Goal: Feedback & Contribution: Leave review/rating

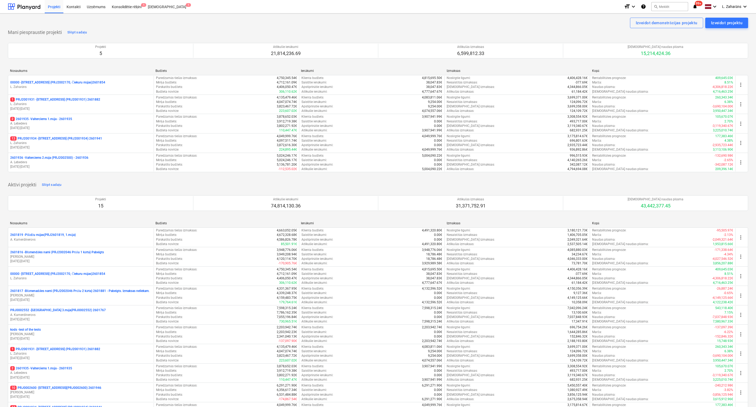
drag, startPoint x: 45, startPoint y: 119, endPoint x: 47, endPoint y: 117, distance: 2.8
click at [45, 119] on p "2 2601935 - Valterciems 1.māja - 2601935" at bounding box center [41, 119] width 62 height 4
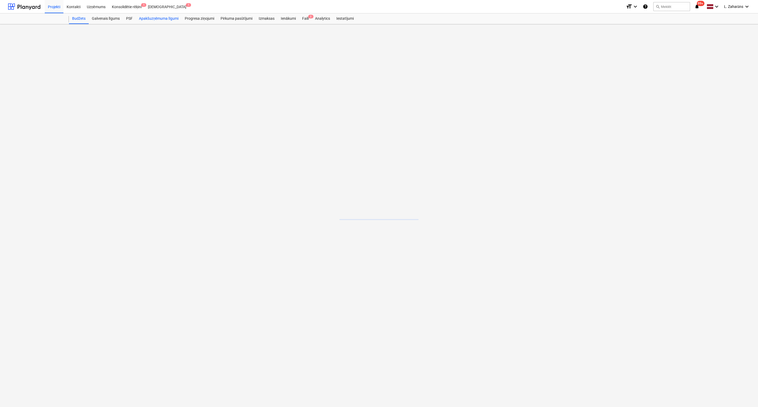
click at [156, 18] on div "Apakšuzņēmuma līgumi" at bounding box center [159, 18] width 46 height 11
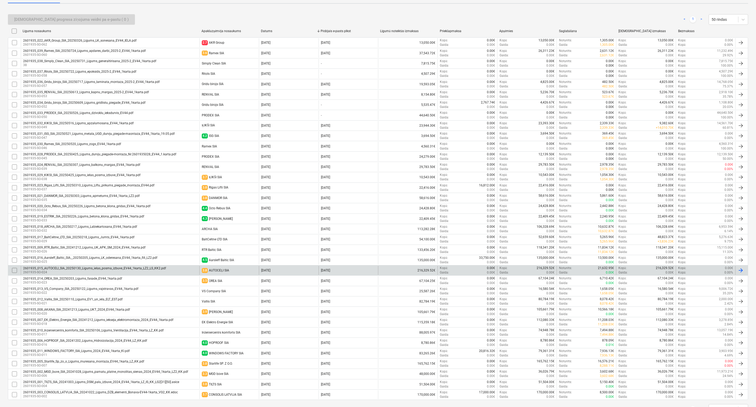
scroll to position [114, 0]
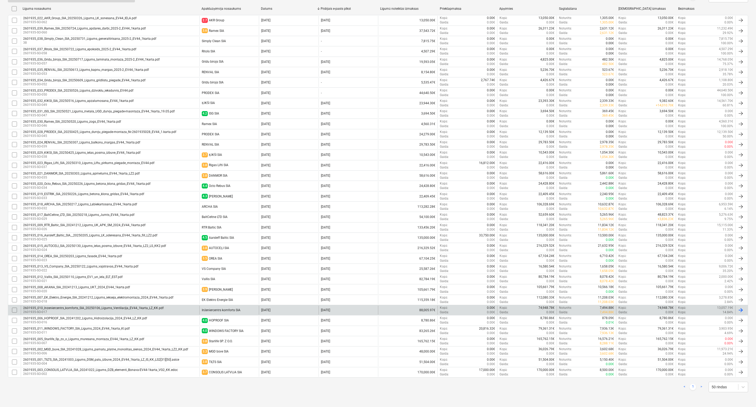
click at [118, 310] on p "2601935-SO-017" at bounding box center [93, 312] width 140 height 4
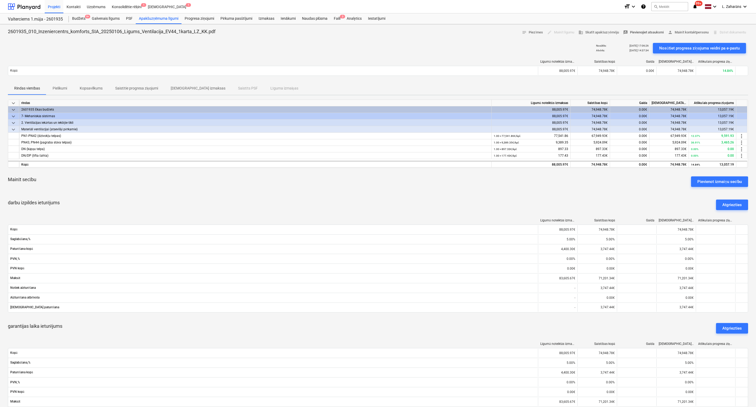
click at [636, 31] on span "rate_review Pievienojiet atsauksmi" at bounding box center [643, 32] width 41 height 6
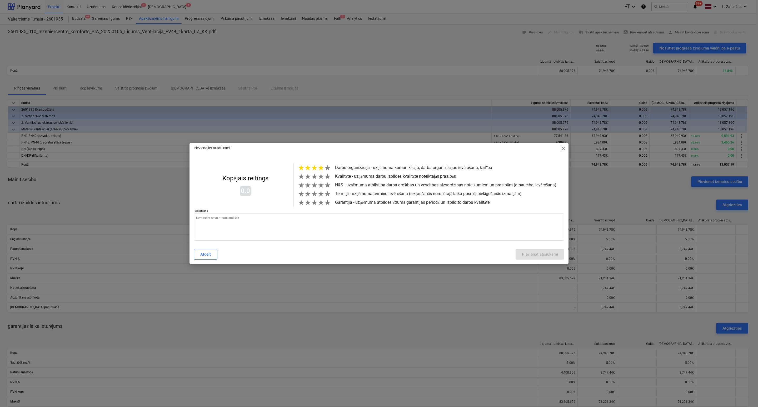
click at [321, 166] on span "★" at bounding box center [320, 167] width 7 height 9
click at [324, 178] on span "★" at bounding box center [327, 176] width 7 height 9
click at [326, 189] on span "★" at bounding box center [327, 185] width 7 height 9
click at [327, 197] on span "★" at bounding box center [327, 193] width 7 height 9
click at [328, 205] on span "★" at bounding box center [327, 202] width 7 height 9
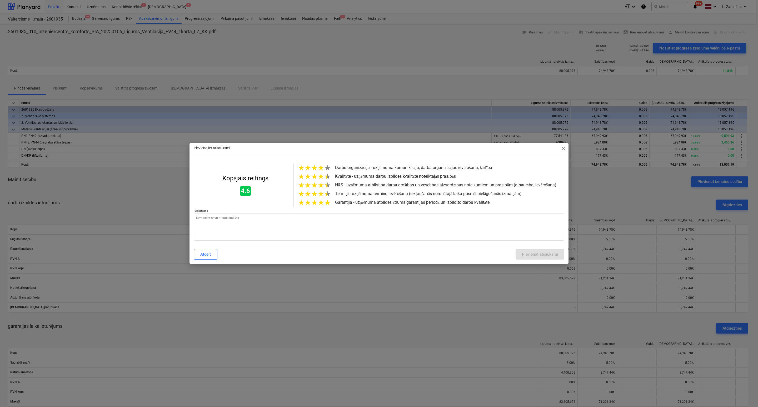
drag, startPoint x: 324, startPoint y: 198, endPoint x: 329, endPoint y: 202, distance: 6.3
click at [325, 198] on span "★" at bounding box center [327, 193] width 7 height 9
click at [325, 167] on span "★" at bounding box center [327, 167] width 7 height 9
type textarea "x"
click at [308, 228] on textarea at bounding box center [379, 226] width 370 height 27
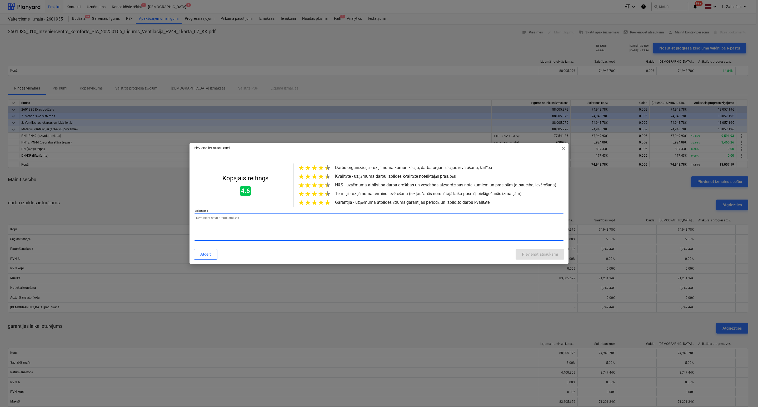
type textarea "ļ"
type textarea "x"
type textarea "ļo"
type textarea "x"
type textarea "ļot"
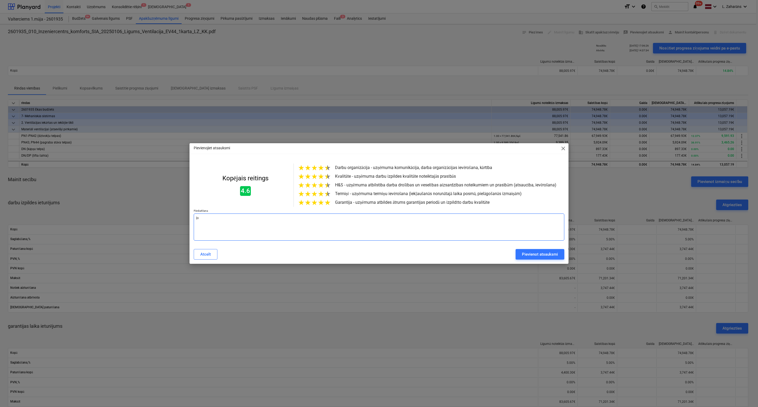
type textarea "x"
type textarea "ļoti"
type textarea "x"
type textarea "ļoti"
type textarea "x"
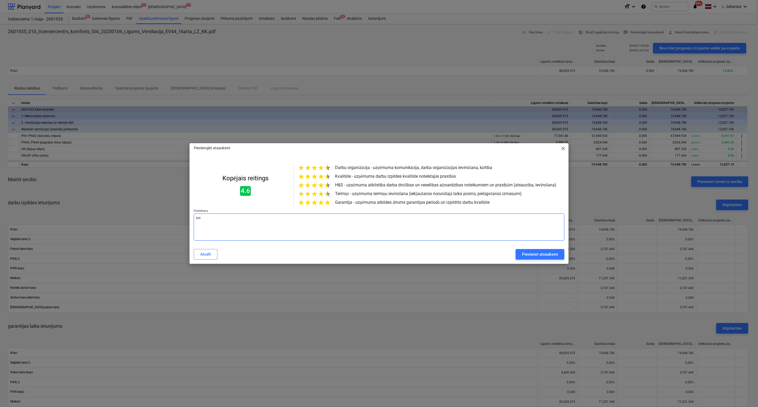
type textarea "ļoti l"
type textarea "x"
type textarea "ļoti la"
type textarea "x"
type textarea "ļoti lab"
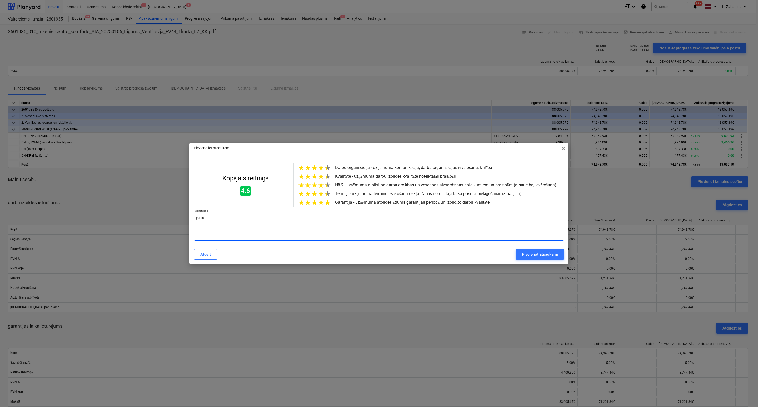
type textarea "x"
type textarea "ļoti labi"
type textarea "x"
type textarea "ļoti labi"
click at [534, 258] on div "Pievienot atsauksmi" at bounding box center [540, 254] width 36 height 7
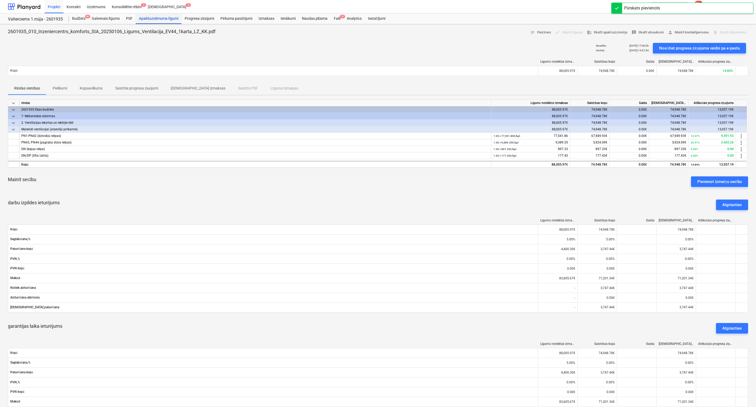
click at [148, 16] on div "Apakšuzņēmuma līgumi" at bounding box center [159, 18] width 46 height 11
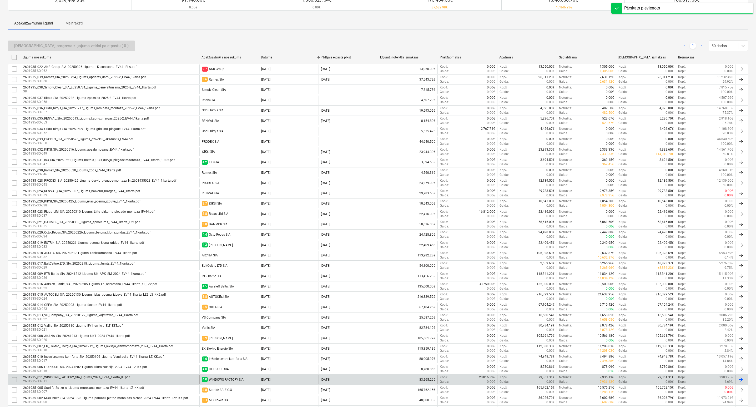
scroll to position [79, 0]
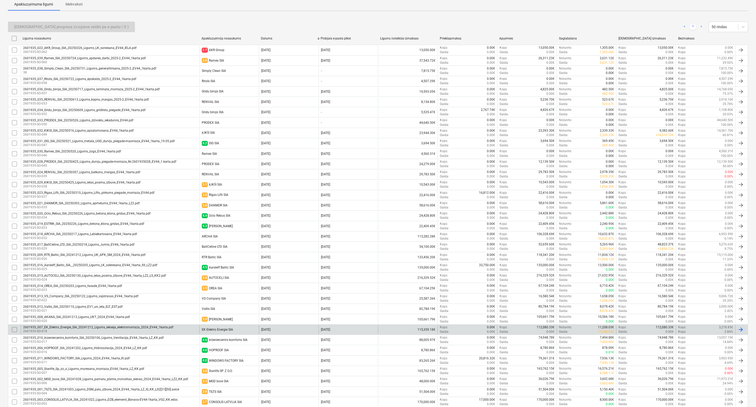
click at [212, 331] on div "EK Elektro Energie SIA" at bounding box center [217, 329] width 31 height 4
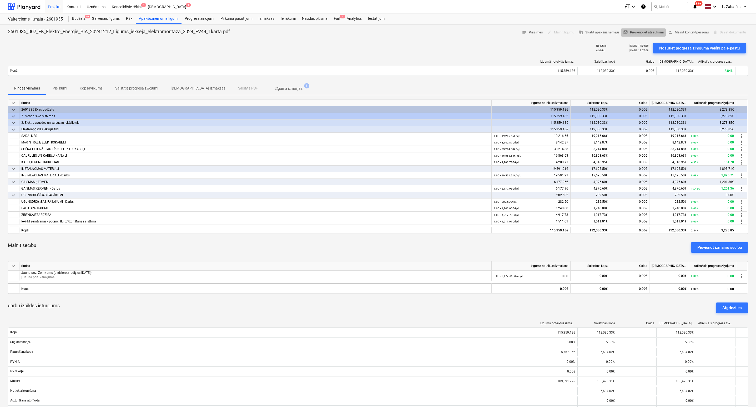
click at [633, 33] on span "rate_review Pievienojiet atsauksmi" at bounding box center [643, 32] width 41 height 6
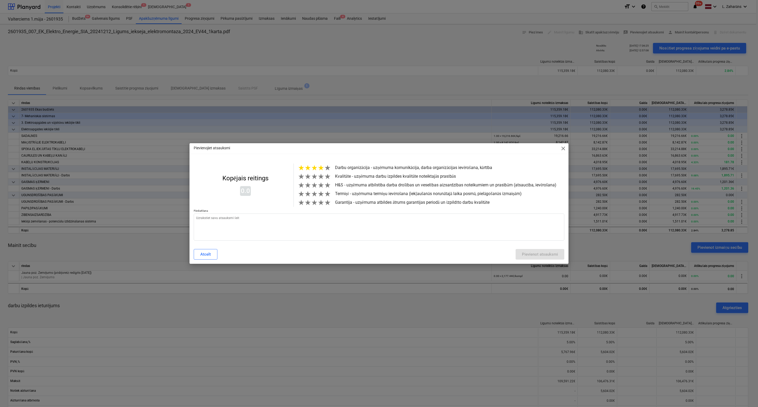
click at [321, 167] on span "★" at bounding box center [320, 167] width 7 height 9
click at [321, 175] on span "★" at bounding box center [320, 176] width 7 height 9
click at [324, 189] on span "★" at bounding box center [327, 185] width 7 height 9
click at [324, 197] on span "★" at bounding box center [327, 193] width 7 height 9
click at [327, 207] on span "★" at bounding box center [327, 202] width 7 height 9
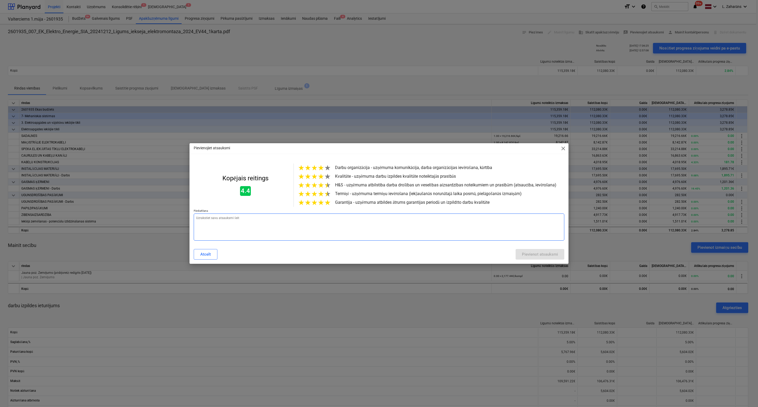
click at [318, 226] on textarea at bounding box center [379, 226] width 370 height 27
type textarea "x"
type textarea "ļ"
type textarea "x"
type textarea "ļo"
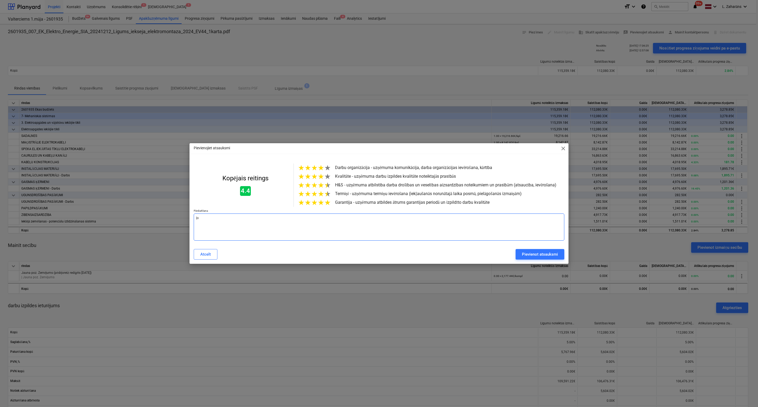
type textarea "x"
type textarea "ļot"
type textarea "x"
type textarea "ļoti"
type textarea "x"
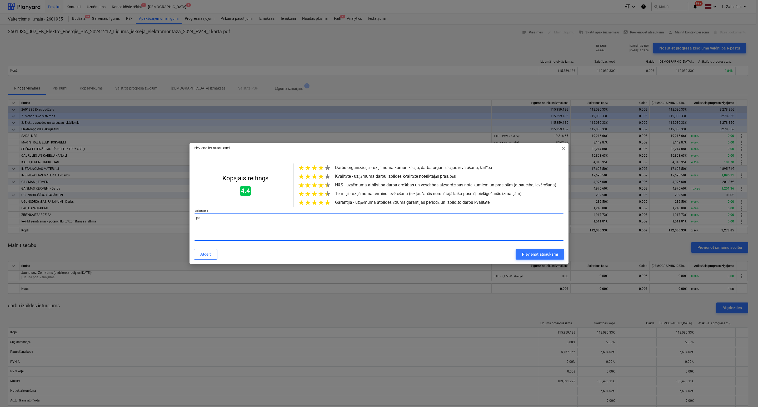
type textarea "ļoti"
type textarea "x"
type textarea "ļoti l"
type textarea "x"
type textarea "ļoti la"
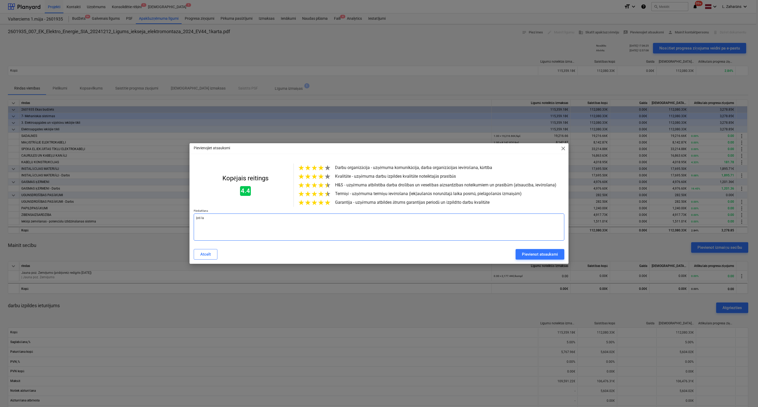
type textarea "x"
type textarea "ļoti lab"
type textarea "x"
type textarea "ļoti labi"
click at [526, 256] on div "Pievienot atsauksmi" at bounding box center [540, 254] width 36 height 7
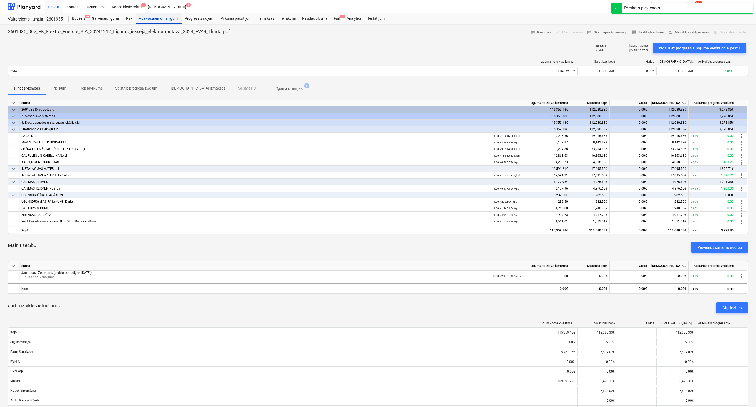
click at [152, 18] on div "Apakšuzņēmuma līgumi" at bounding box center [159, 18] width 46 height 11
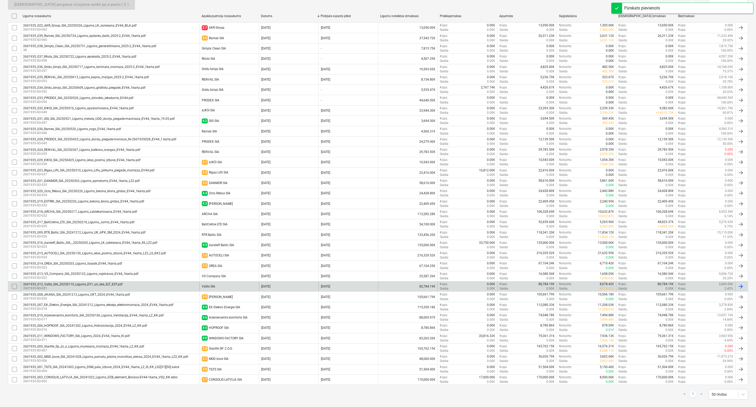
scroll to position [114, 0]
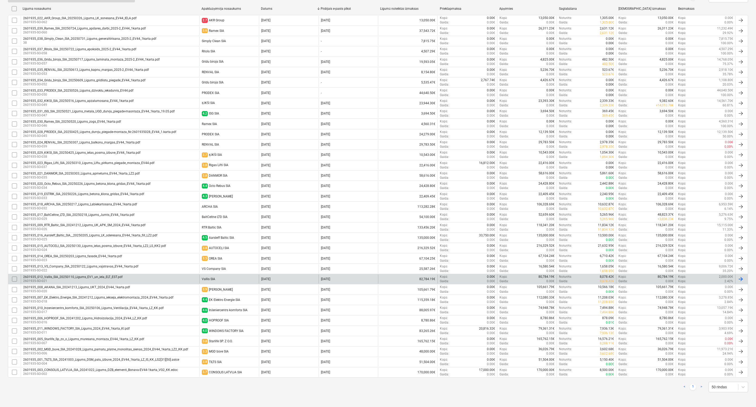
click at [208, 277] on div "Vallis SIA" at bounding box center [208, 279] width 13 height 4
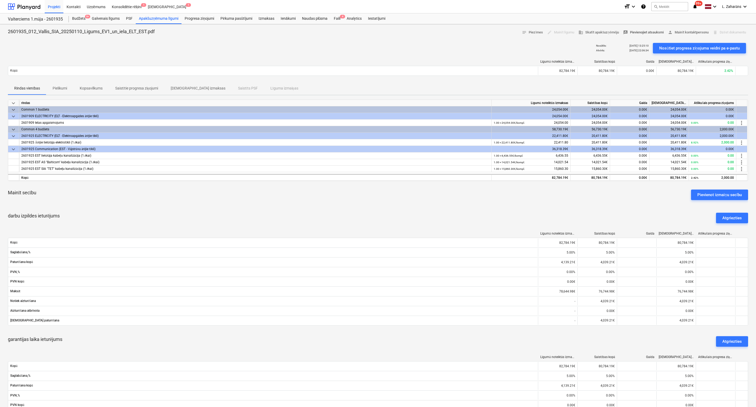
click at [638, 29] on span "rate_review Pievienojiet atsauksmi" at bounding box center [643, 32] width 41 height 6
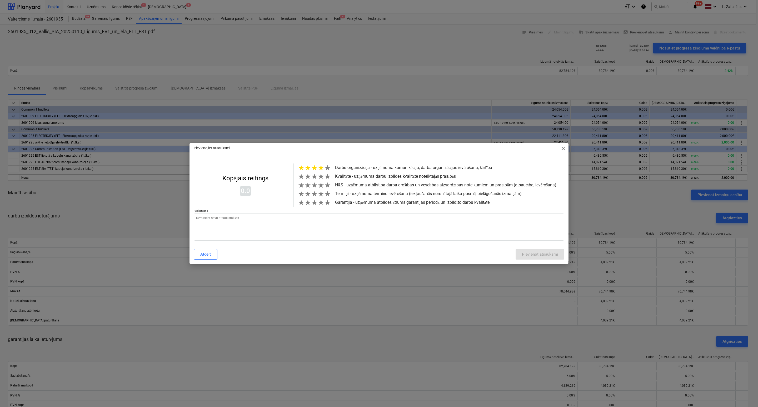
click at [320, 167] on span "★" at bounding box center [320, 167] width 7 height 9
click at [321, 175] on span "★" at bounding box center [320, 176] width 7 height 9
click at [318, 188] on span "★" at bounding box center [320, 185] width 7 height 9
click at [310, 198] on span "★" at bounding box center [307, 193] width 7 height 9
click at [321, 207] on span "★" at bounding box center [320, 202] width 7 height 9
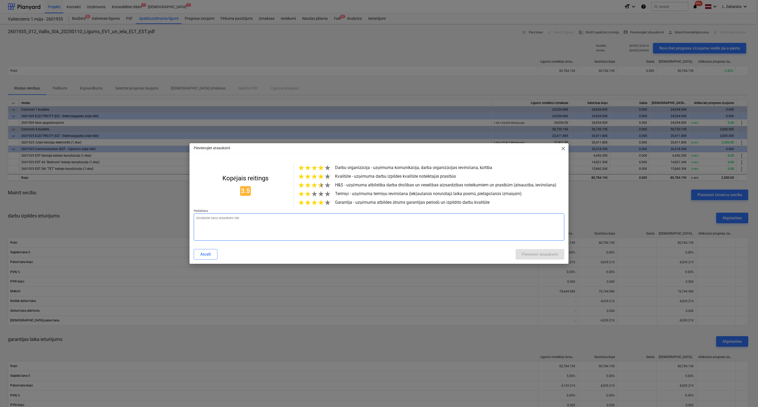
click at [316, 223] on textarea at bounding box center [379, 226] width 370 height 27
type textarea "x"
type textarea "v"
type textarea "x"
type textarea "va"
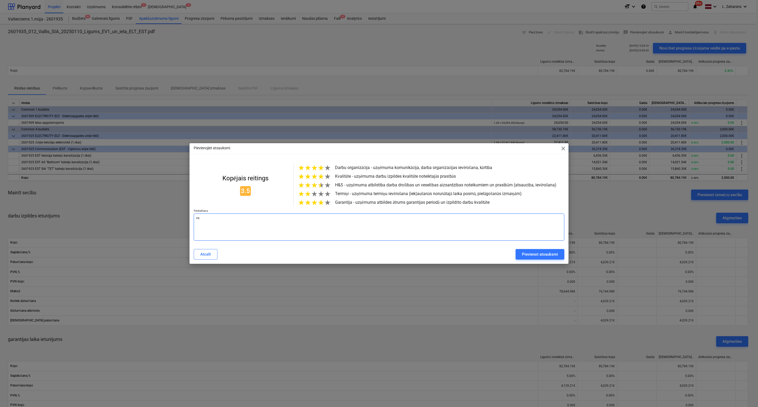
type textarea "x"
type textarea "var"
type textarea "x"
type textarea "var"
type textarea "x"
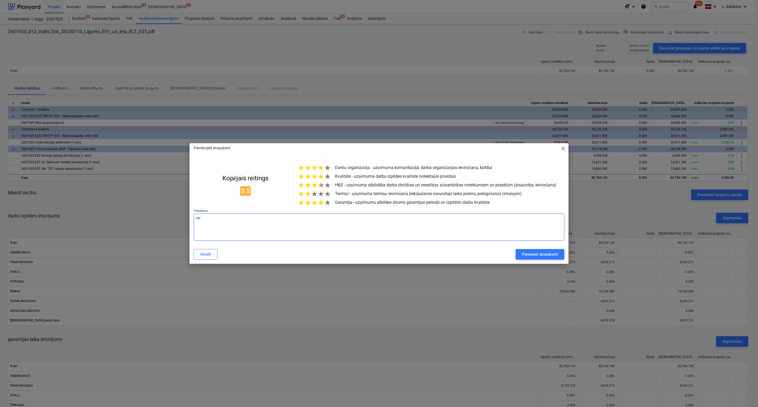
type textarea "var s"
type textarea "x"
type textarea "var st"
type textarea "x"
type textarea "var str"
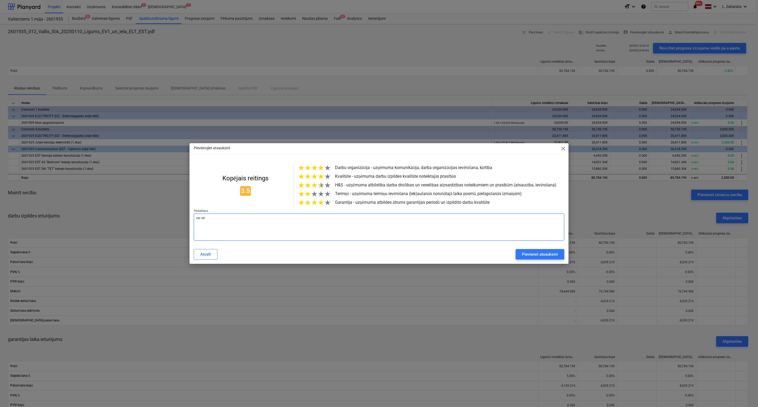
type textarea "x"
type textarea "var strā"
type textarea "x"
type textarea "var strād"
type textarea "x"
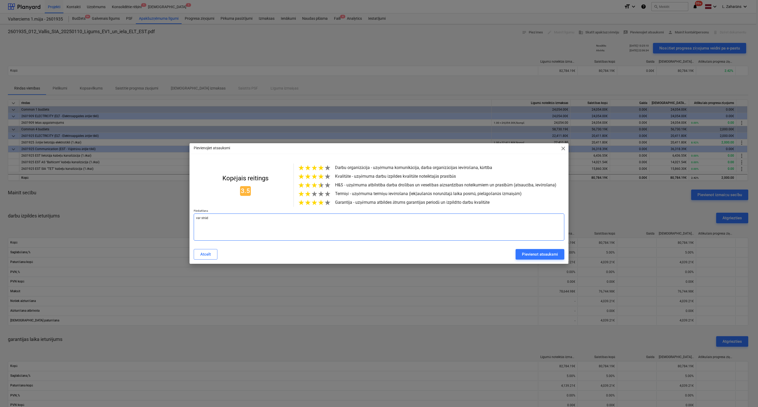
type textarea "var strādā"
type textarea "x"
type textarea "var strādāt"
type textarea "x"
type textarea "var strādāt,"
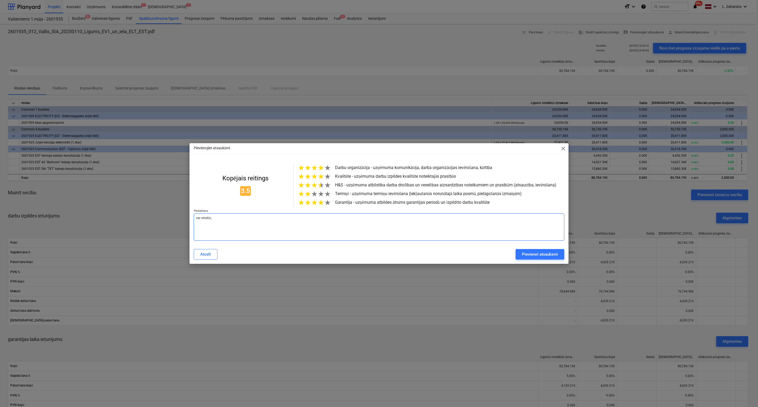
type textarea "x"
type textarea "var strādāt,"
type textarea "x"
type textarea "var strādāt, b"
type textarea "x"
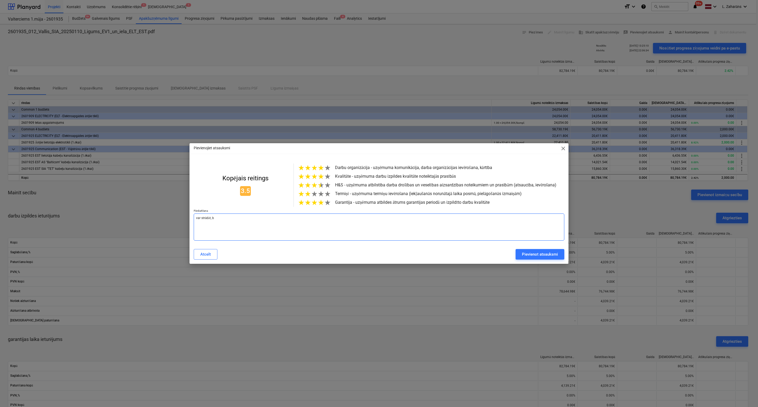
type textarea "var strādāt, be"
type textarea "x"
type textarea "var strādāt, bet"
type textarea "x"
type textarea "var strādāt, bet"
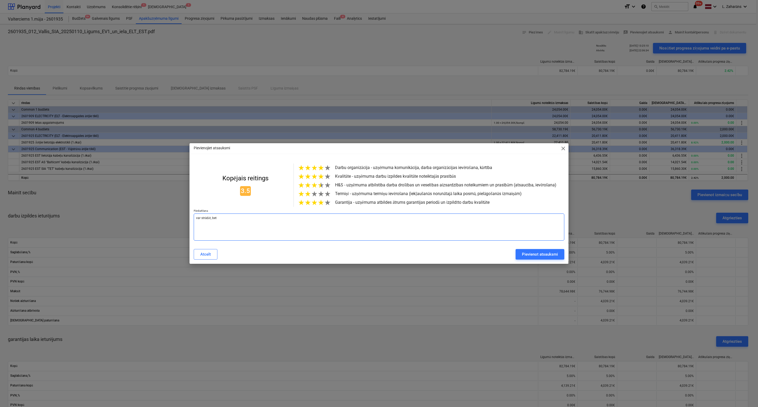
type textarea "x"
type textarea "var strādāt, bet t"
type textarea "x"
type textarea "var strādāt, bet te"
type textarea "x"
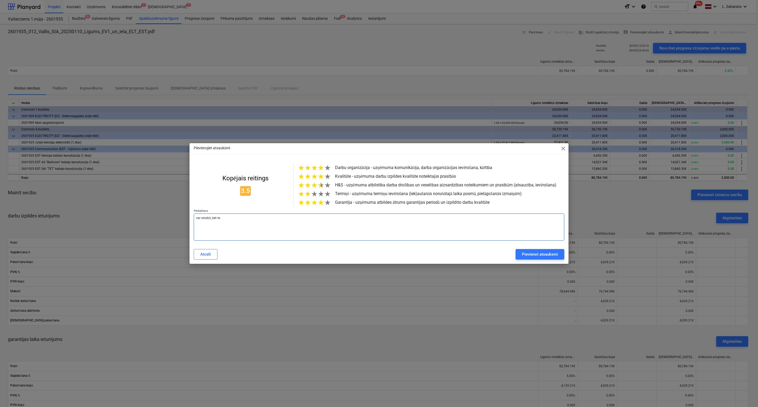
type textarea "var strādāt, bet ter"
type textarea "x"
type textarea "var strādāt, bet term"
type textarea "x"
type textarea "var strādāt, bet termi"
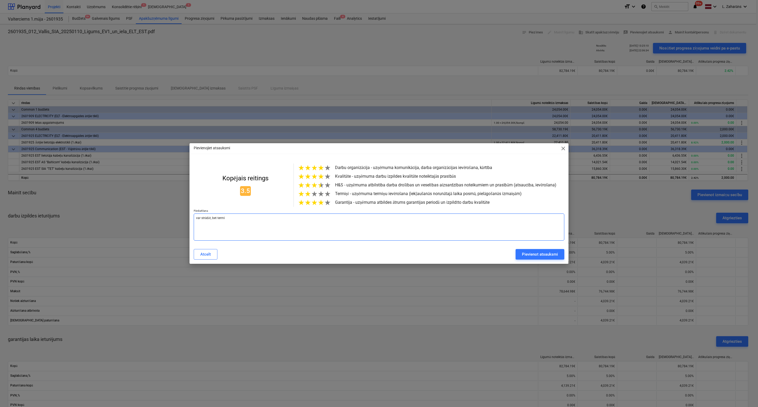
type textarea "x"
type textarea "var strādāt, bet termiņ"
type textarea "x"
type textarea "var strādāt, bet termiņu"
type textarea "x"
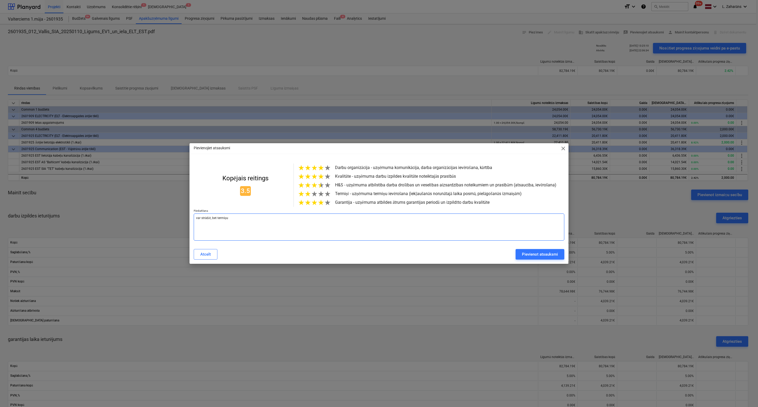
type textarea "var strādāt, bet termiņu"
type textarea "x"
type textarea "var strādāt, bet termiņu"
type textarea "x"
type textarea "var strādāt, bet termiņus"
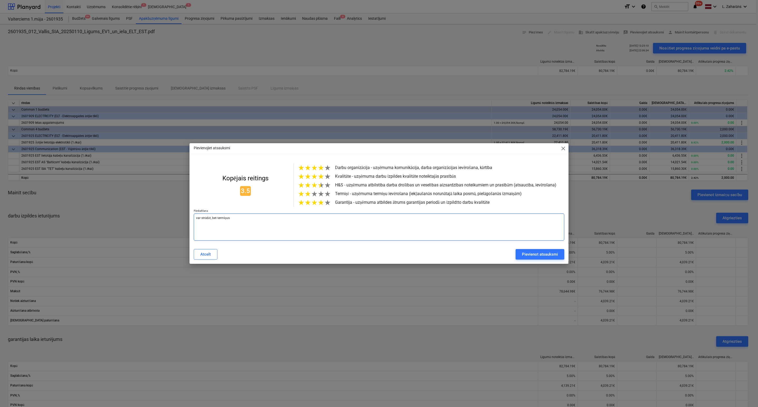
type textarea "x"
type textarea "var strādāt, bet termiņus"
type textarea "x"
type textarea "var strādāt, bet termiņus n"
type textarea "x"
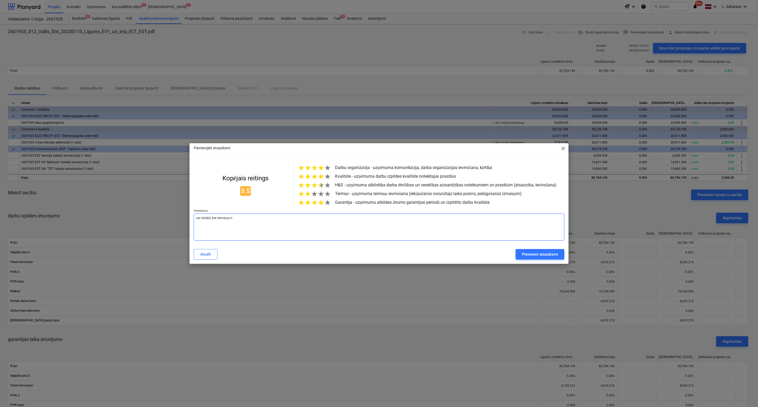
type textarea "var strādāt, bet termiņus ne"
type textarea "x"
type textarea "var strādāt, bet termiņus nei"
type textarea "x"
type textarea "var strādāt, bet termiņus neie"
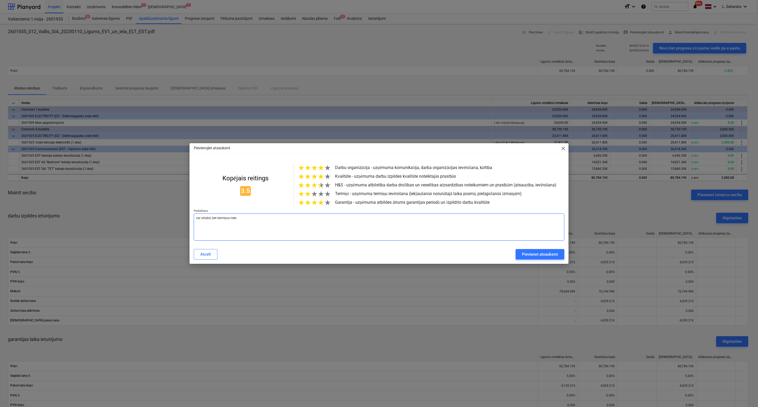
type textarea "x"
type textarea "var strādāt, bet termiņus neiev"
type textarea "x"
type textarea "var strādāt, bet termiņus neievē"
type textarea "x"
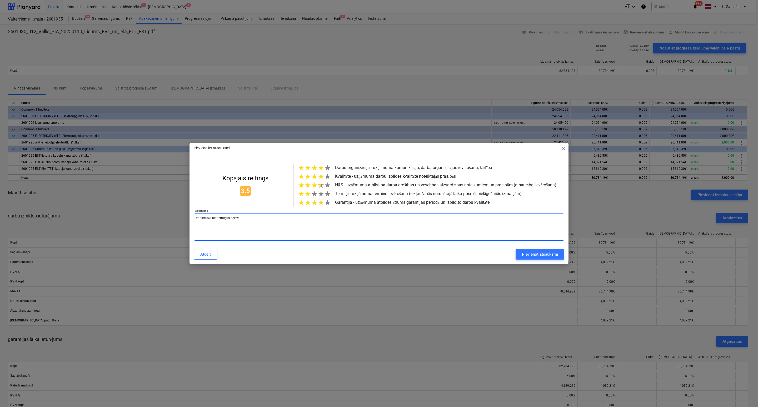
type textarea "var strādāt, bet termiņus neievēr"
type textarea "x"
type textarea "var strādāt, bet termiņus neievēro"
type textarea "x"
type textarea "var strādāt, bet termiņus neievēro;"
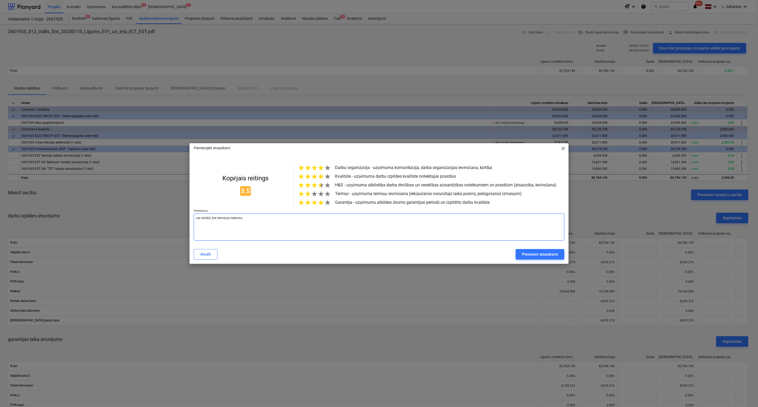
type textarea "x"
type textarea "var strādāt, bet termiņus neievēro;"
type textarea "x"
type textarea "var strādāt, bet termiņus neievēro; B"
type textarea "x"
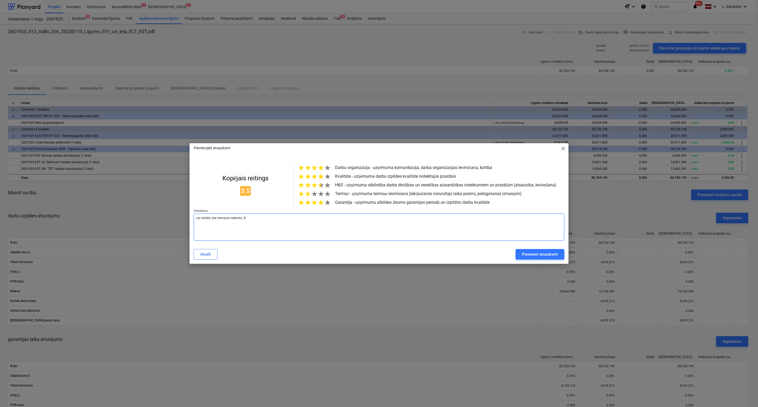
type textarea "var strādāt, bet termiņus neievēro; BI"
type textarea "x"
type textarea "var strādāt, bet termiņus neievēro; BIS"
type textarea "x"
type textarea "var strādāt, bet termiņus neievēro; BIS"
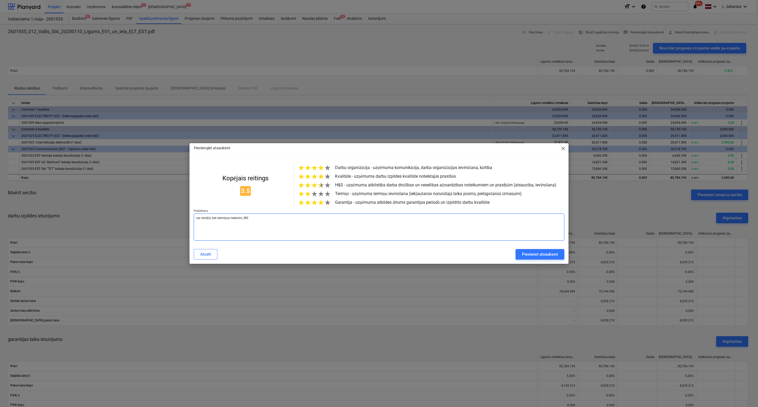
type textarea "x"
type textarea "var strādāt, bet termiņus neievēro; BIS a"
type textarea "x"
type textarea "var strādāt, bet termiņus neievēro; BIS ar"
type textarea "x"
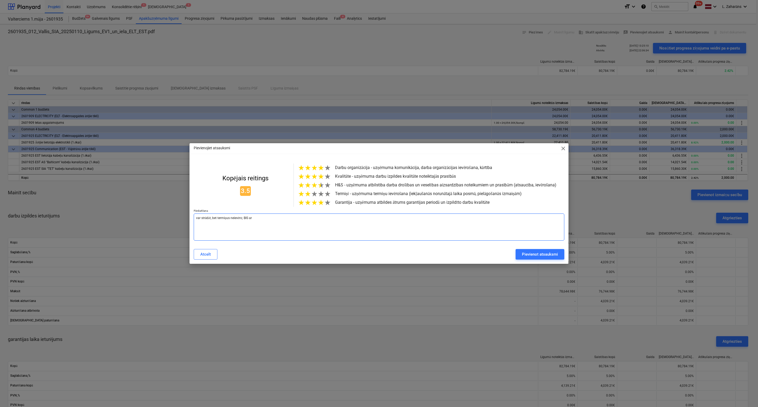
type textarea "var strādāt, bet termiņus neievēro; BIS arī"
type textarea "x"
type textarea "var strādāt, bet termiņus neievēro; BIS arī"
type textarea "x"
type textarea "var strādāt, bet termiņus neievēro; BIS arī s"
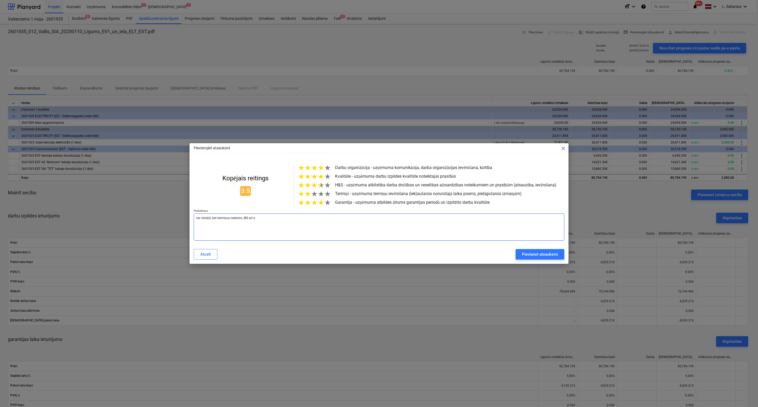
type textarea "x"
type textarea "var strādāt, bet termiņus neievēro; BIS arī sl"
type textarea "x"
type textarea "var strādāt, bet termiņus neievēro; BIS arī sli"
type textarea "x"
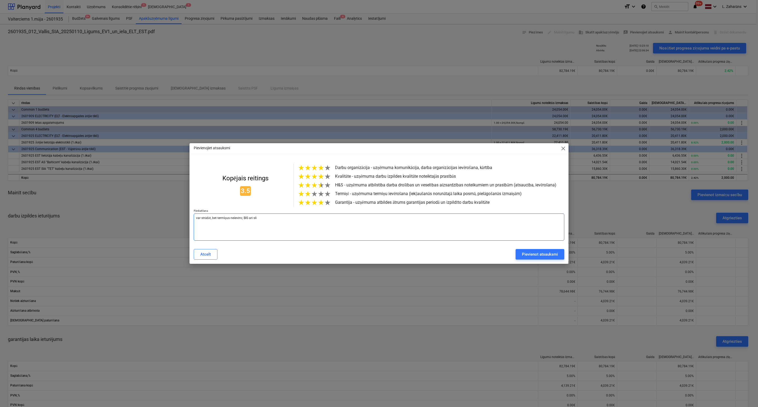
type textarea "var strādāt, bet termiņus neievēro; BIS arī slik"
type textarea "x"
type textarea "var strādāt, bet termiņus neievēro; BIS arī slikt"
type textarea "x"
type textarea "var strādāt, bet termiņus neievēro; BIS arī slikti"
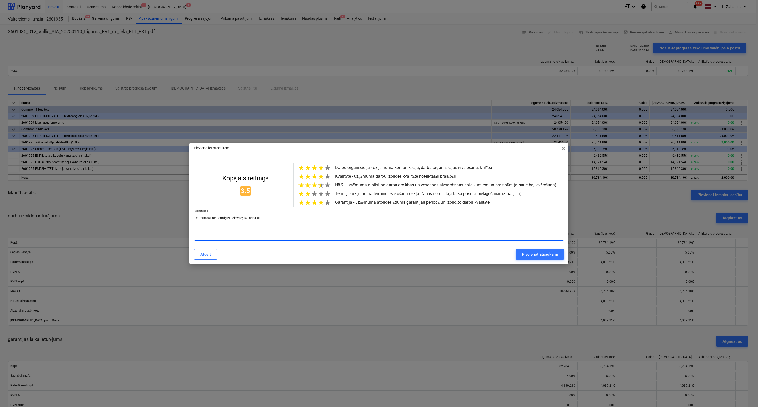
type textarea "x"
type textarea "var strādāt, bet termiņus neievēro; BIS arī slikti"
type textarea "x"
type textarea "var strādāt, bet termiņus neievēro; BIS arī slikti r"
type textarea "x"
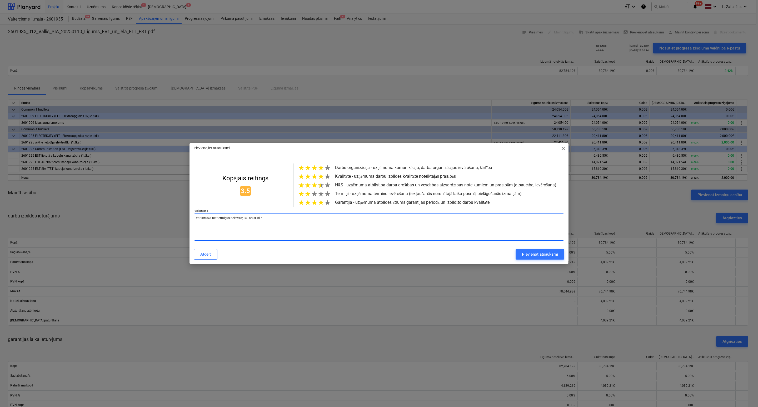
type textarea "var strādāt, bet termiņus neievēro; BIS arī slikti ra"
type textarea "x"
type textarea "var strādāt, bet termiņus neievēro; BIS arī slikti rak"
type textarea "x"
type textarea "var strādāt, bet termiņus neievēro; BIS arī slikti raks"
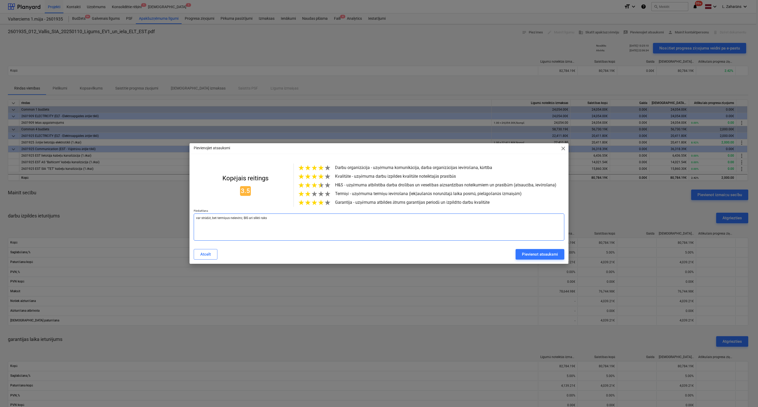
type textarea "x"
type textarea "var strādāt, bet termiņus neievēro; BIS arī slikti rakst"
type textarea "x"
type textarea "var strādāt, bet termiņus neievēro; BIS arī slikti raksta"
type textarea "x"
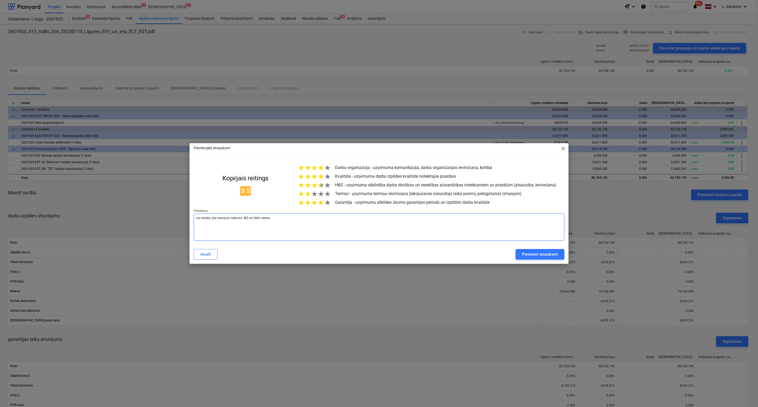
type textarea "var strādāt, bet termiņus neievēro; BIS arī slikti raksta"
type textarea "x"
type textarea "var strādāt, bet termiņus neievēro; BIS arī slikti raksta u"
type textarea "x"
type textarea "var strādāt, bet termiņus neievēro; BIS arī slikti raksta un"
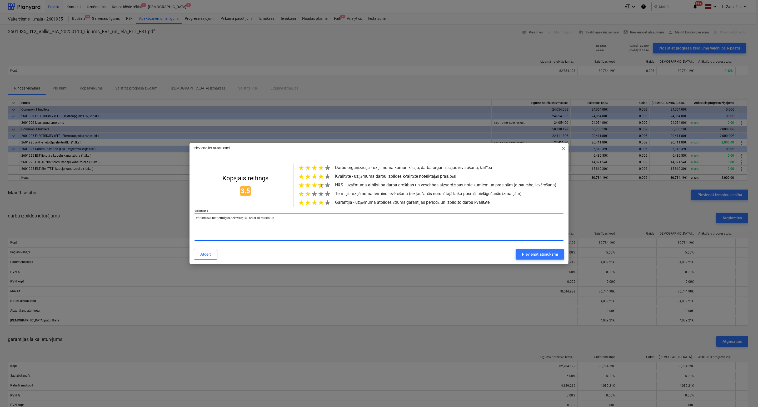
type textarea "x"
type textarea "var strādāt, bet termiņus neievēro; BIS arī slikti raksta un"
type textarea "x"
type textarea "var strādāt, bet termiņus neievēro; BIS arī slikti raksta un I"
type textarea "x"
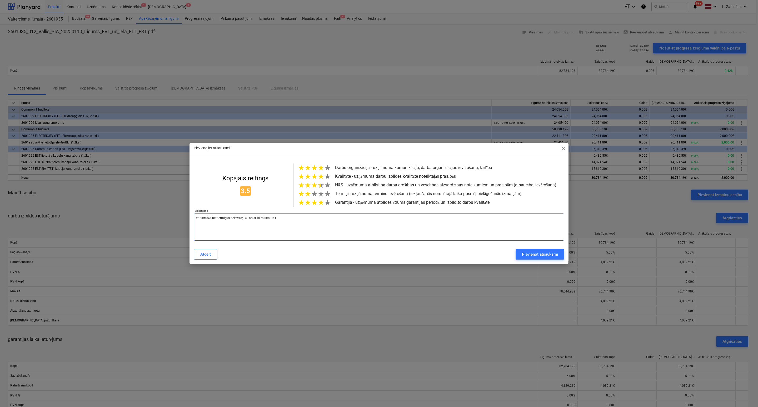
type textarea "var strādāt, bet termiņus neievēro; BIS arī slikti raksta un ID"
type textarea "x"
type textarea "var strādāt, bet termiņus neievēro; BIS arī slikti raksta un IDA"
type textarea "x"
type textarea "var strādāt, bet termiņus neievēro; BIS arī slikti raksta un IDAS"
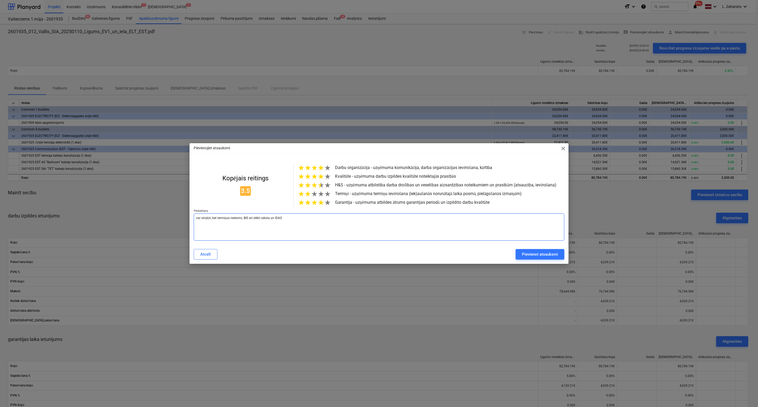
type textarea "x"
type textarea "var strādāt, bet termiņus neievēro; BIS arī slikti raksta un IDAS"
type textarea "x"
type textarea "var strādāt, bet termiņus neievēro; BIS arī slikti raksta un IDAS v"
type textarea "x"
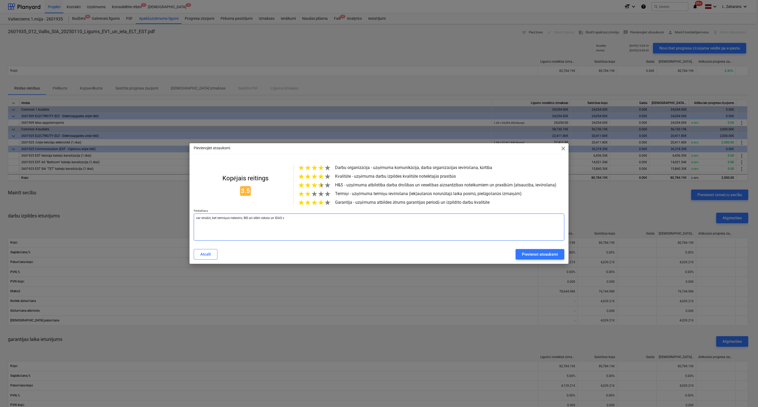
type textarea "var strādāt, bet termiņus neievēro; BIS arī slikti raksta un IDAS vē"
type textarea "x"
type textarea "var strādāt, bet termiņus neievēro; BIS arī slikti raksta un IDAS vēl"
type textarea "x"
type textarea "var strādāt, bet termiņus neievēro; BIS arī slikti raksta un IDAS vēl"
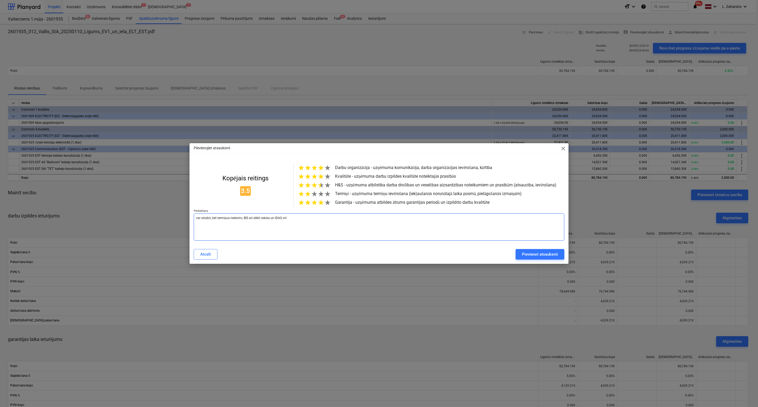
type textarea "x"
type textarea "var strādāt, bet termiņus neievēro; BIS arī slikti raksta un IDAS vēl s"
type textarea "x"
type textarea "var strādāt, bet termiņus neievēro; BIS arī slikti raksta un IDAS vēl sl"
type textarea "x"
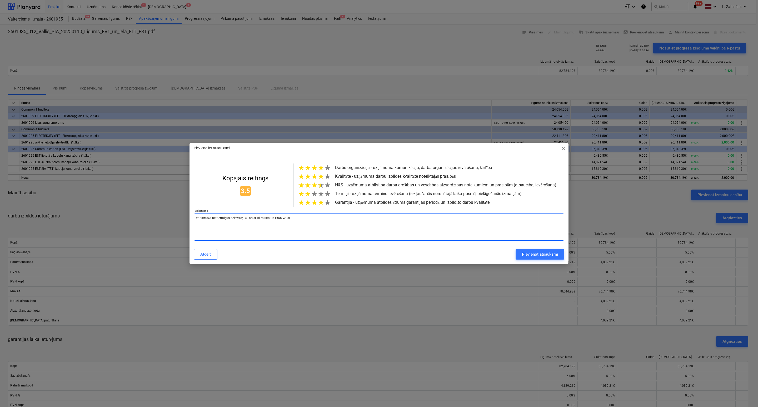
type textarea "var strādāt, bet termiņus neievēro; BIS arī slikti raksta un IDAS vēl sli"
type textarea "x"
type textarea "var strādāt, bet termiņus neievēro; BIS arī slikti raksta un IDAS vēl slik"
type textarea "x"
type textarea "var strādāt, bet termiņus neievēro; BIS arī slikti raksta un IDAS vēl slikt"
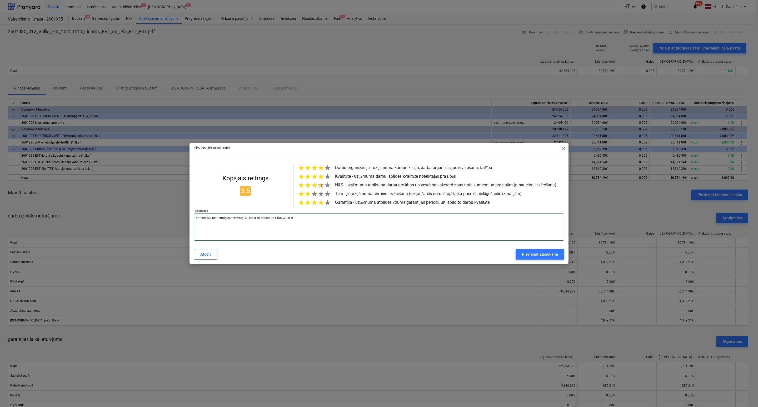
type textarea "x"
type textarea "var strādāt, bet termiņus neievēro; BIS arī slikti raksta un IDAS vēl sliktā"
type textarea "x"
type textarea "var strādāt, bet termiņus neievēro; BIS arī slikti raksta un IDAS vēl sliktāk"
click at [309, 185] on span "★" at bounding box center [307, 185] width 7 height 9
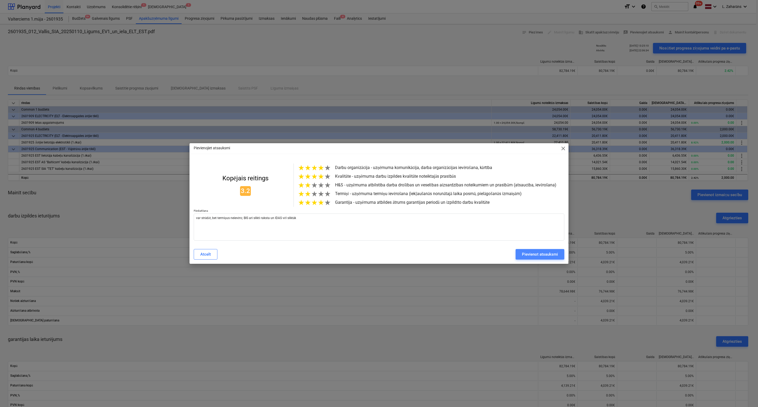
click at [544, 258] on div "Pievienot atsauksmi" at bounding box center [540, 254] width 36 height 7
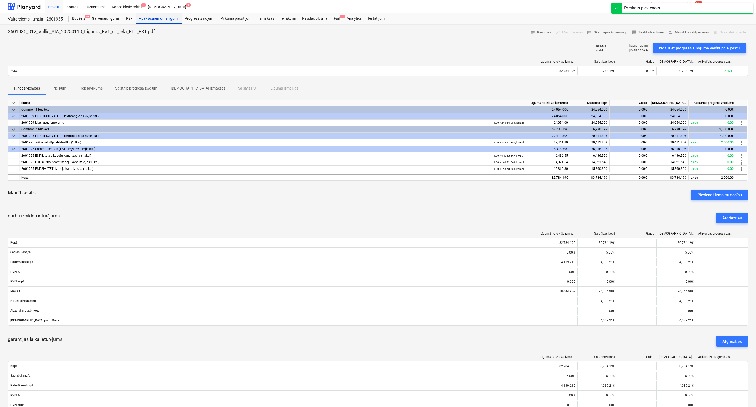
drag, startPoint x: 152, startPoint y: 18, endPoint x: 152, endPoint y: 21, distance: 2.9
click at [152, 18] on div "Apakšuzņēmuma līgumi" at bounding box center [159, 18] width 46 height 11
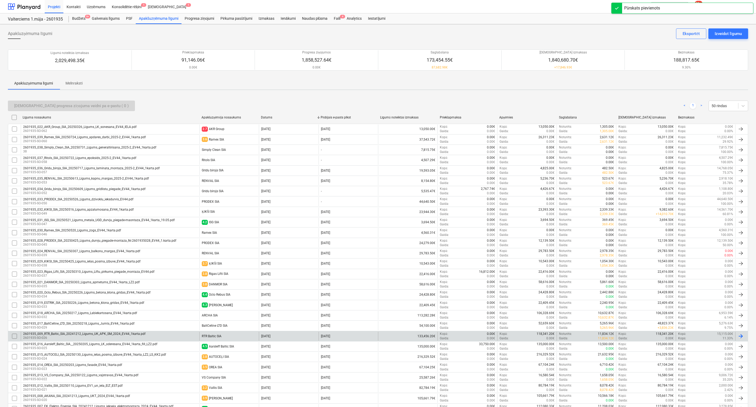
click at [203, 338] on div "RTR Baltic SIA" at bounding box center [212, 336] width 20 height 4
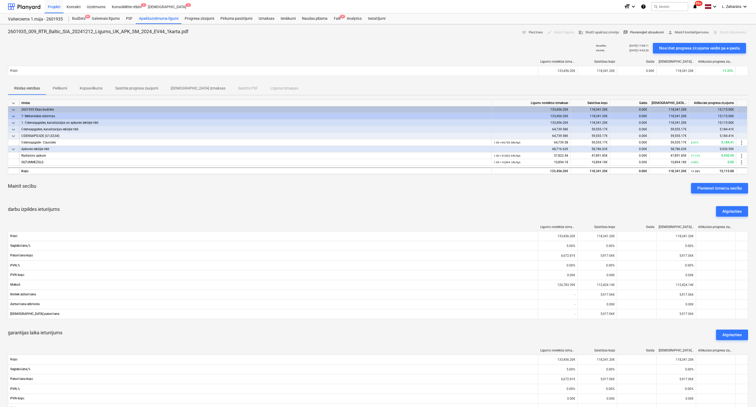
click at [636, 29] on span "rate_review Pievienojiet atsauksmi" at bounding box center [643, 32] width 41 height 6
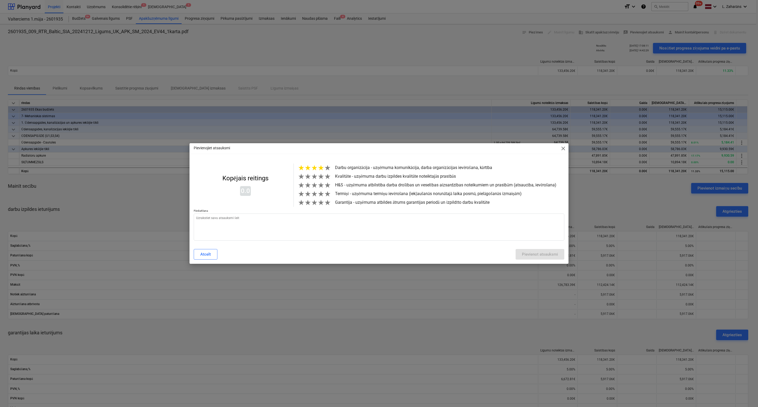
click at [321, 166] on span "★" at bounding box center [320, 167] width 7 height 9
click at [321, 178] on span "★" at bounding box center [320, 176] width 7 height 9
drag, startPoint x: 321, startPoint y: 189, endPoint x: 323, endPoint y: 192, distance: 3.3
click at [321, 189] on span "★" at bounding box center [320, 185] width 7 height 9
click at [325, 198] on span "★" at bounding box center [327, 193] width 7 height 9
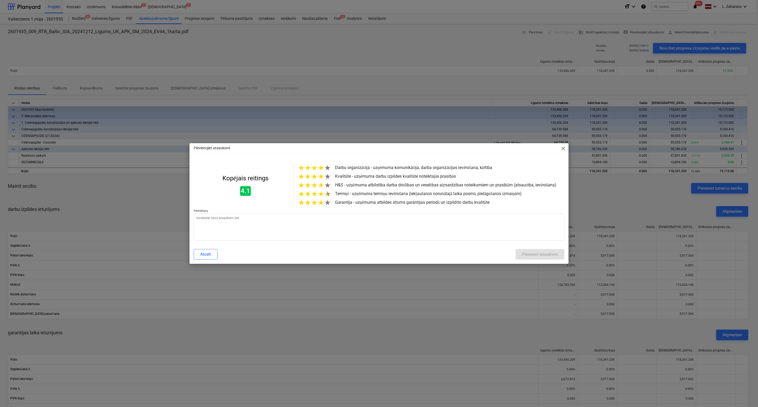
click at [321, 207] on span "★" at bounding box center [320, 202] width 7 height 9
click at [318, 219] on textarea at bounding box center [379, 226] width 370 height 27
type textarea "x"
type textarea "i"
type textarea "x"
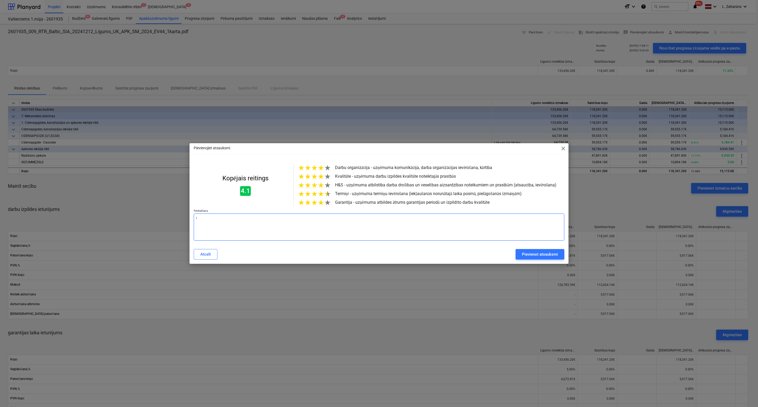
type textarea "ir"
click at [520, 259] on button "Pievienot atsauksmi" at bounding box center [539, 254] width 49 height 11
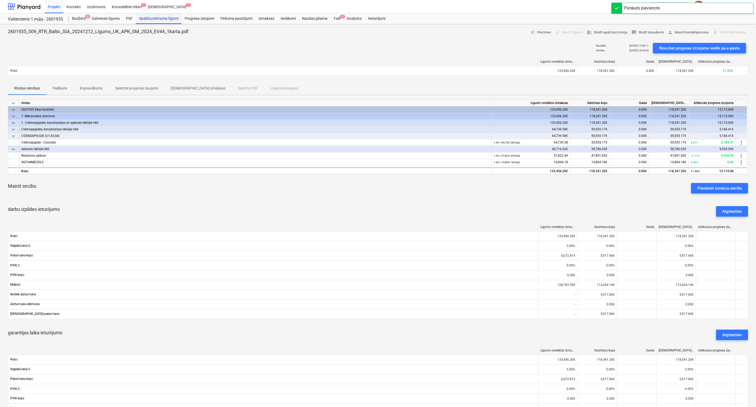
click at [153, 16] on div "Apakšuzņēmuma līgumi" at bounding box center [159, 18] width 46 height 11
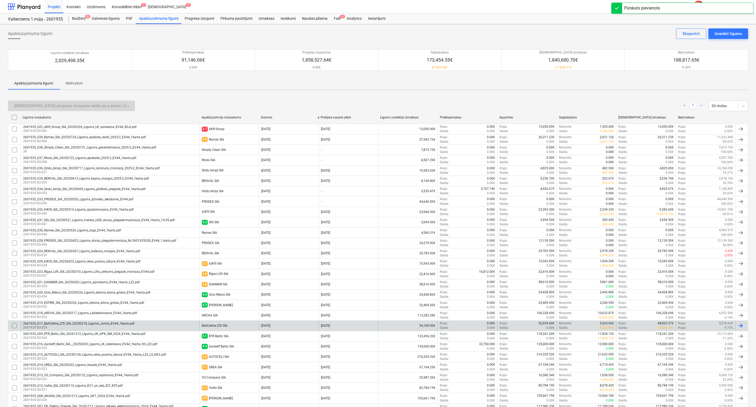
click at [190, 330] on div "2601935_017_BaltCeltne_LTD_SIA_20250218_Ligums_Jumts_EV44_1karta.pdf 2601935-SO…" at bounding box center [110, 325] width 179 height 9
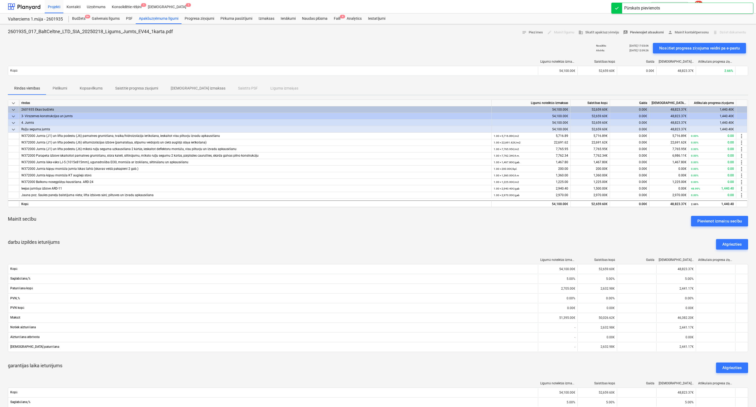
click at [627, 32] on span "rate_review Pievienojiet atsauksmi" at bounding box center [643, 32] width 41 height 6
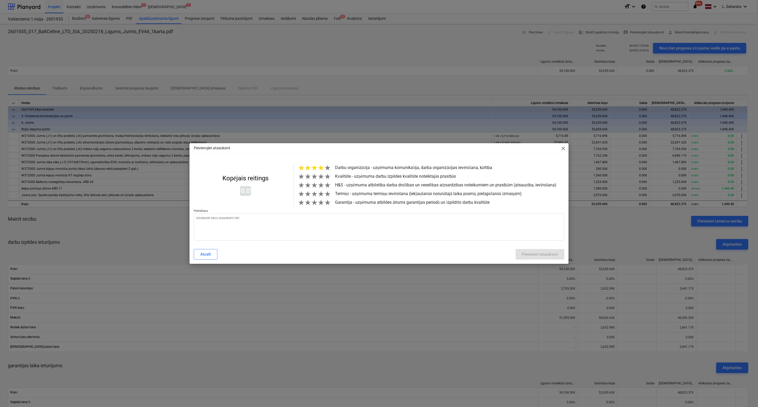
click at [320, 165] on span "★" at bounding box center [320, 167] width 7 height 9
click at [319, 175] on span "★" at bounding box center [320, 176] width 7 height 9
click at [317, 188] on span "★" at bounding box center [320, 185] width 7 height 9
click at [319, 198] on span "★" at bounding box center [320, 193] width 7 height 9
click at [318, 207] on span "★" at bounding box center [320, 202] width 7 height 9
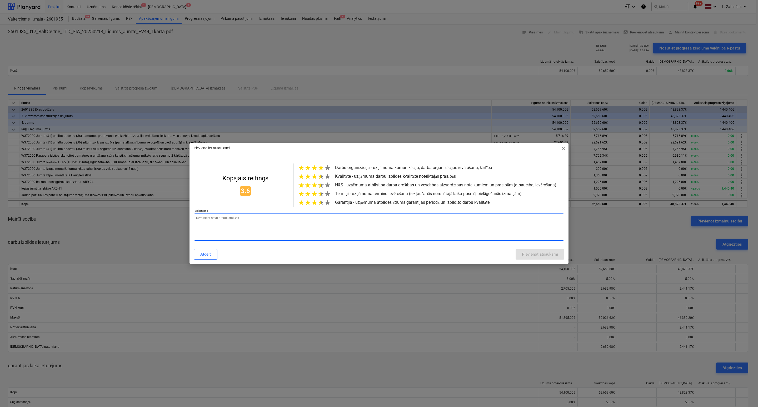
click at [289, 228] on textarea at bounding box center [379, 226] width 370 height 27
drag, startPoint x: 216, startPoint y: 222, endPoint x: 188, endPoint y: 222, distance: 28.1
click at [188, 222] on div "Pievienojiet atsauksmi close Kopējais reitings 3.6 ★ ★ ★ ★ ★ Darbu organizācija…" at bounding box center [379, 203] width 758 height 407
click at [535, 256] on div "Pievienot atsauksmi" at bounding box center [540, 254] width 36 height 7
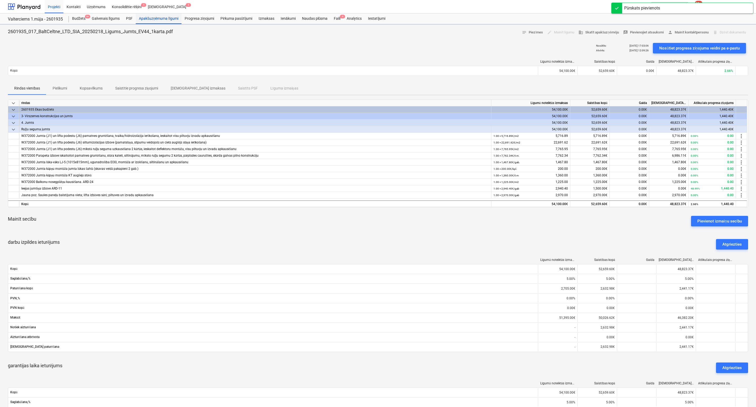
click at [148, 15] on div "Apakšuzņēmuma līgumi" at bounding box center [159, 18] width 46 height 11
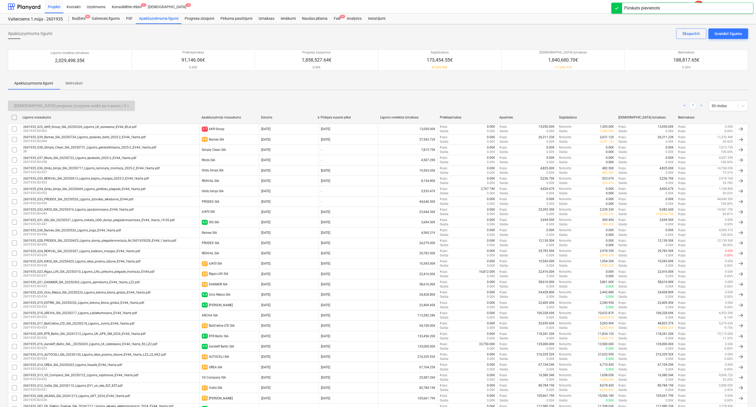
click at [208, 317] on div "ARCHA SIA" at bounding box center [210, 315] width 16 height 4
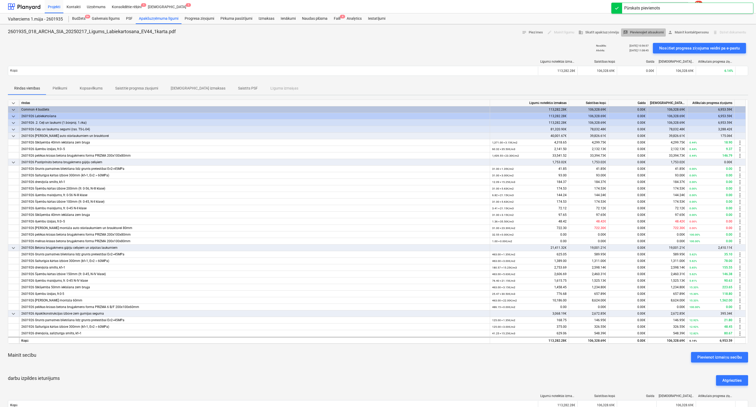
click at [636, 32] on span "rate_review Pievienojiet atsauksmi" at bounding box center [643, 32] width 41 height 6
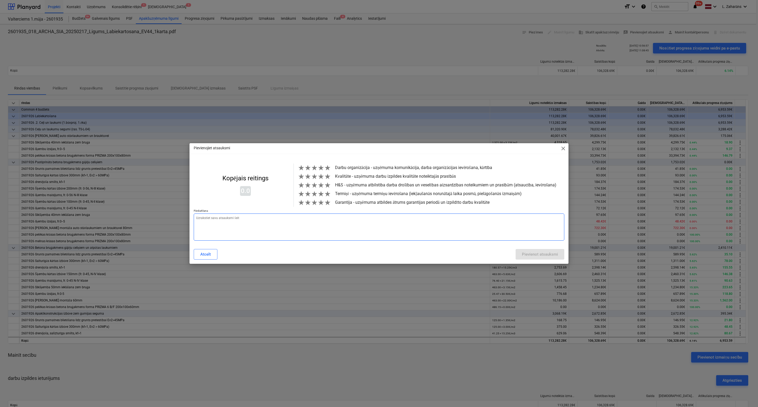
click at [254, 233] on textarea at bounding box center [379, 226] width 370 height 27
paste textarea "var strādāt"
drag, startPoint x: 319, startPoint y: 165, endPoint x: 319, endPoint y: 170, distance: 4.5
click at [319, 168] on span "★" at bounding box center [320, 167] width 7 height 9
click at [321, 178] on span "★" at bounding box center [320, 176] width 7 height 9
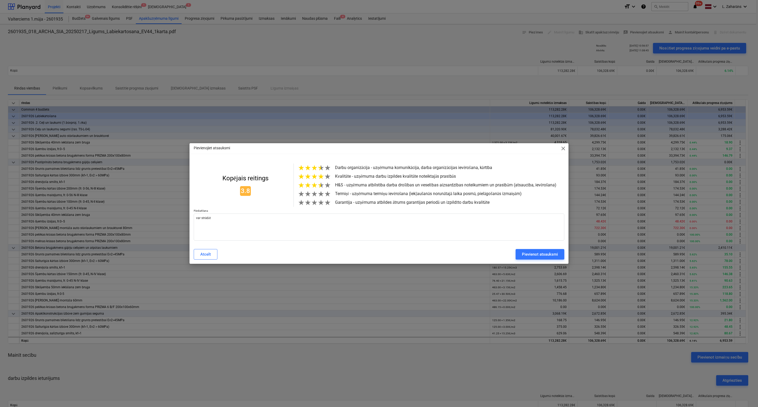
click at [319, 189] on span "★" at bounding box center [320, 185] width 7 height 9
click at [324, 196] on span "★" at bounding box center [327, 193] width 7 height 9
click at [322, 207] on span "★" at bounding box center [320, 202] width 7 height 9
click at [322, 174] on span "★" at bounding box center [320, 176] width 7 height 9
click at [324, 175] on span "★" at bounding box center [327, 176] width 7 height 9
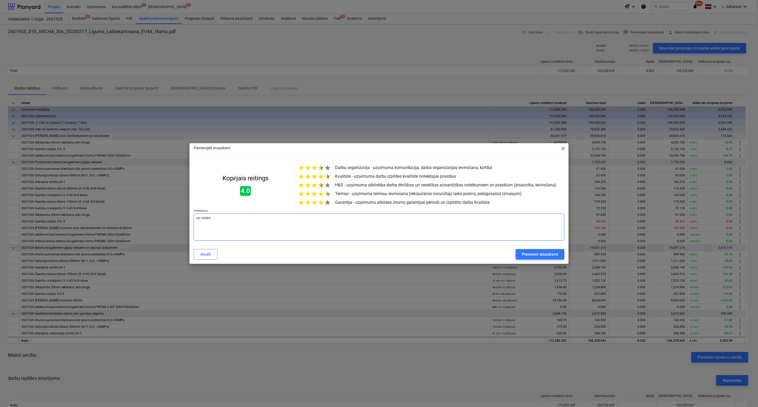
drag, startPoint x: 254, startPoint y: 221, endPoint x: 199, endPoint y: 225, distance: 55.1
click at [194, 225] on textarea "var strādāt" at bounding box center [379, 226] width 370 height 27
click at [195, 221] on textarea ";loti labi" at bounding box center [379, 226] width 370 height 27
click at [531, 258] on div "Pievienot atsauksmi" at bounding box center [540, 254] width 36 height 7
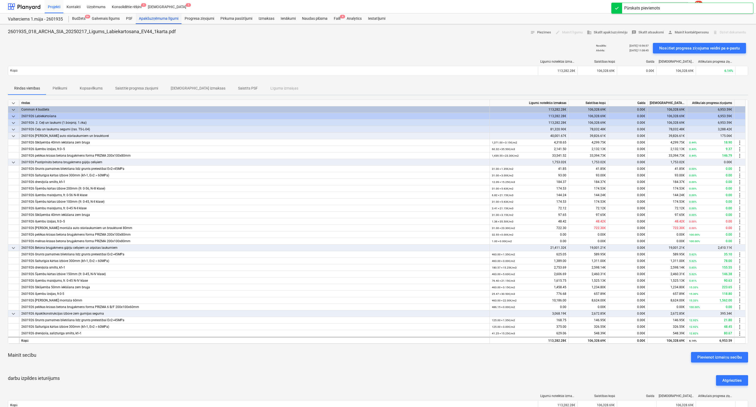
click at [161, 18] on div "Apakšuzņēmuma līgumi" at bounding box center [159, 18] width 46 height 11
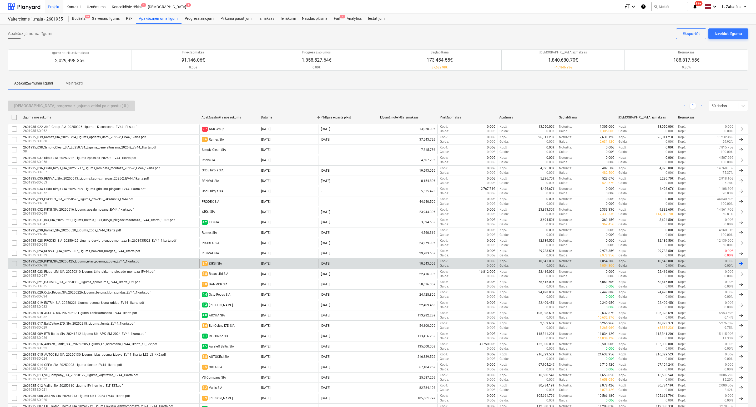
click at [214, 265] on div "ĶIKŠI SIA" at bounding box center [215, 263] width 13 height 4
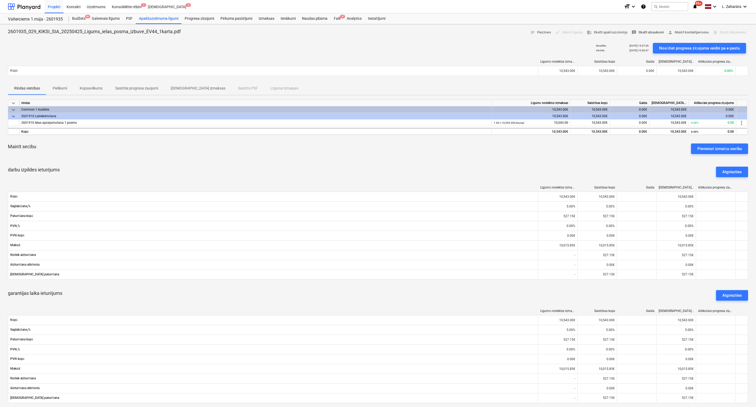
click at [652, 32] on span "reviews Skatīt atsauksmi" at bounding box center [648, 32] width 32 height 6
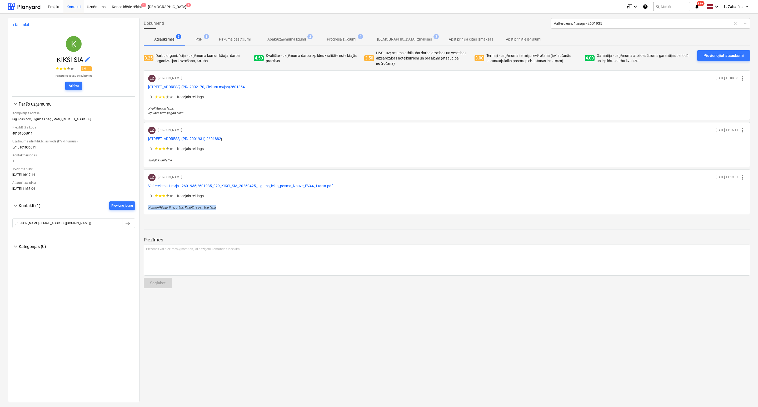
drag, startPoint x: 229, startPoint y: 208, endPoint x: 143, endPoint y: 212, distance: 86.1
click at [143, 212] on div "Dokumenti Valterciems 1.māja - 2601935 Atsauksmes 3 PSF 1 Pirkuma pasūtījumi Ap…" at bounding box center [446, 210] width 614 height 384
copy p "Komunikācija lēna, grūta. Kvalitāte gan ļoti laba"
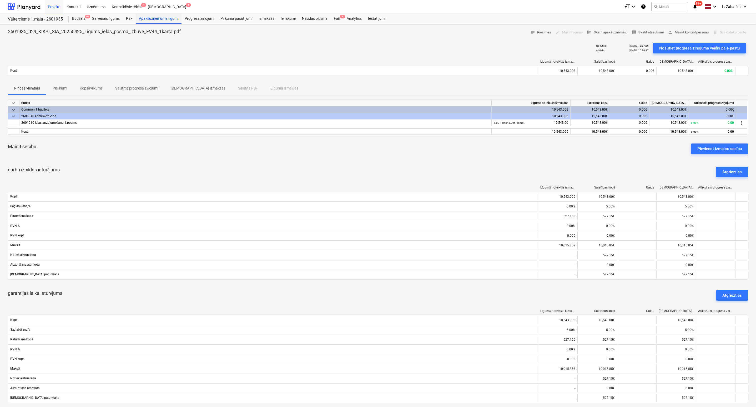
click at [160, 18] on div "Apakšuzņēmuma līgumi" at bounding box center [159, 18] width 46 height 11
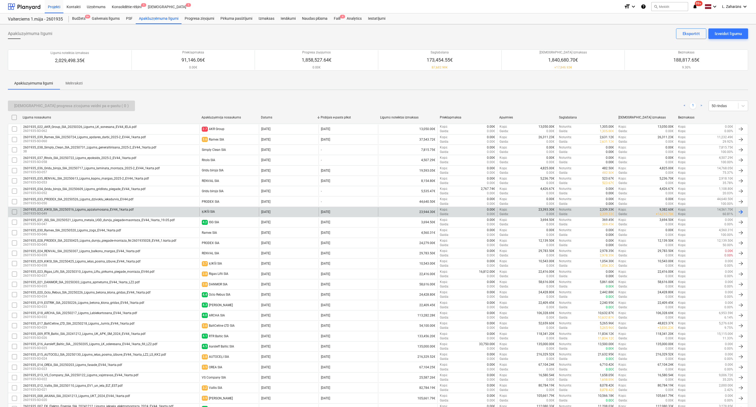
click at [204, 210] on div "ĶIKŠI SIA" at bounding box center [228, 211] width 59 height 9
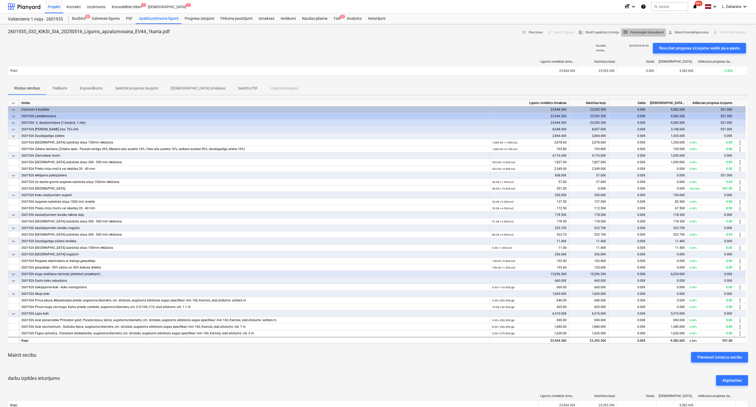
click at [636, 31] on span "rate_review Pievienojiet atsauksmi" at bounding box center [643, 32] width 41 height 6
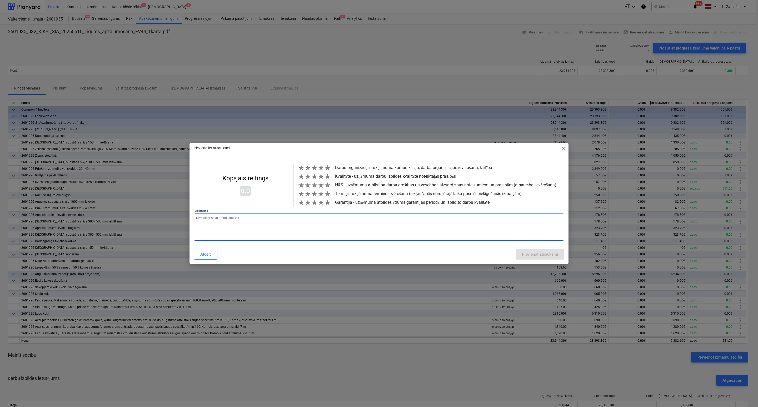
click at [248, 234] on textarea at bounding box center [379, 226] width 370 height 27
paste textarea "Komunikācija lēna, grūta. Kvalitāte gan ļoti laba"
click at [315, 165] on span "★" at bounding box center [314, 167] width 7 height 9
click at [328, 176] on span "★" at bounding box center [327, 176] width 7 height 9
click at [319, 185] on span "★" at bounding box center [320, 185] width 7 height 9
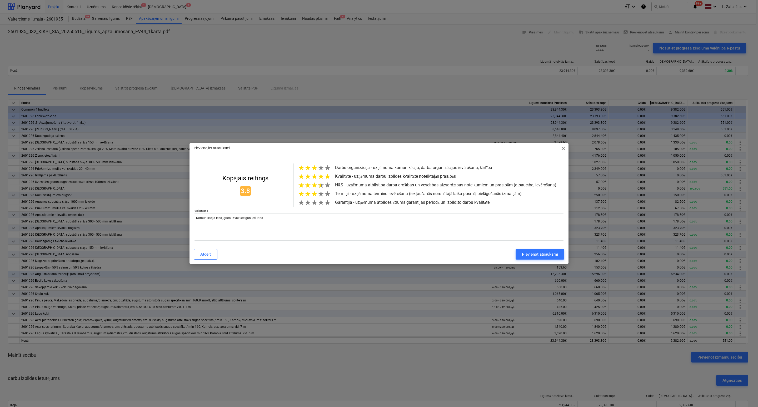
click at [316, 198] on span "★" at bounding box center [314, 193] width 7 height 9
click at [321, 207] on span "★" at bounding box center [320, 202] width 7 height 9
click at [319, 207] on span "★" at bounding box center [320, 202] width 7 height 9
click at [324, 206] on span "★" at bounding box center [327, 202] width 7 height 9
click at [321, 205] on span "★" at bounding box center [320, 202] width 7 height 9
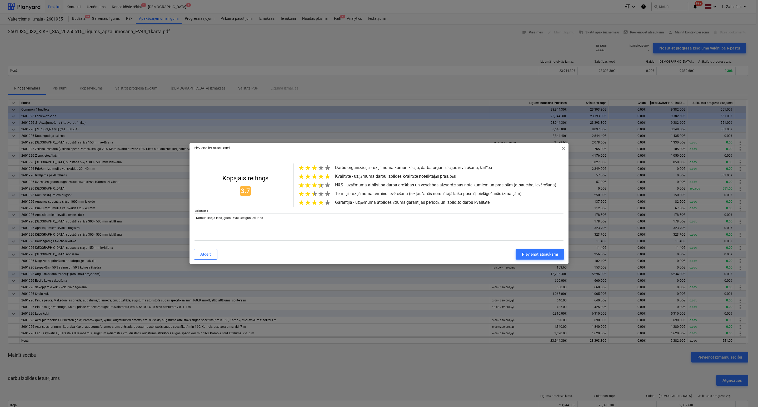
click at [312, 198] on span "★" at bounding box center [314, 193] width 7 height 9
click at [324, 207] on span "★" at bounding box center [327, 202] width 7 height 9
click at [317, 187] on span "★" at bounding box center [320, 185] width 7 height 9
click at [313, 167] on span "★" at bounding box center [314, 167] width 7 height 9
click at [537, 258] on div "Pievienot atsauksmi" at bounding box center [540, 254] width 36 height 7
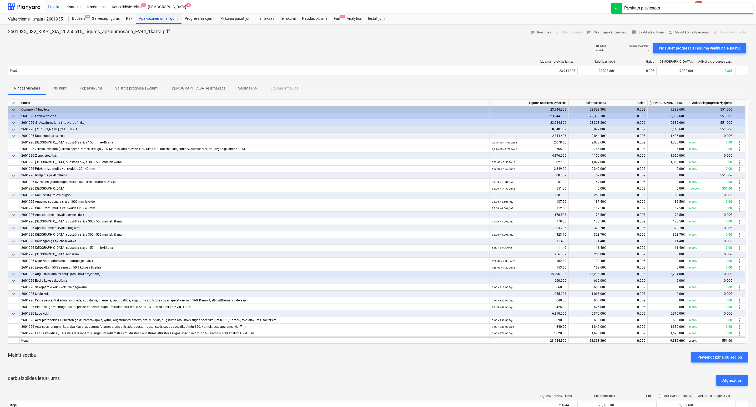
click at [153, 16] on div "Apakšuzņēmuma līgumi" at bounding box center [159, 18] width 46 height 11
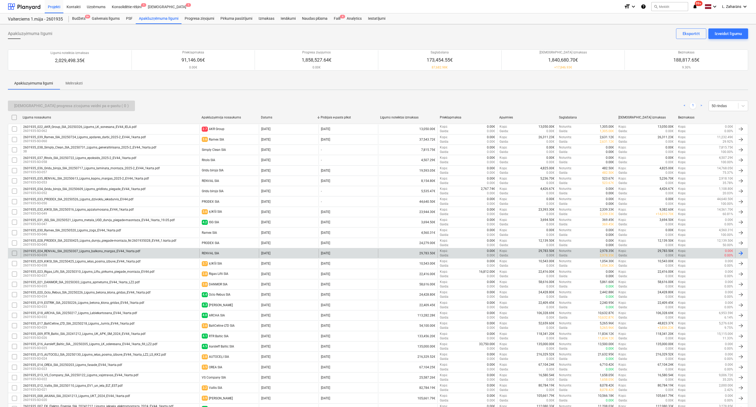
click at [242, 253] on div "RENVAL SIA" at bounding box center [228, 253] width 59 height 9
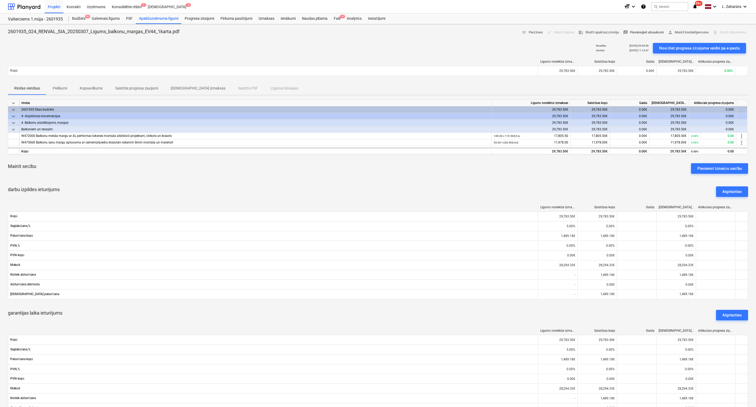
click at [628, 32] on span "rate_review Pievienojiet atsauksmi" at bounding box center [643, 32] width 41 height 6
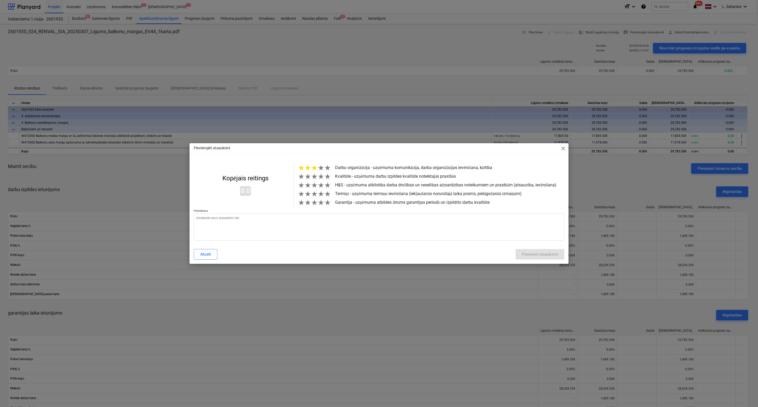
click at [316, 169] on span "★" at bounding box center [314, 167] width 7 height 9
click at [315, 178] on span "★" at bounding box center [314, 176] width 7 height 9
click at [314, 186] on span "★" at bounding box center [314, 185] width 7 height 9
click at [321, 197] on span "★" at bounding box center [320, 193] width 7 height 9
click at [322, 207] on span "★" at bounding box center [320, 202] width 7 height 9
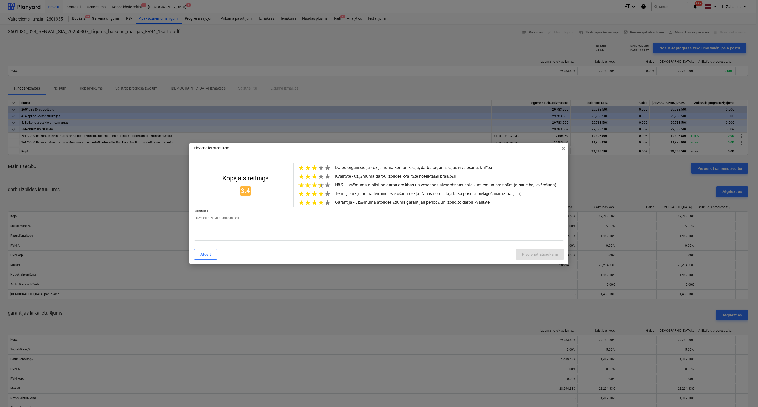
drag, startPoint x: 318, startPoint y: 187, endPoint x: 317, endPoint y: 181, distance: 6.6
click at [318, 187] on span "★" at bounding box center [320, 185] width 7 height 9
click at [318, 176] on span "★" at bounding box center [320, 176] width 7 height 9
click at [318, 166] on span "★" at bounding box center [320, 167] width 7 height 9
click at [321, 186] on span "★" at bounding box center [320, 185] width 7 height 9
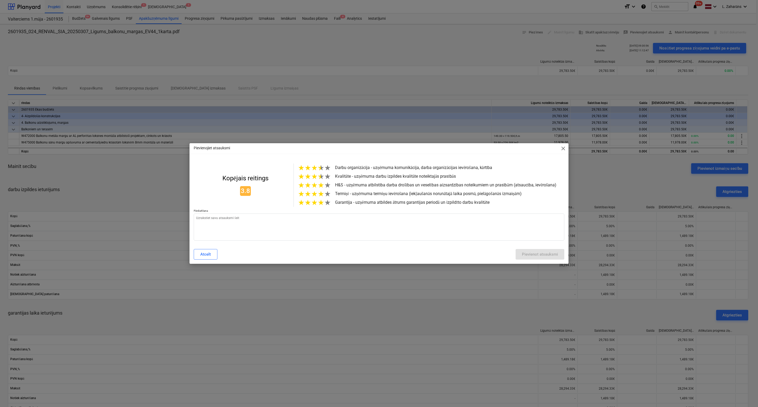
click at [319, 176] on span "★" at bounding box center [320, 176] width 7 height 9
click at [321, 177] on span "★" at bounding box center [320, 176] width 7 height 9
click at [322, 168] on span "★" at bounding box center [320, 167] width 7 height 9
click at [389, 235] on textarea at bounding box center [379, 226] width 370 height 27
paste textarea "Komunikācija lēna, grūta. Kvalitāte gan ļoti laba"
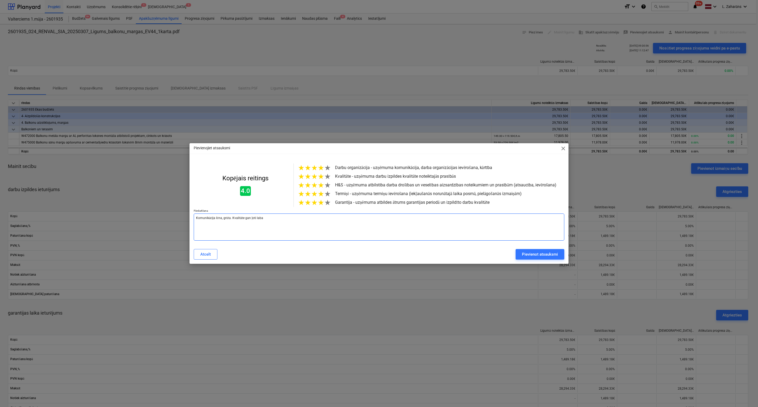
drag, startPoint x: 280, startPoint y: 222, endPoint x: 160, endPoint y: 224, distance: 120.0
click at [160, 224] on div "Pievienojiet atsauksmi close Kopējais reitings 4.0 ★ ★ ★ ★ ★ Darbu organizācija…" at bounding box center [379, 203] width 758 height 407
click at [198, 223] on textarea "vcar strādāt" at bounding box center [379, 226] width 370 height 27
drag, startPoint x: 226, startPoint y: 220, endPoint x: 155, endPoint y: 218, distance: 70.5
click at [155, 217] on div "Pievienojiet atsauksmi close Kopējais reitings 4.0 ★ ★ ★ ★ ★ Darbu organizācija…" at bounding box center [379, 203] width 758 height 407
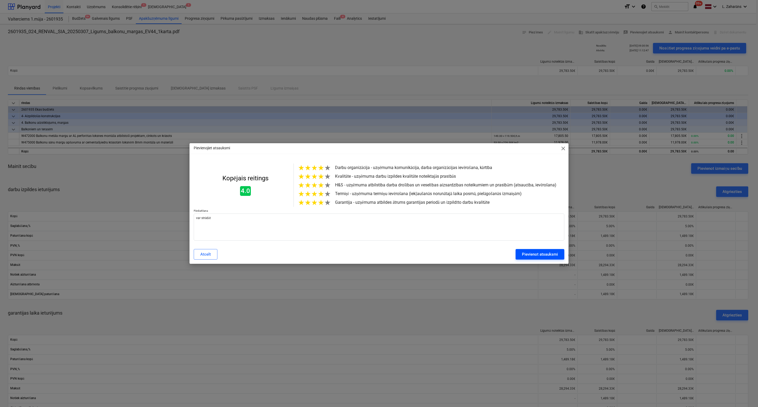
click at [529, 253] on button "Pievienot atsauksmi" at bounding box center [539, 254] width 49 height 11
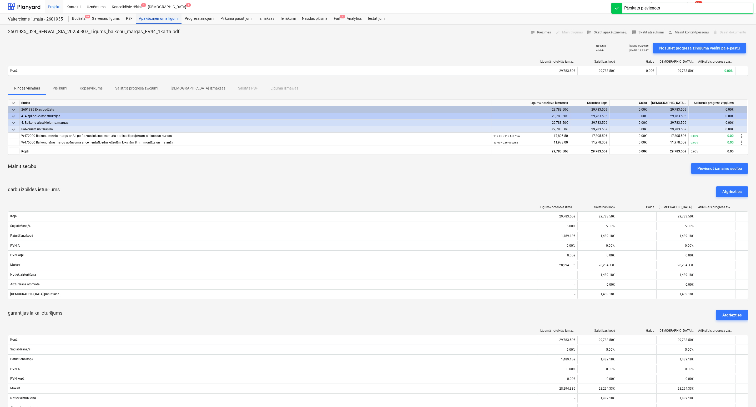
click at [164, 18] on div "Apakšuzņēmuma līgumi" at bounding box center [159, 18] width 46 height 11
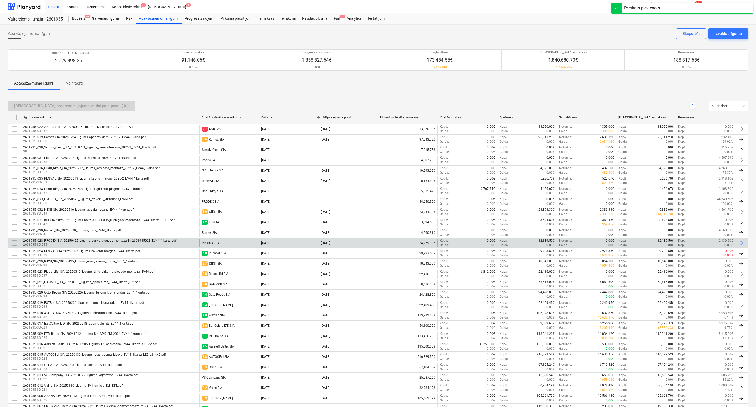
click at [208, 243] on div "PRODEX SIA" at bounding box center [211, 243] width 18 height 4
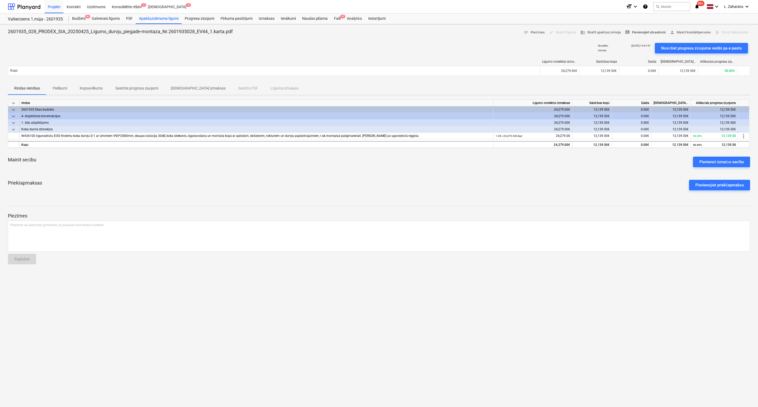
click at [641, 33] on span "rate_review Pievienojiet atsauksmi" at bounding box center [645, 32] width 41 height 6
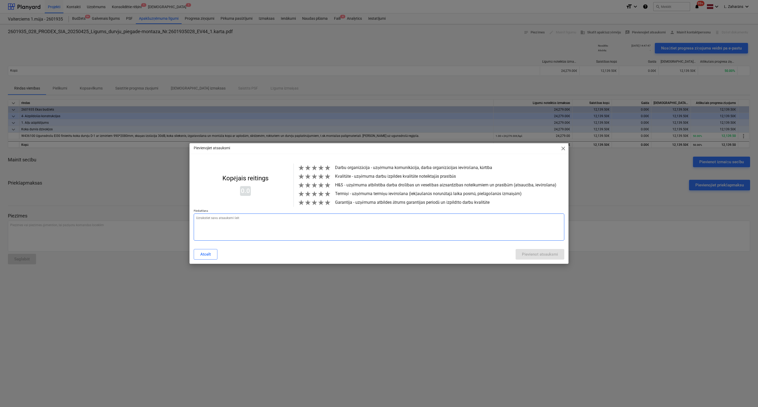
click at [233, 229] on textarea at bounding box center [379, 226] width 370 height 27
paste textarea "var strādāt"
click at [317, 166] on span "★" at bounding box center [320, 167] width 7 height 9
click at [316, 177] on span "★" at bounding box center [314, 176] width 7 height 9
click at [320, 185] on span "★" at bounding box center [320, 185] width 7 height 9
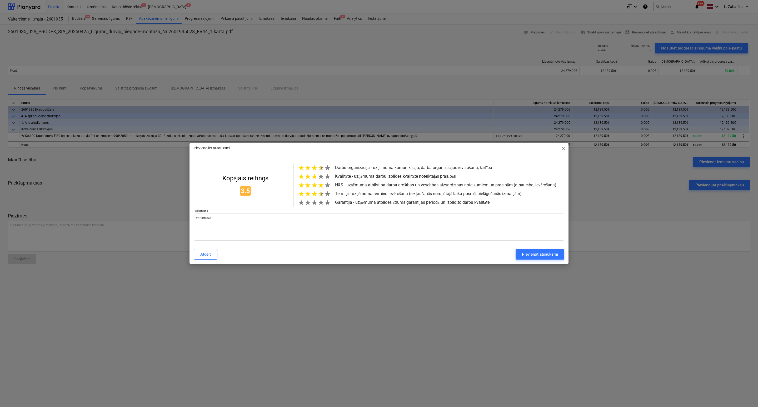
click at [318, 196] on span "★" at bounding box center [320, 193] width 7 height 9
click at [320, 205] on span "★" at bounding box center [320, 202] width 7 height 9
click at [319, 177] on span "★" at bounding box center [320, 176] width 7 height 9
click at [321, 166] on span "★" at bounding box center [320, 167] width 7 height 9
click at [322, 198] on span "★" at bounding box center [320, 193] width 7 height 9
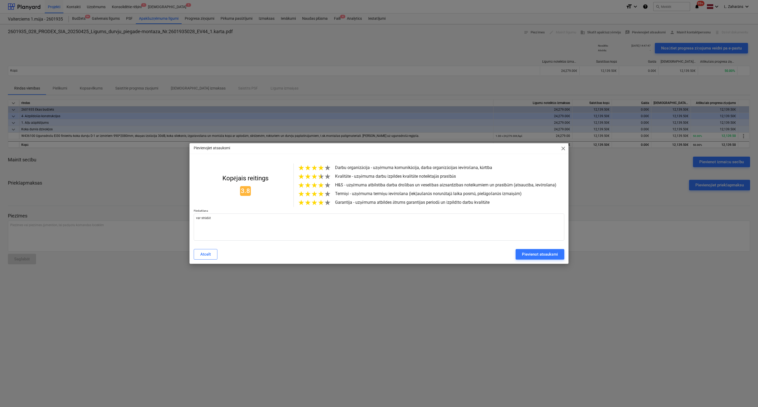
click at [321, 207] on span "★" at bounding box center [320, 202] width 7 height 9
click at [322, 177] on span "★" at bounding box center [320, 176] width 7 height 9
click at [320, 178] on span "★" at bounding box center [320, 176] width 7 height 9
click at [542, 258] on div "Pievienot atsauksmi" at bounding box center [540, 254] width 36 height 7
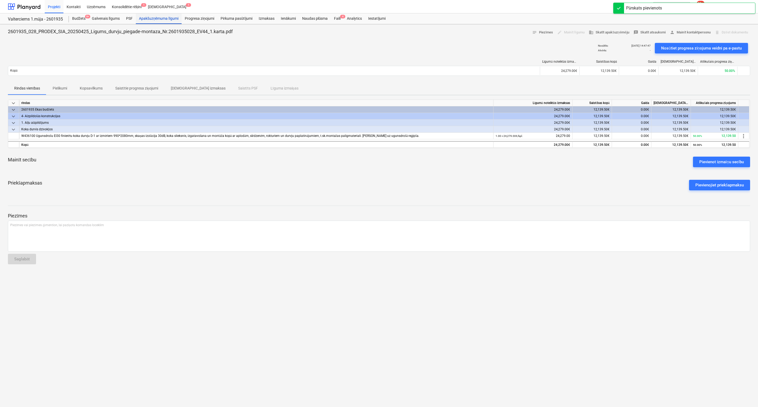
click at [162, 18] on div "Apakšuzņēmuma līgumi" at bounding box center [159, 18] width 46 height 11
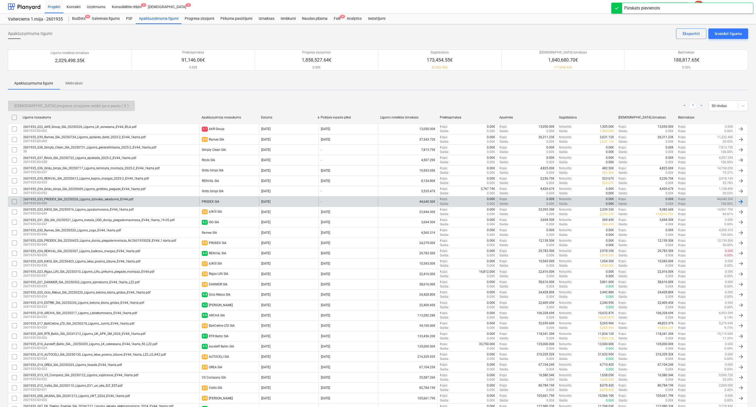
click at [218, 202] on div "PRODEX SIA" at bounding box center [211, 202] width 18 height 4
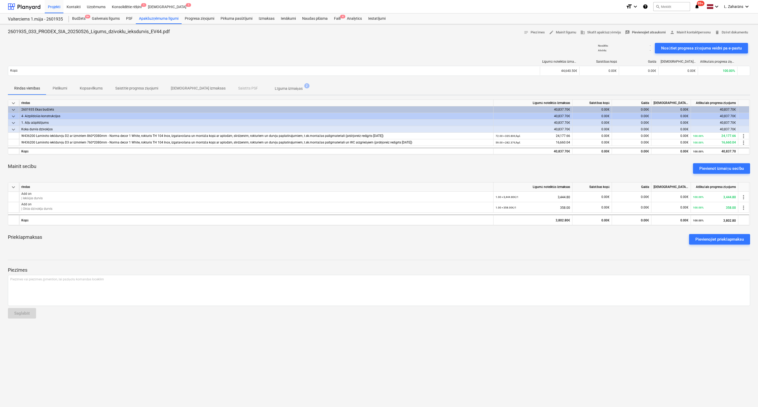
click at [634, 33] on span "rate_review Pievienojiet atsauksmi" at bounding box center [645, 32] width 41 height 6
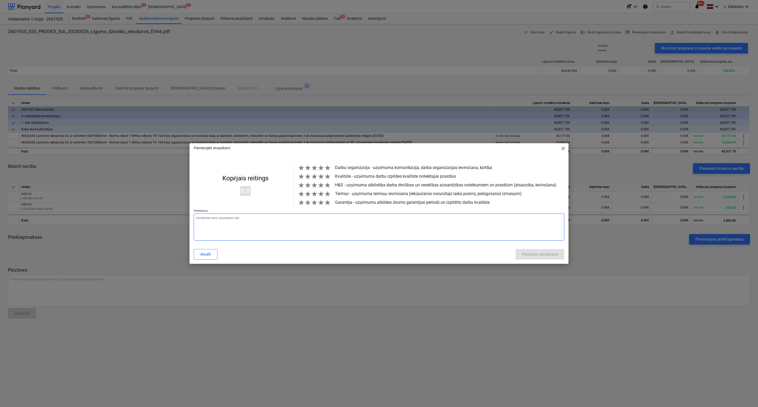
click at [226, 232] on textarea at bounding box center [379, 226] width 370 height 27
paste textarea "var strādāt"
click at [321, 168] on span "★" at bounding box center [320, 167] width 7 height 9
click at [322, 181] on div "★ ★ ★ ★ ★ Darbu organizācija - uzņēmuma komunikācija, darba organizācijas ievēr…" at bounding box center [424, 184] width 263 height 43
click at [321, 187] on span "★" at bounding box center [320, 185] width 7 height 9
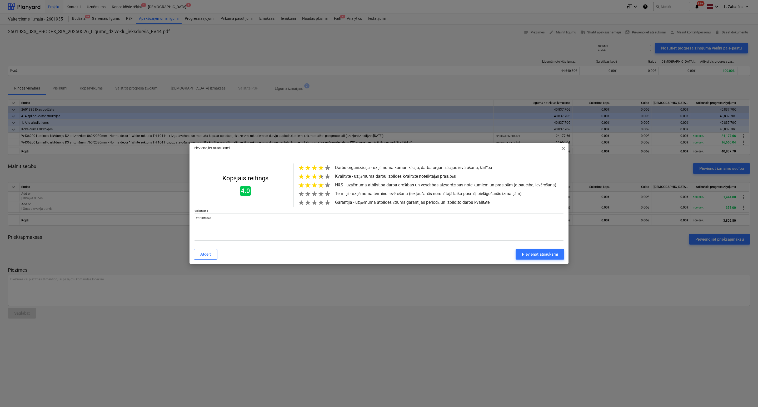
click at [320, 177] on span "★" at bounding box center [320, 176] width 7 height 9
click at [321, 198] on span "★" at bounding box center [320, 193] width 7 height 9
click at [324, 207] on span "★" at bounding box center [327, 202] width 7 height 9
click at [319, 205] on span "★" at bounding box center [320, 202] width 7 height 9
click at [526, 258] on div "Pievienot atsauksmi" at bounding box center [540, 254] width 36 height 7
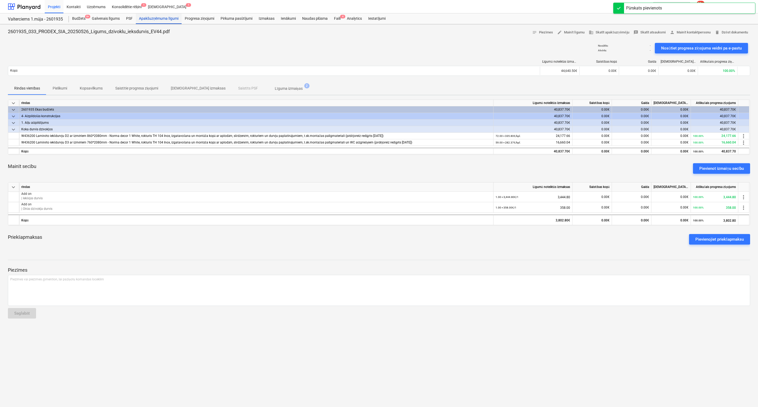
click at [160, 15] on div "Apakšuzņēmuma līgumi" at bounding box center [159, 18] width 46 height 11
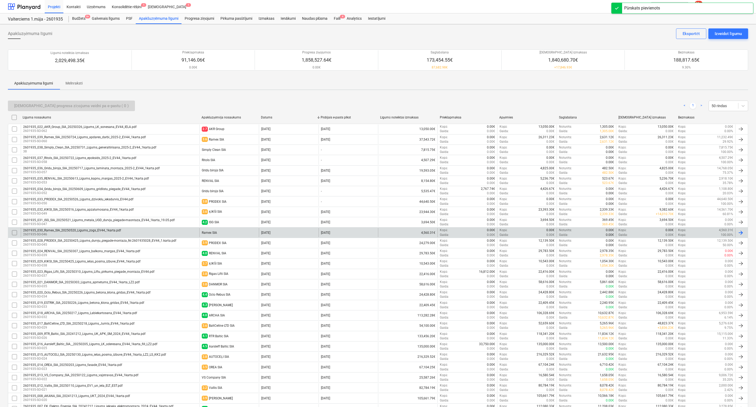
click at [156, 231] on div "2601935_030_Ramex_SIA_20250520_Ligums_zogs_EV44_1karta.pdf 2601935-SO-046" at bounding box center [110, 232] width 179 height 9
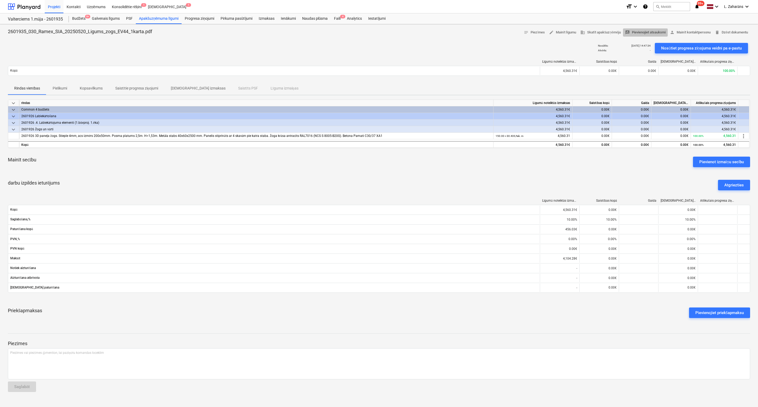
click at [645, 29] on button "rate_review Pievienojiet atsauksmi" at bounding box center [645, 32] width 45 height 8
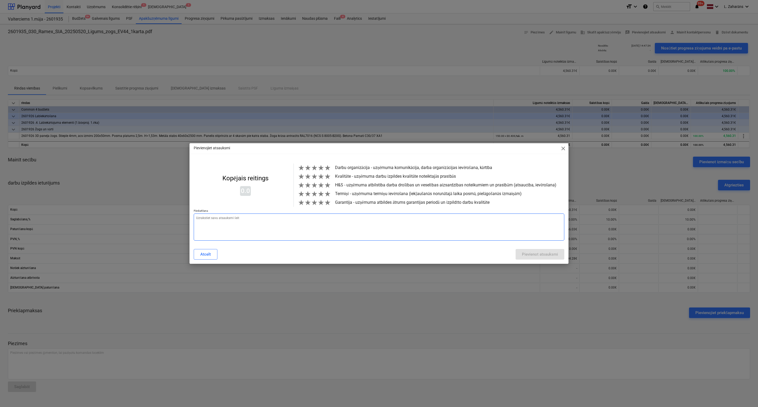
click at [295, 230] on textarea at bounding box center [379, 226] width 370 height 27
paste textarea "var strādāt"
click at [322, 167] on span "★" at bounding box center [320, 167] width 7 height 9
click at [319, 176] on span "★" at bounding box center [320, 176] width 7 height 9
click at [315, 187] on span "★" at bounding box center [314, 185] width 7 height 9
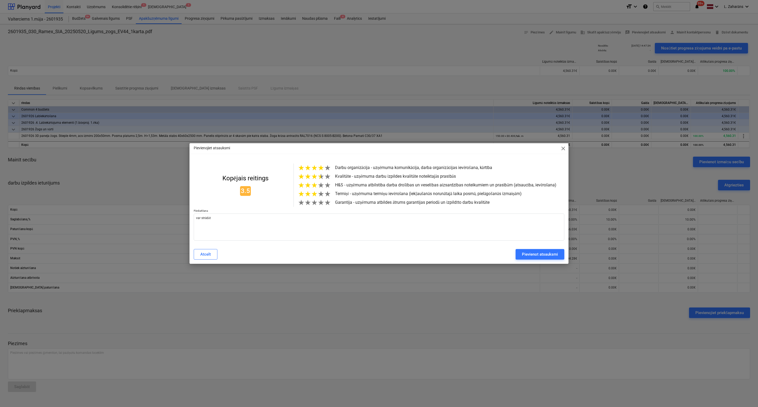
click at [315, 197] on span "★" at bounding box center [314, 193] width 7 height 9
click at [324, 207] on span "★" at bounding box center [327, 202] width 7 height 9
click at [539, 258] on div "Pievienot atsauksmi" at bounding box center [540, 254] width 36 height 7
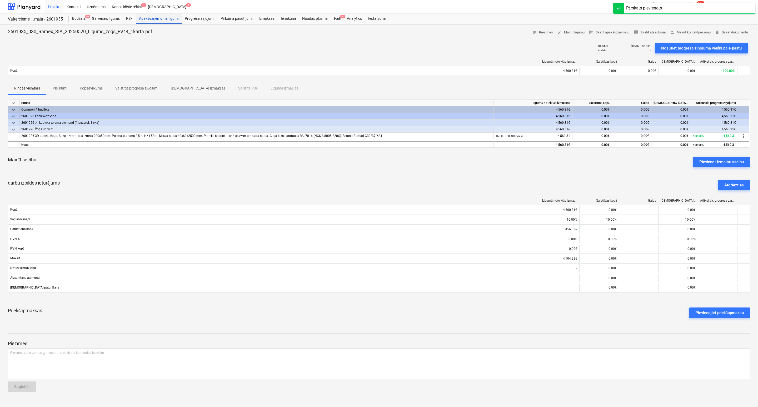
click at [159, 17] on div "Apakšuzņēmuma līgumi" at bounding box center [159, 18] width 46 height 11
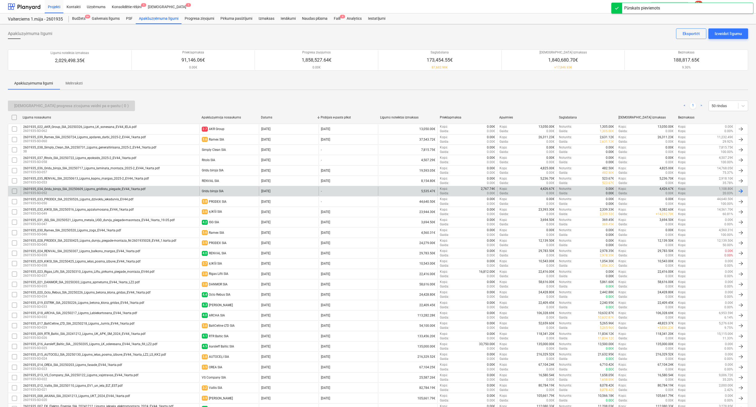
click at [183, 194] on div "2601935_034_Gridu_birojs_SIA_20250609_Ligums_gridlistu_piegade_EV44_1karta.pdf …" at bounding box center [110, 190] width 179 height 9
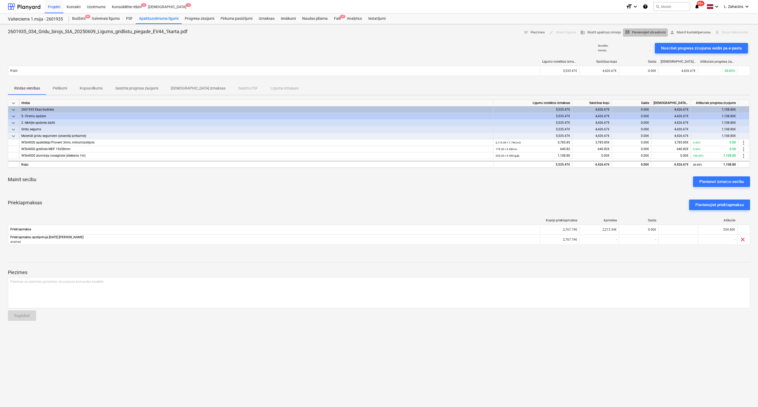
click at [652, 32] on span "rate_review Pievienojiet atsauksmi" at bounding box center [645, 32] width 41 height 6
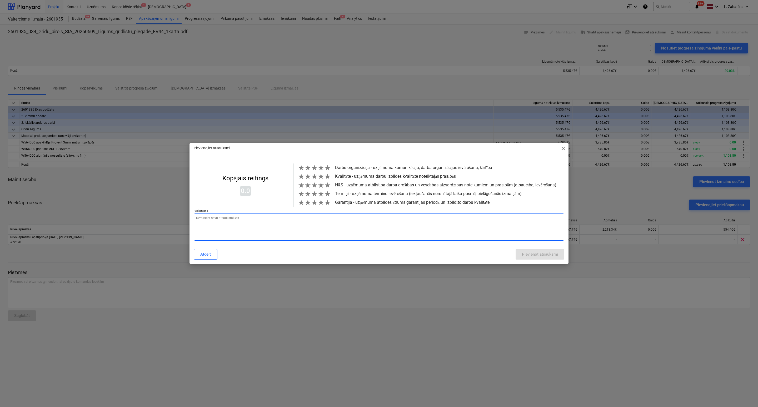
click at [271, 232] on textarea at bounding box center [379, 226] width 370 height 27
paste textarea "var strādāt"
drag, startPoint x: 318, startPoint y: 166, endPoint x: 318, endPoint y: 173, distance: 6.8
click at [318, 167] on span "★" at bounding box center [320, 167] width 7 height 9
drag, startPoint x: 321, startPoint y: 176, endPoint x: 320, endPoint y: 183, distance: 6.6
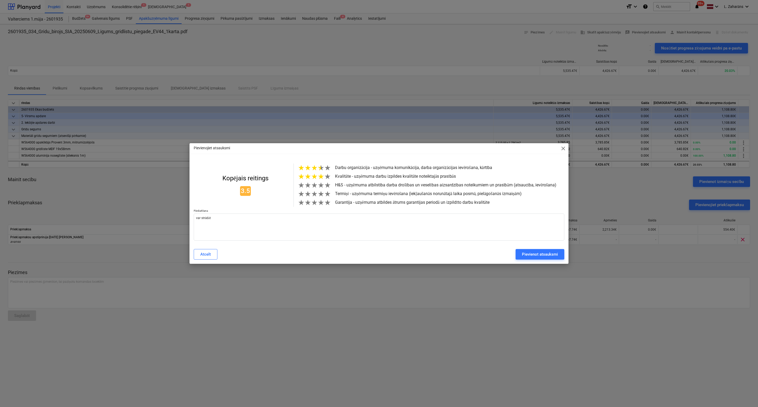
click at [321, 177] on span "★" at bounding box center [320, 176] width 7 height 9
click at [315, 185] on span "★" at bounding box center [314, 185] width 7 height 9
click at [316, 198] on span "★" at bounding box center [314, 193] width 7 height 9
click at [328, 207] on span "★" at bounding box center [327, 202] width 7 height 9
click at [526, 258] on div "Pievienot atsauksmi" at bounding box center [540, 254] width 36 height 7
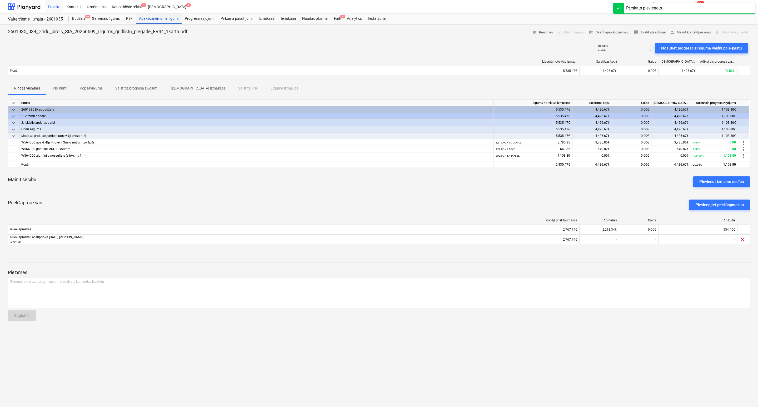
click at [149, 18] on div "Apakšuzņēmuma līgumi" at bounding box center [159, 18] width 46 height 11
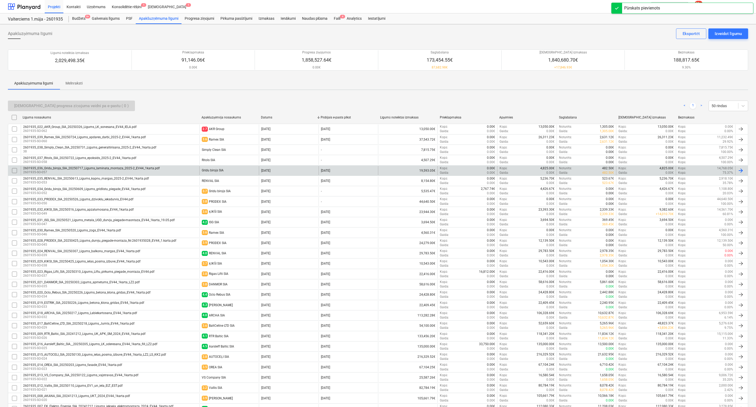
click at [174, 173] on div "2601935_036_Gridu_birojs_SIA_20250717_Ligums_laminata_montaza_2025-2_EV44_1kart…" at bounding box center [110, 170] width 179 height 9
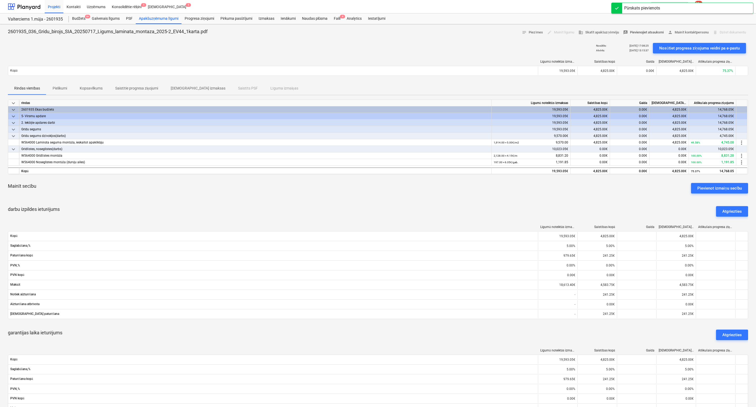
click at [636, 29] on span "rate_review Pievienojiet atsauksmi" at bounding box center [643, 32] width 41 height 6
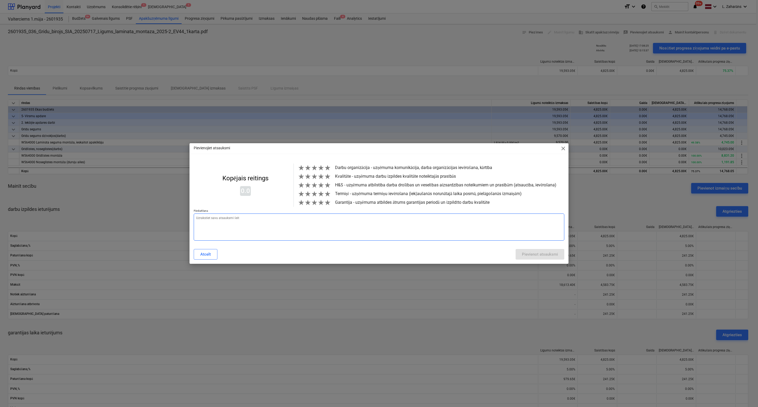
click at [272, 224] on textarea at bounding box center [379, 226] width 370 height 27
paste textarea "var strādāt"
drag, startPoint x: 322, startPoint y: 169, endPoint x: 323, endPoint y: 176, distance: 6.9
click at [322, 172] on div "★ ★ ★ ★ ★ Darbu organizācija - uzņēmuma komunikācija, darba organizācijas ievēr…" at bounding box center [424, 184] width 263 height 43
click at [321, 177] on span "★" at bounding box center [320, 176] width 7 height 9
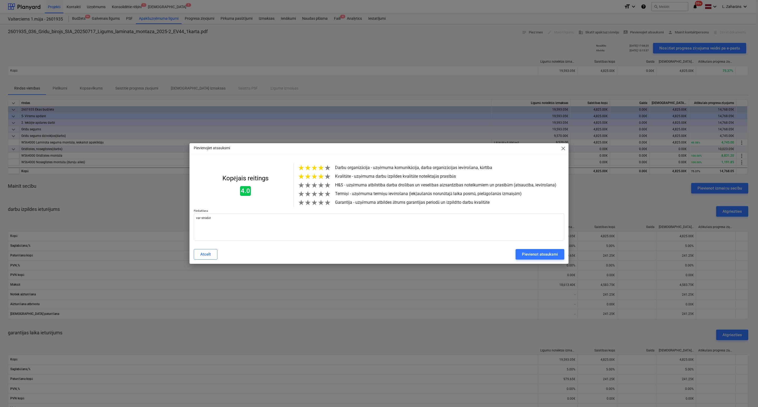
click at [320, 167] on span "★" at bounding box center [320, 167] width 7 height 9
click at [321, 183] on span "★" at bounding box center [320, 185] width 7 height 9
click at [321, 192] on span "★" at bounding box center [320, 193] width 7 height 9
click at [328, 205] on span "★" at bounding box center [327, 202] width 7 height 9
click at [314, 197] on span "★" at bounding box center [314, 193] width 7 height 9
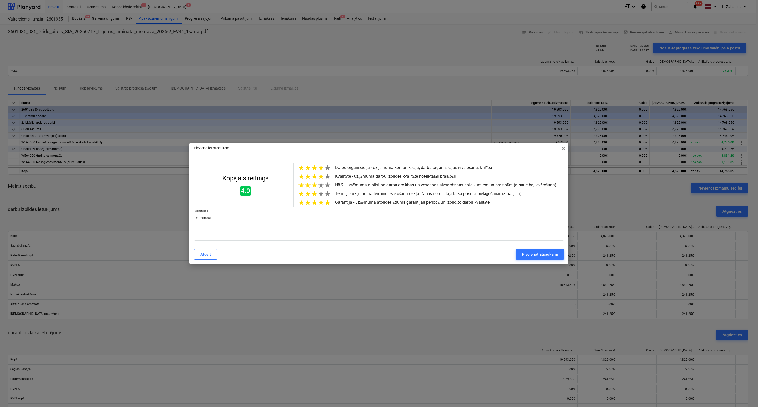
click at [315, 185] on span "★" at bounding box center [314, 185] width 7 height 9
click at [518, 256] on button "Pievienot atsauksmi" at bounding box center [539, 254] width 49 height 11
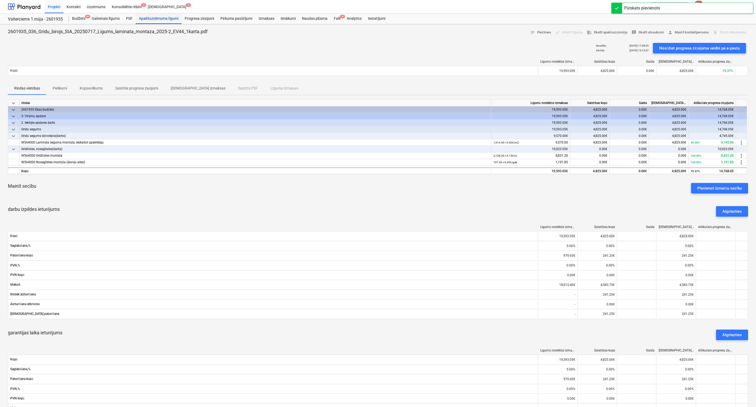
click at [160, 20] on div "Apakšuzņēmuma līgumi" at bounding box center [159, 18] width 46 height 11
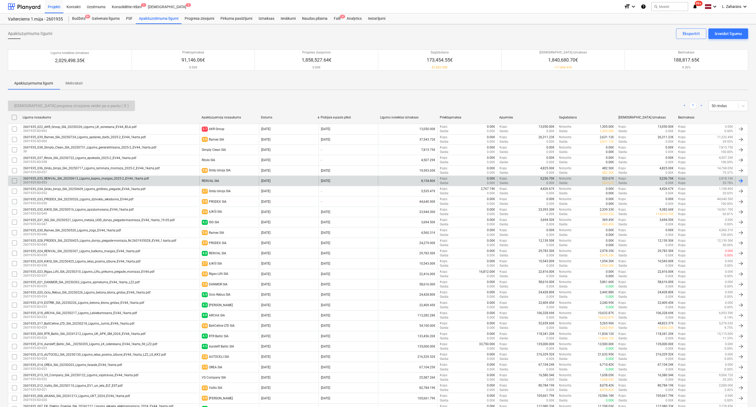
click at [249, 183] on div "RENVAL SIA" at bounding box center [228, 180] width 59 height 9
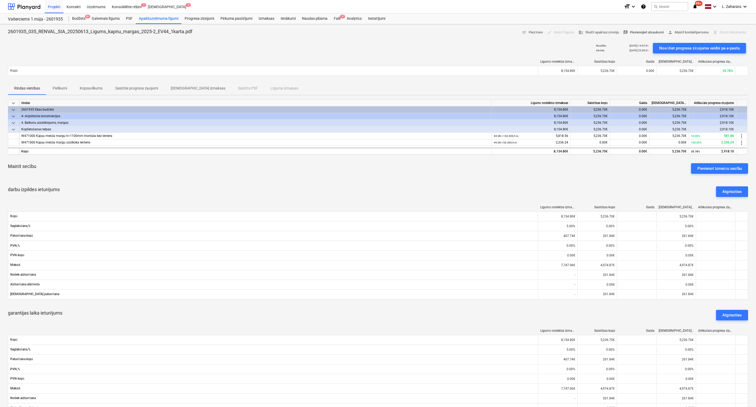
click at [631, 32] on span "rate_review Pievienojiet atsauksmi" at bounding box center [643, 32] width 41 height 6
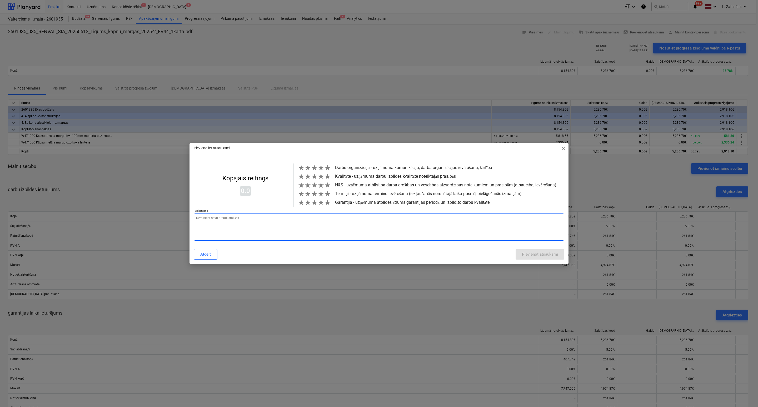
click at [236, 234] on textarea at bounding box center [379, 226] width 370 height 27
paste textarea "var strādāt"
drag, startPoint x: 321, startPoint y: 167, endPoint x: 321, endPoint y: 172, distance: 5.5
click at [321, 172] on div "★ ★ ★ ★ ★ Darbu organizācija - uzņēmuma komunikācija, darba organizācijas ievēr…" at bounding box center [424, 184] width 263 height 43
drag, startPoint x: 319, startPoint y: 175, endPoint x: 320, endPoint y: 168, distance: 6.9
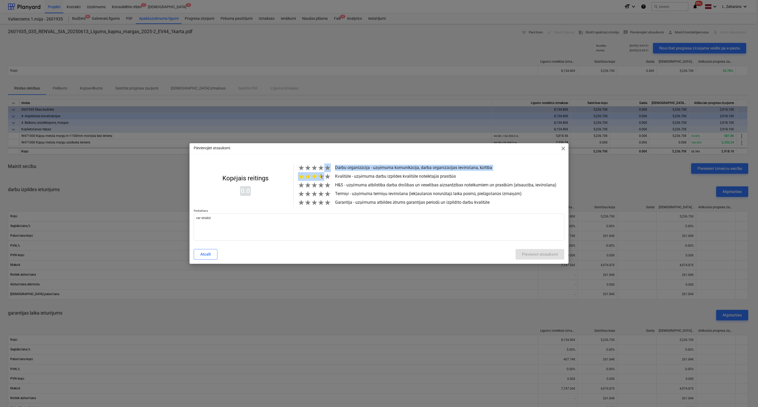
click at [319, 174] on span "★" at bounding box center [320, 176] width 7 height 9
click at [320, 167] on span "★" at bounding box center [320, 167] width 7 height 9
click at [320, 185] on span "★" at bounding box center [320, 185] width 7 height 9
drag, startPoint x: 321, startPoint y: 195, endPoint x: 321, endPoint y: 198, distance: 3.4
click at [321, 196] on span "★" at bounding box center [320, 193] width 7 height 9
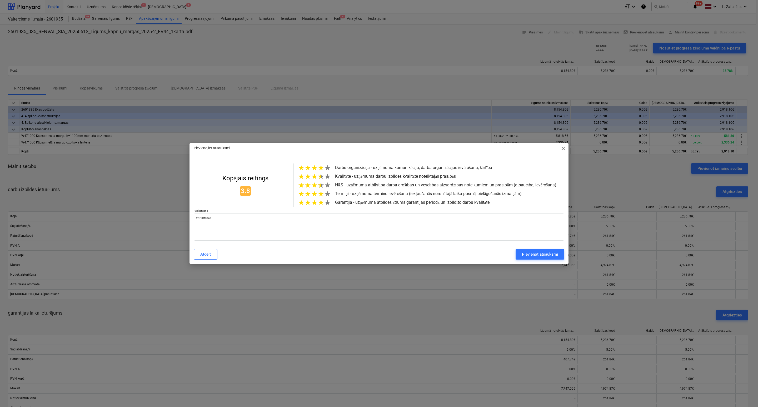
click at [321, 203] on span "★" at bounding box center [320, 202] width 7 height 9
drag, startPoint x: 321, startPoint y: 186, endPoint x: 321, endPoint y: 182, distance: 4.2
click at [321, 183] on span "★" at bounding box center [320, 185] width 7 height 9
click at [320, 175] on span "★" at bounding box center [320, 176] width 7 height 9
click at [520, 259] on button "Pievienot atsauksmi" at bounding box center [539, 254] width 49 height 11
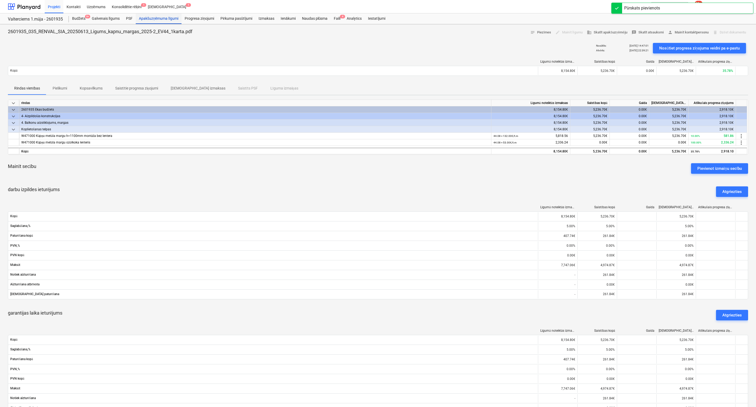
click at [158, 19] on div "Apakšuzņēmuma līgumi" at bounding box center [159, 18] width 46 height 11
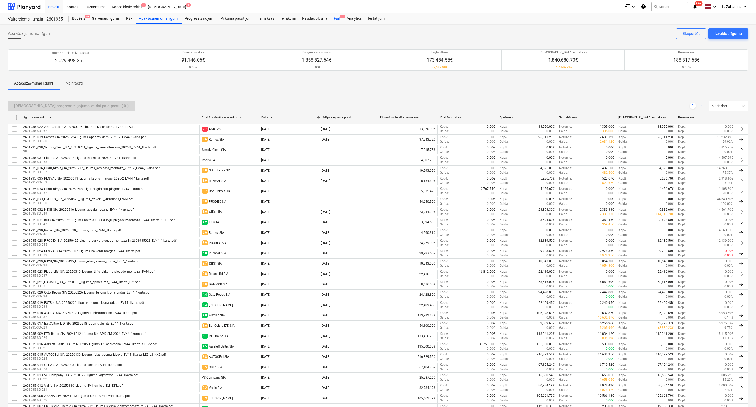
click at [337, 19] on div "Faili 4" at bounding box center [337, 18] width 13 height 11
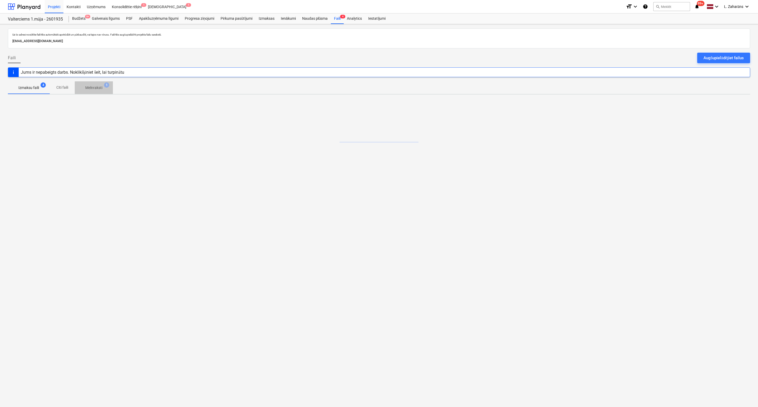
click at [92, 86] on p "Melnraksti" at bounding box center [93, 88] width 17 height 6
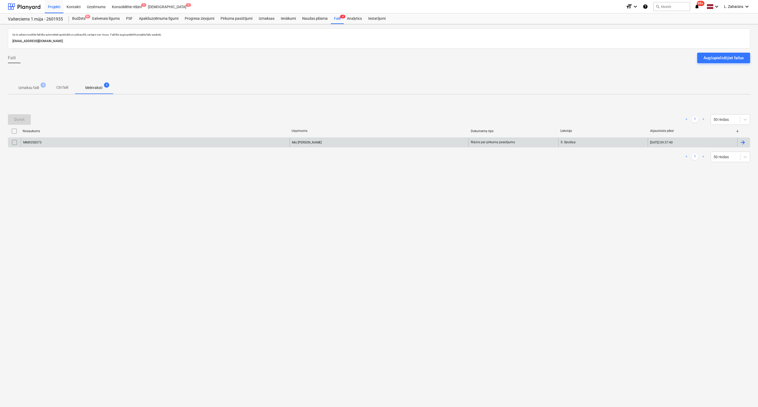
click at [91, 141] on div "MMX058573" at bounding box center [155, 142] width 269 height 8
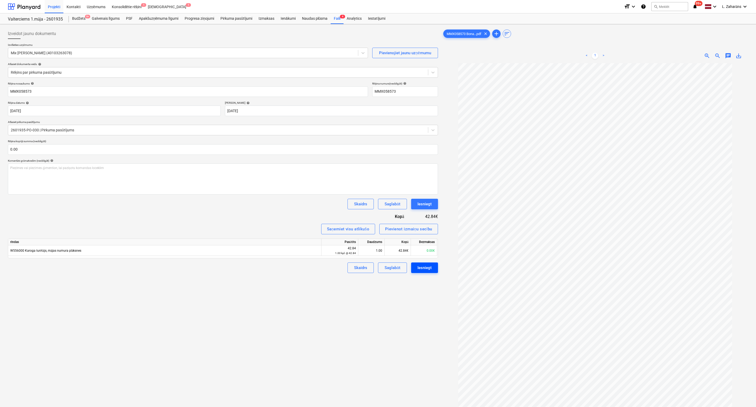
click at [419, 267] on div "Iesniegt" at bounding box center [424, 267] width 14 height 7
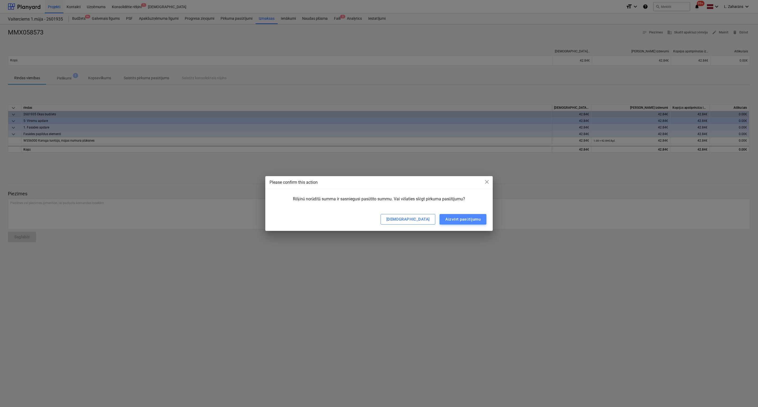
click at [447, 221] on div "Aizvērt pasūtījumu" at bounding box center [462, 219] width 35 height 7
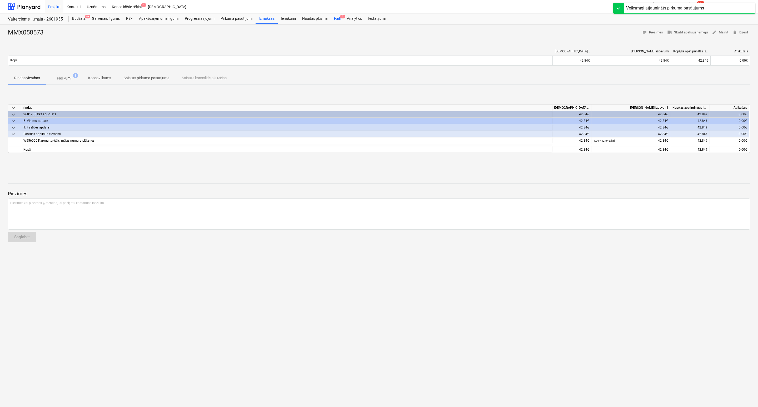
click at [333, 18] on div "Faili 3" at bounding box center [337, 18] width 13 height 11
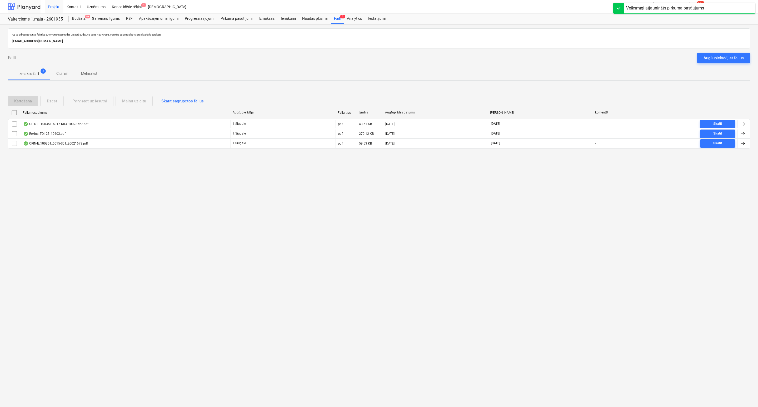
click at [36, 7] on div at bounding box center [24, 6] width 33 height 13
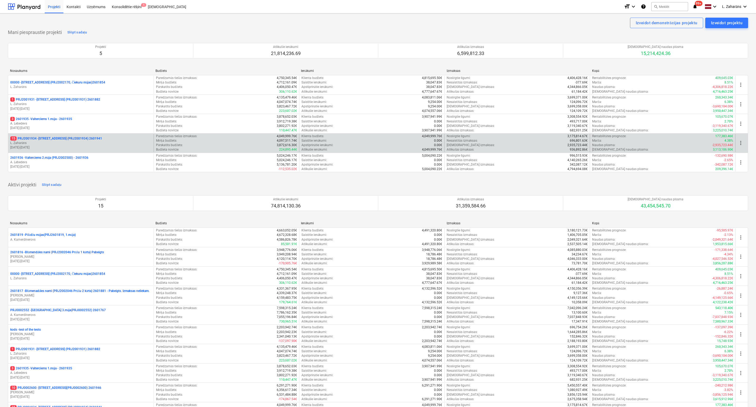
click at [74, 138] on p "15 PRJ2001934 - [STREET_ADDRESS] (PRJ2001934) 2601941" at bounding box center [56, 138] width 92 height 4
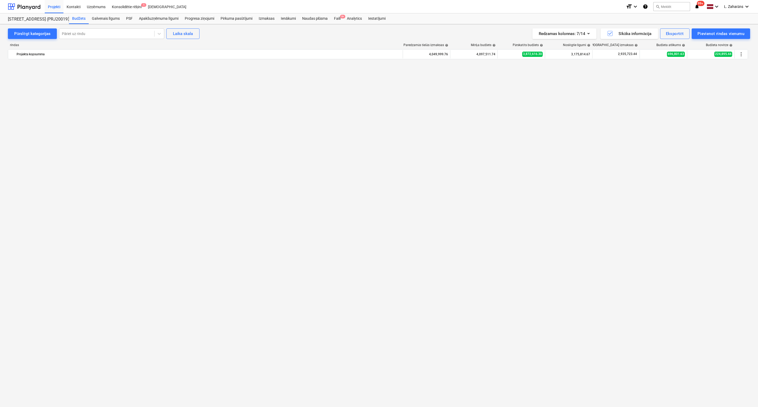
scroll to position [961, 0]
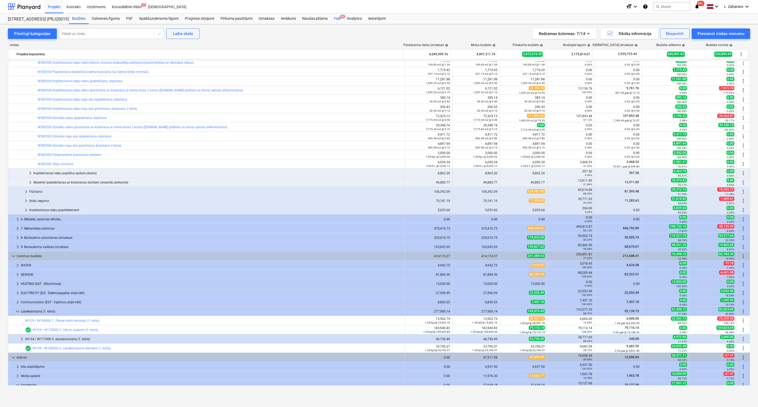
click at [336, 20] on div "Faili 9+" at bounding box center [337, 18] width 13 height 11
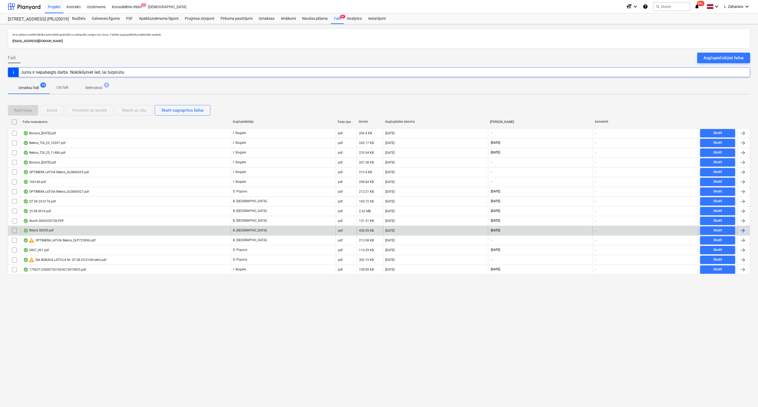
click at [85, 232] on div "Rēķins 50055.pdf" at bounding box center [126, 230] width 210 height 8
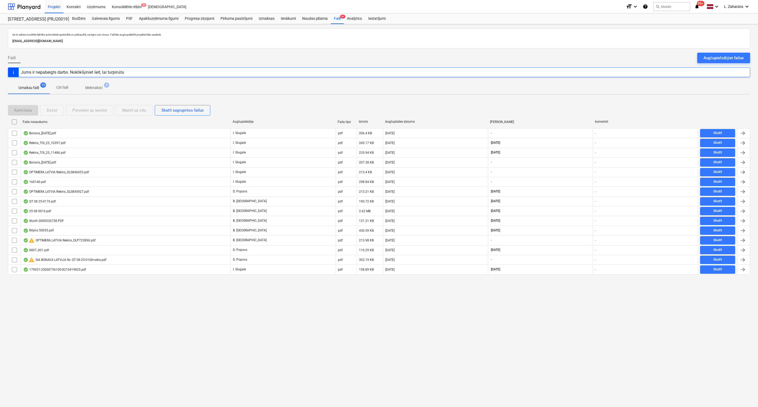
click at [89, 89] on p "Melnraksti" at bounding box center [93, 88] width 17 height 6
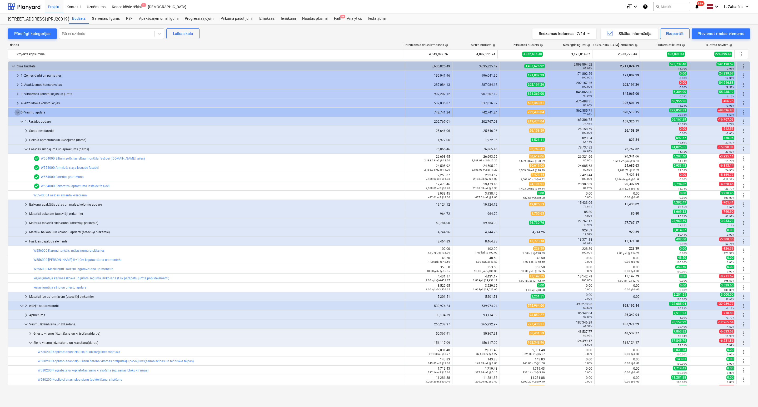
click at [18, 112] on span "keyboard_arrow_down" at bounding box center [17, 112] width 6 height 6
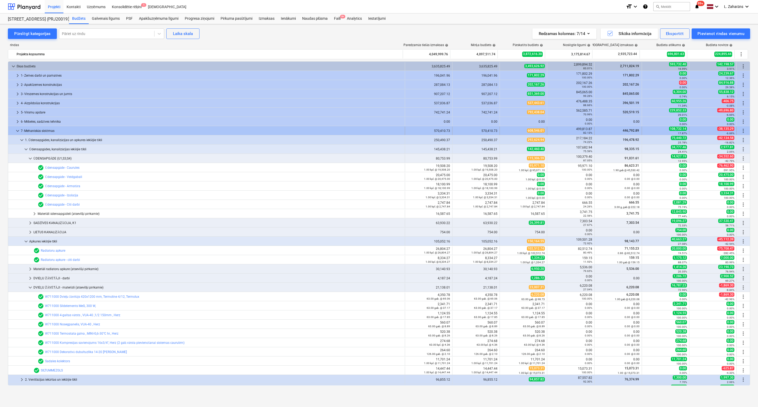
click at [18, 131] on span "keyboard_arrow_down" at bounding box center [17, 131] width 6 height 6
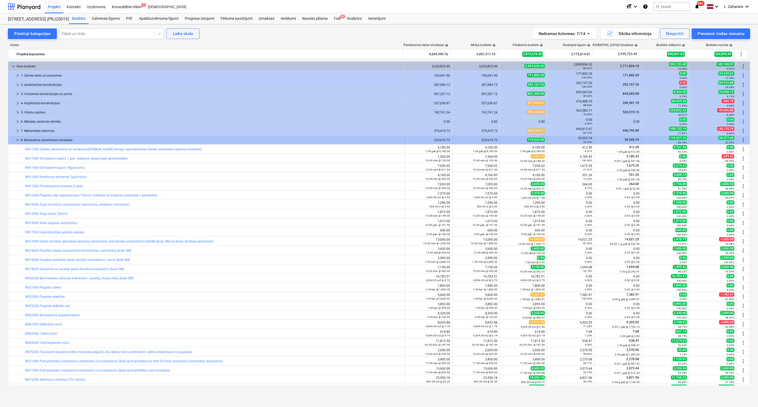
click at [17, 141] on span "keyboard_arrow_down" at bounding box center [17, 140] width 6 height 6
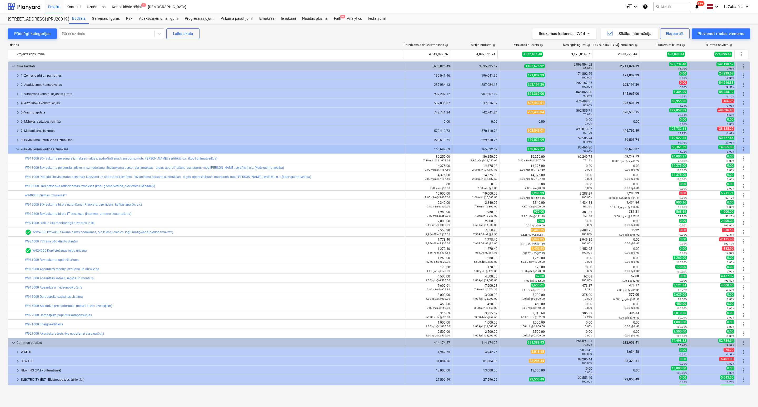
click at [18, 150] on span "keyboard_arrow_down" at bounding box center [17, 149] width 6 height 6
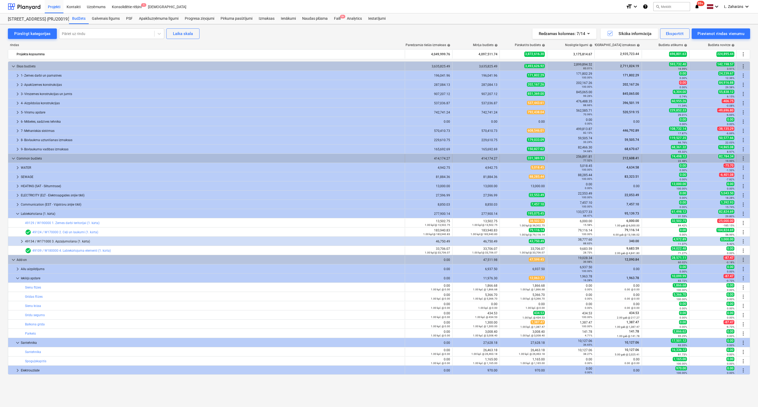
click at [13, 158] on span "keyboard_arrow_down" at bounding box center [13, 158] width 6 height 6
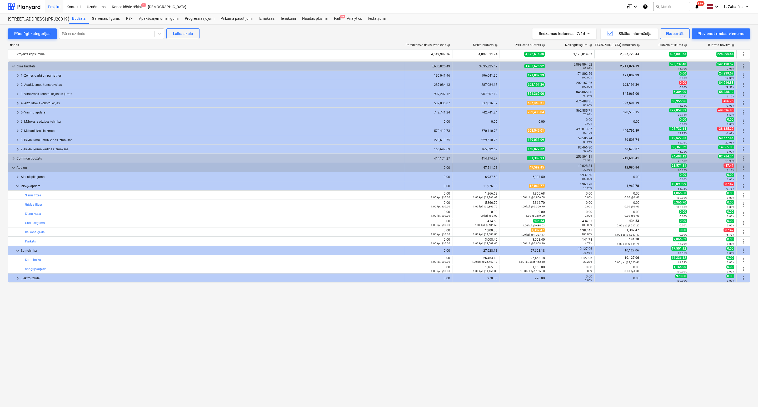
click at [13, 168] on span "keyboard_arrow_down" at bounding box center [13, 167] width 6 height 6
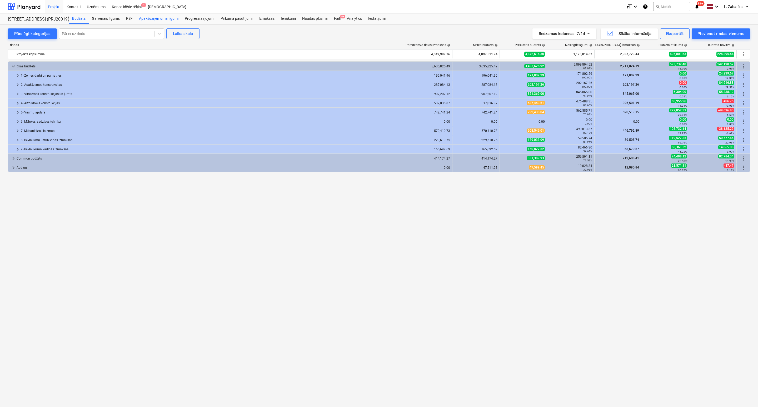
click at [172, 18] on div "Apakšuzņēmuma līgumi" at bounding box center [159, 18] width 46 height 11
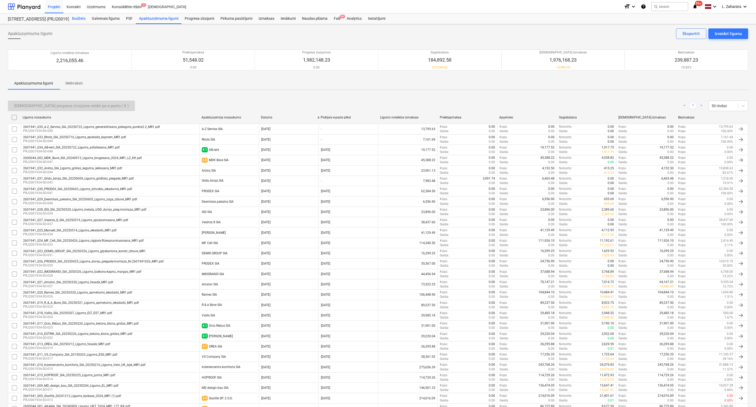
click at [80, 17] on div "Budžets" at bounding box center [79, 18] width 20 height 11
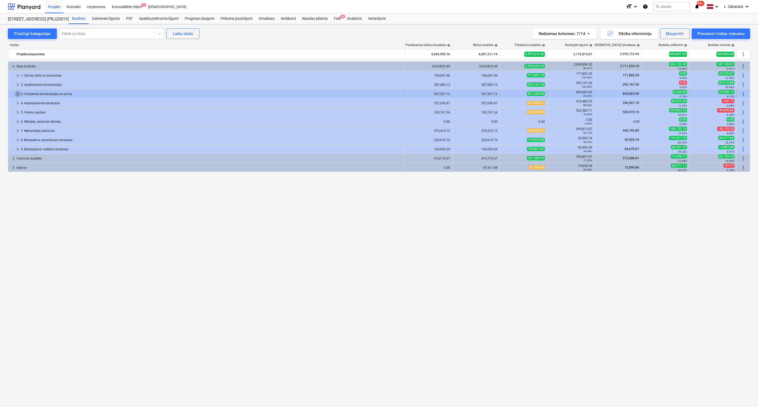
click at [16, 93] on span "keyboard_arrow_right" at bounding box center [17, 94] width 6 height 6
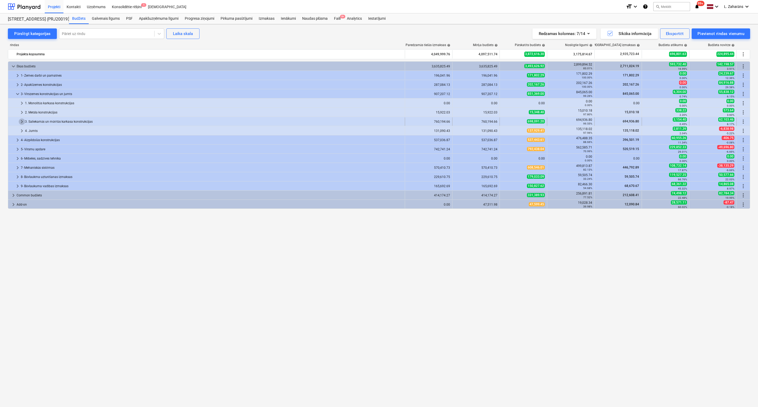
click at [21, 122] on span "keyboard_arrow_right" at bounding box center [22, 121] width 6 height 6
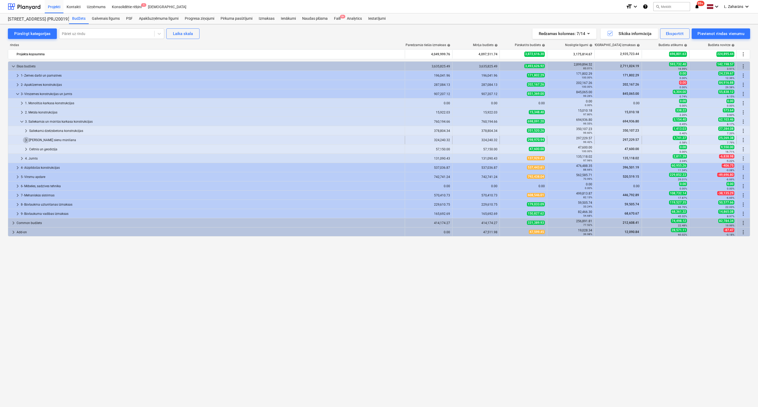
click at [25, 140] on span "keyboard_arrow_right" at bounding box center [26, 140] width 6 height 6
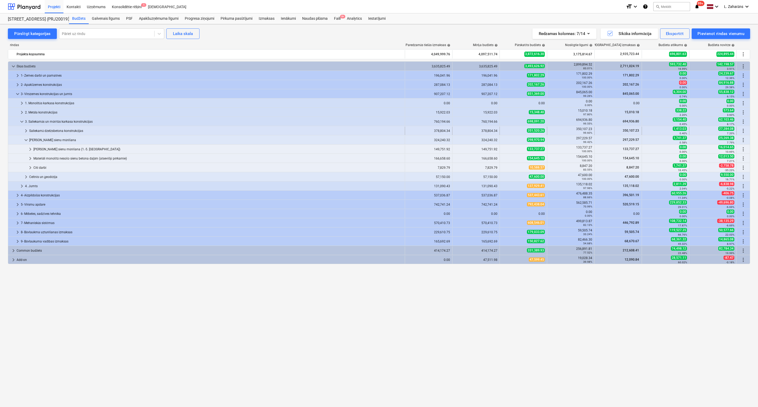
click at [25, 131] on span "keyboard_arrow_right" at bounding box center [26, 131] width 6 height 6
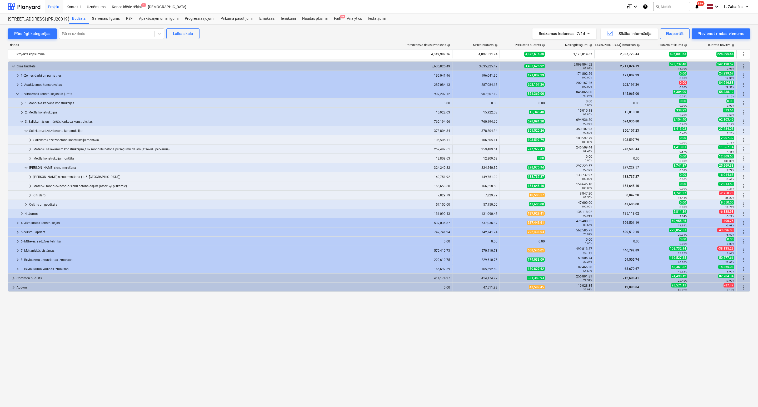
click at [30, 149] on span "keyboard_arrow_right" at bounding box center [30, 149] width 6 height 6
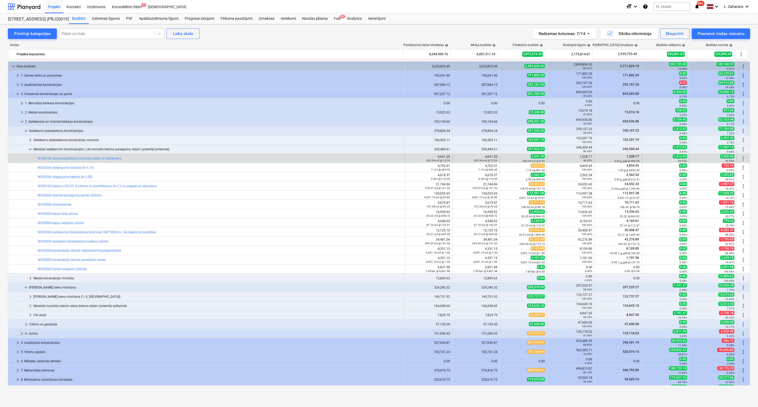
click at [583, 156] on div "1,228.17 46.50%" at bounding box center [570, 158] width 43 height 7
copy div "1,228.17"
click at [503, 157] on span "edit" at bounding box center [505, 158] width 4 height 4
type textarea "x"
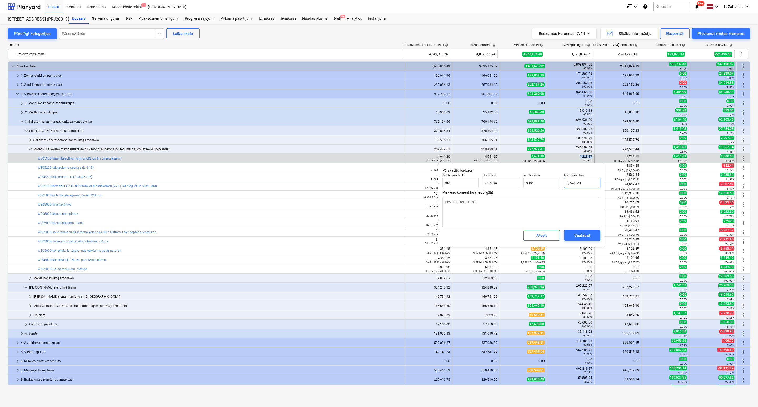
type input "2641.1956"
click at [580, 182] on input "2641.1956" at bounding box center [582, 183] width 36 height 11
click at [579, 182] on input "2641.1956" at bounding box center [582, 183] width 36 height 11
paste input "1,228.17"
type textarea "x"
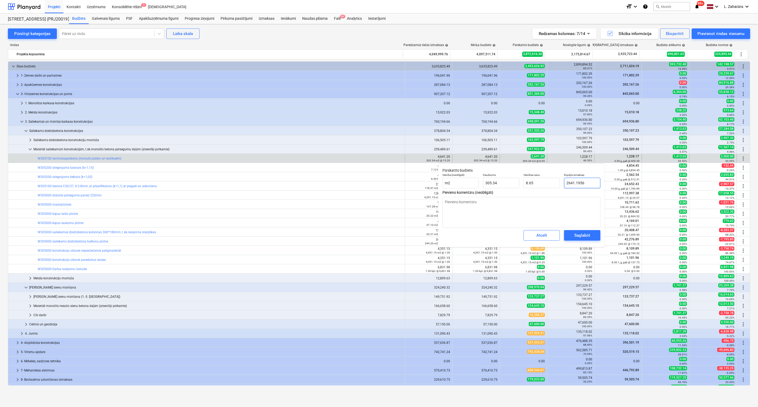
type input "1,228.17"
type input "4.02"
type input "1,228.17"
click at [586, 233] on div "Saglabāt" at bounding box center [582, 235] width 16 height 7
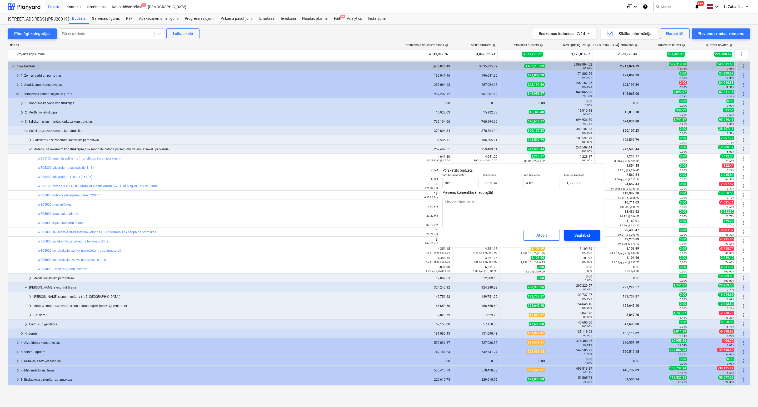
type textarea "x"
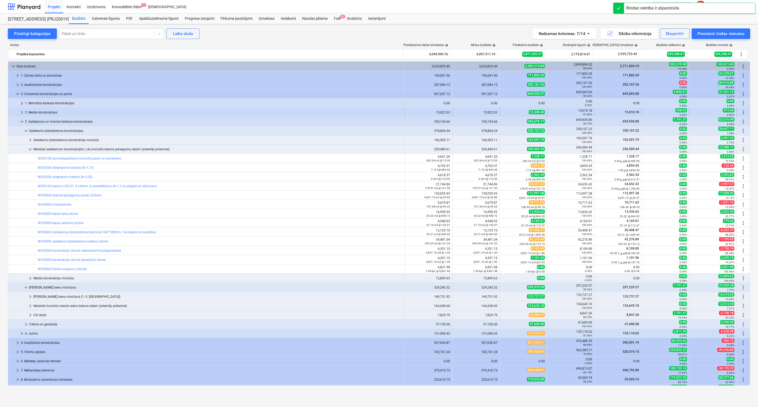
click at [22, 112] on span "keyboard_arrow_right" at bounding box center [22, 112] width 6 height 6
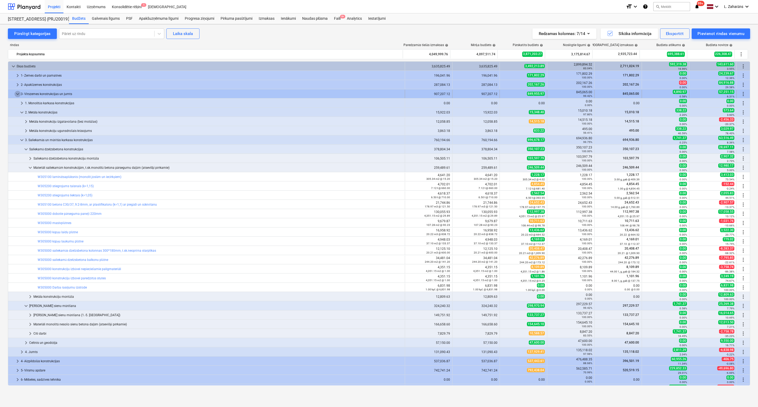
click at [18, 93] on span "keyboard_arrow_down" at bounding box center [17, 94] width 6 height 6
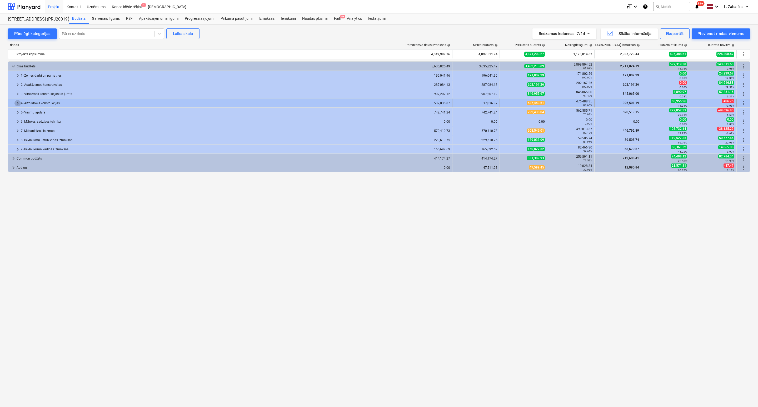
click at [18, 106] on span "keyboard_arrow_right" at bounding box center [17, 103] width 6 height 6
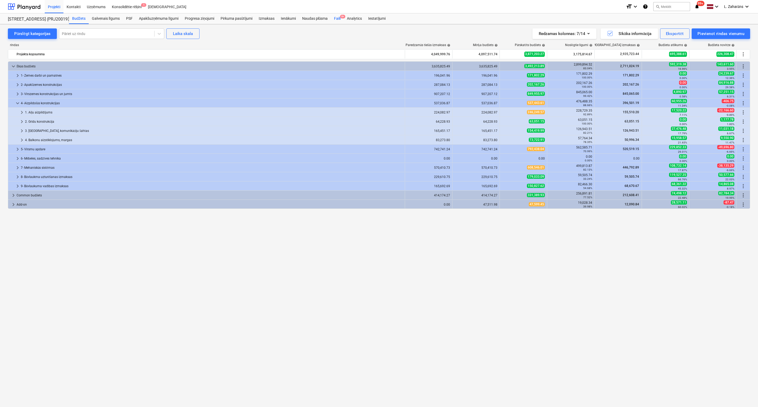
click at [338, 18] on div "Faili 9+" at bounding box center [337, 18] width 13 height 11
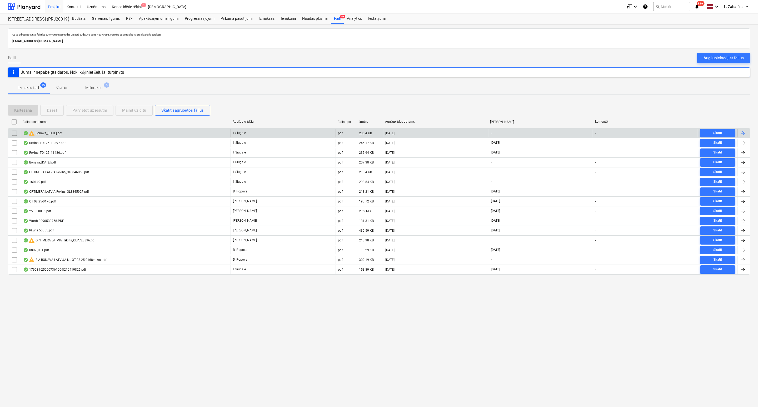
click at [90, 131] on div "warning Bonava_23.01.25.pdf" at bounding box center [126, 133] width 210 height 8
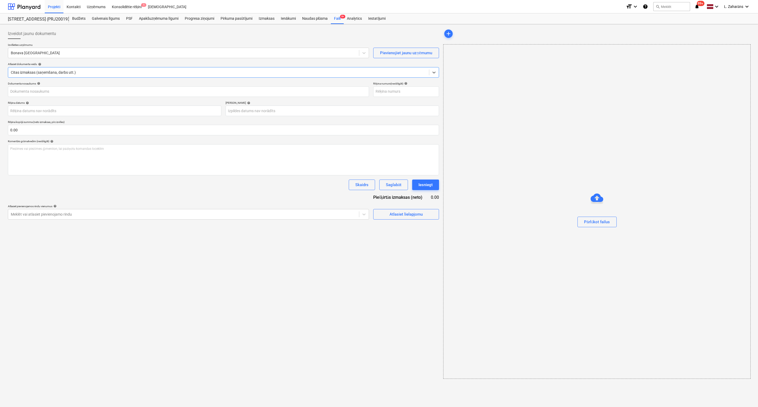
type input "40003579272"
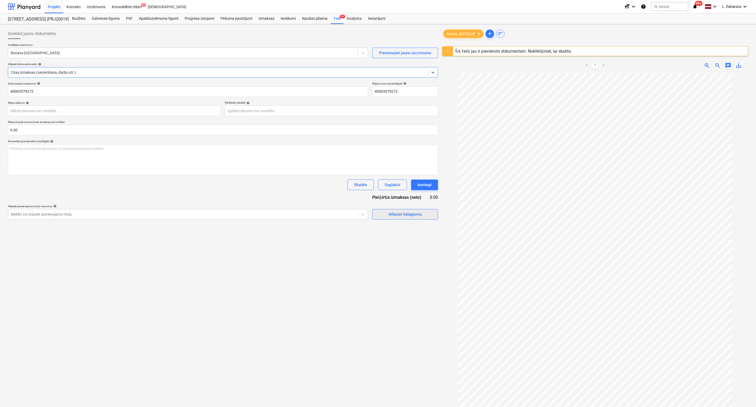
click at [385, 213] on span "Atlasiet lielapjomu" at bounding box center [405, 214] width 53 height 7
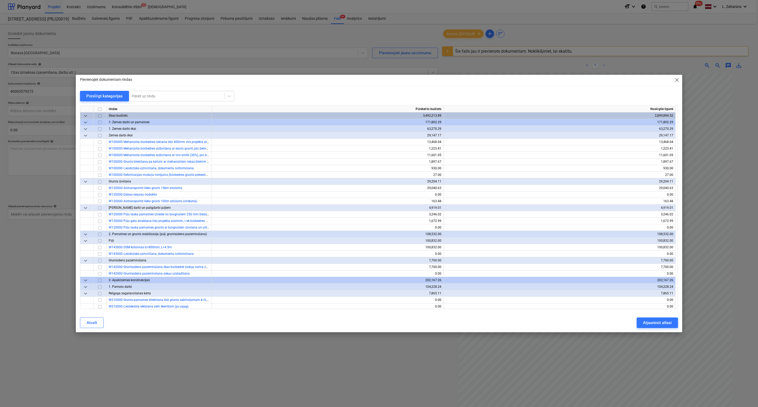
click at [86, 121] on span "keyboard_arrow_down" at bounding box center [85, 122] width 6 height 6
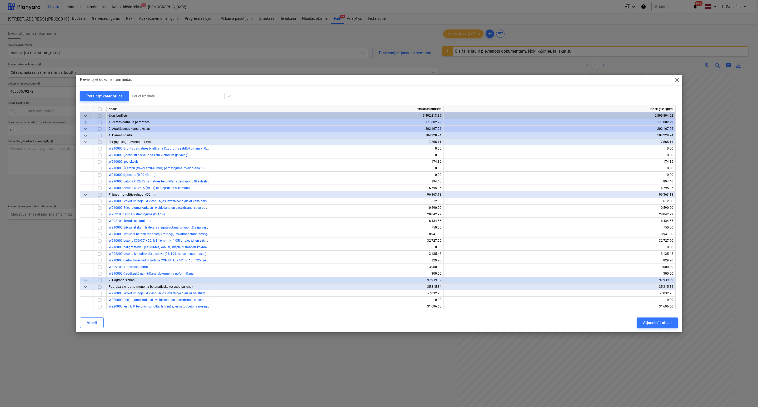
click at [85, 126] on span "keyboard_arrow_down" at bounding box center [85, 129] width 6 height 6
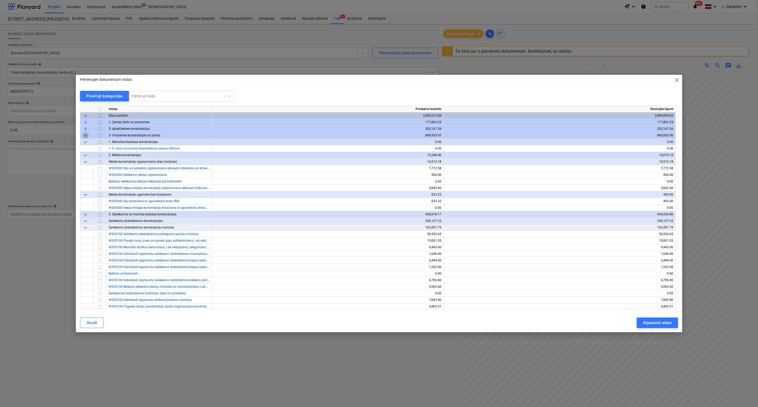
click at [85, 135] on span "keyboard_arrow_down" at bounding box center [85, 135] width 6 height 6
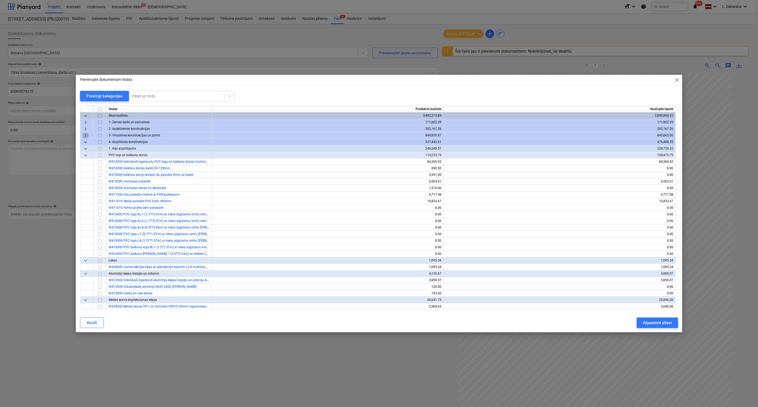
click at [85, 133] on span "keyboard_arrow_right" at bounding box center [85, 135] width 6 height 6
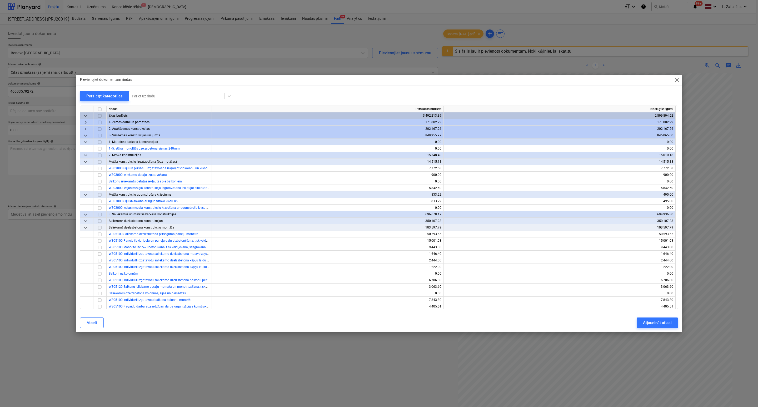
click at [85, 141] on span "keyboard_arrow_down" at bounding box center [85, 142] width 6 height 6
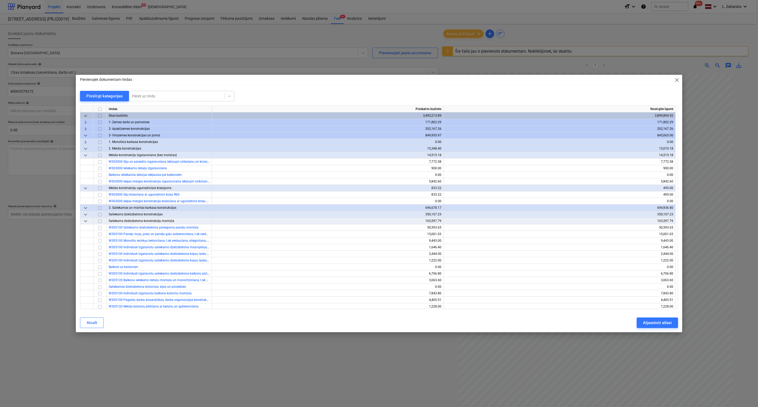
click at [85, 149] on span "keyboard_arrow_down" at bounding box center [85, 148] width 6 height 6
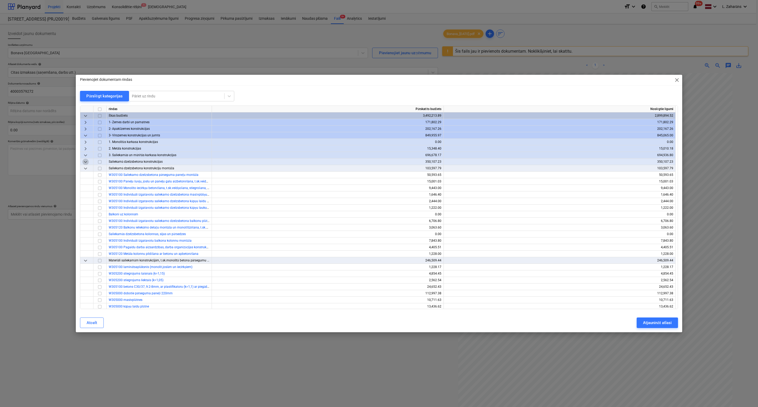
click at [88, 163] on span "keyboard_arrow_down" at bounding box center [85, 162] width 6 height 6
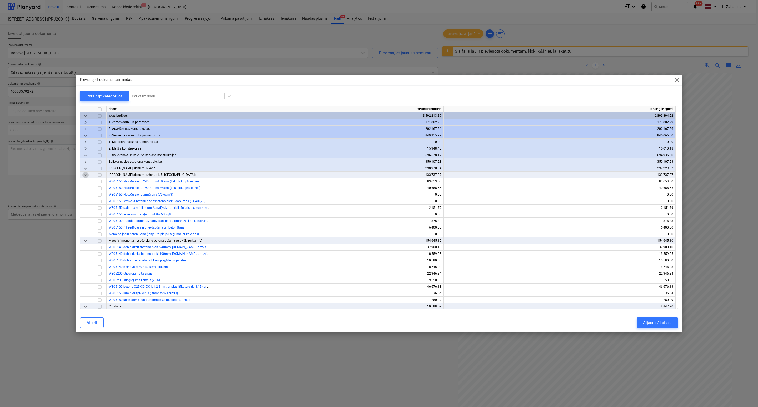
click at [84, 174] on span "keyboard_arrow_down" at bounding box center [85, 175] width 6 height 6
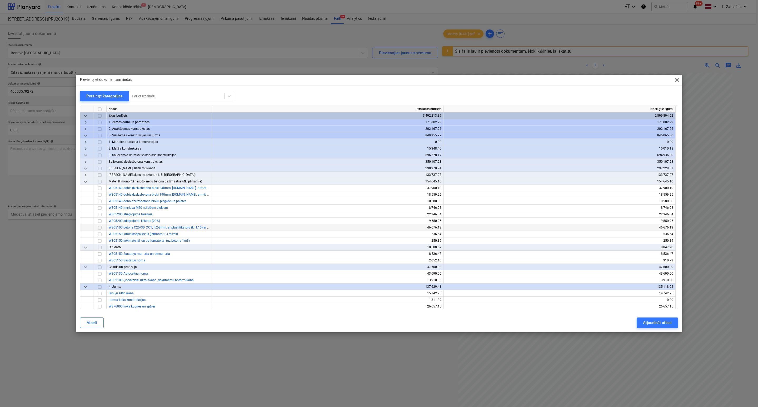
click at [99, 228] on input "checkbox" at bounding box center [100, 227] width 6 height 6
click at [653, 321] on div "Atjaunināt atlasi" at bounding box center [657, 322] width 29 height 7
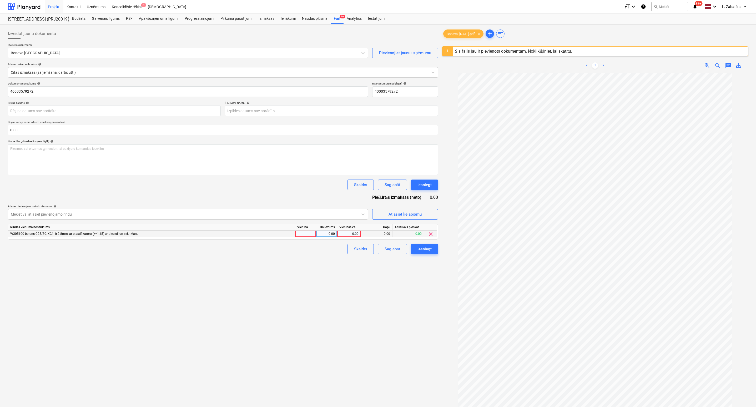
click at [352, 233] on div "0.00" at bounding box center [348, 233] width 19 height 7
type input "2953.55"
click at [324, 249] on div "Skaidrs Saglabāt Iesniegt" at bounding box center [223, 249] width 430 height 11
click at [426, 249] on div "Iesniegt" at bounding box center [424, 248] width 14 height 7
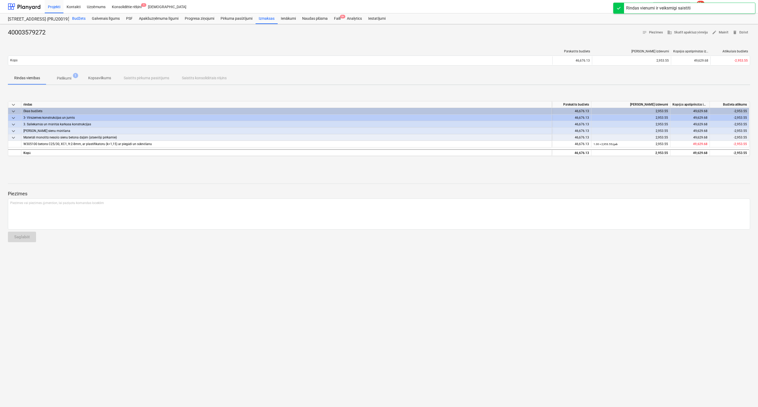
click at [72, 17] on div "Budžets" at bounding box center [79, 18] width 20 height 11
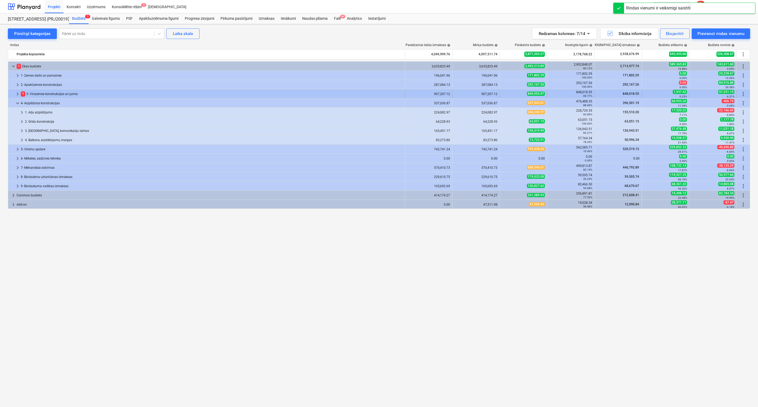
click at [17, 95] on span "keyboard_arrow_right" at bounding box center [17, 94] width 6 height 6
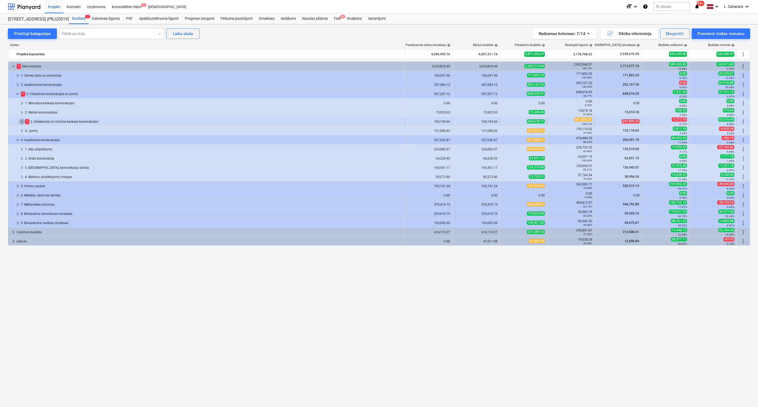
click at [22, 123] on span "keyboard_arrow_right" at bounding box center [22, 121] width 6 height 6
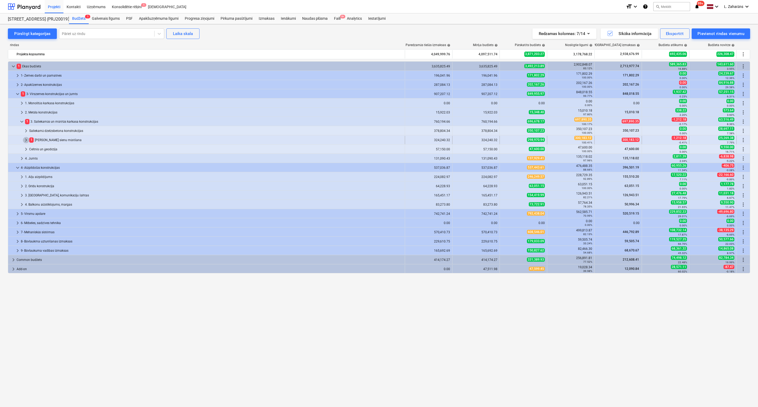
click at [27, 138] on span "keyboard_arrow_right" at bounding box center [26, 140] width 6 height 6
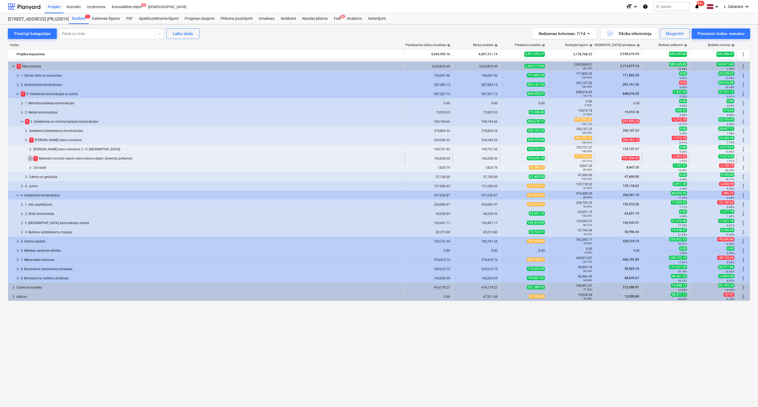
click at [29, 158] on span "keyboard_arrow_right" at bounding box center [30, 158] width 6 height 6
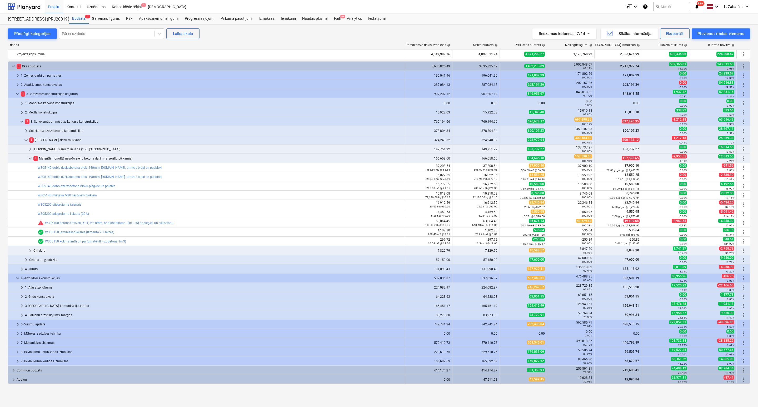
click at [336, 13] on div "Projekti Kontakti Uzņēmums Konsolidētie rēķini 1 Iesūtne format_size keyboard_a…" at bounding box center [379, 6] width 758 height 13
click at [334, 18] on div "Faili 9+" at bounding box center [337, 18] width 13 height 11
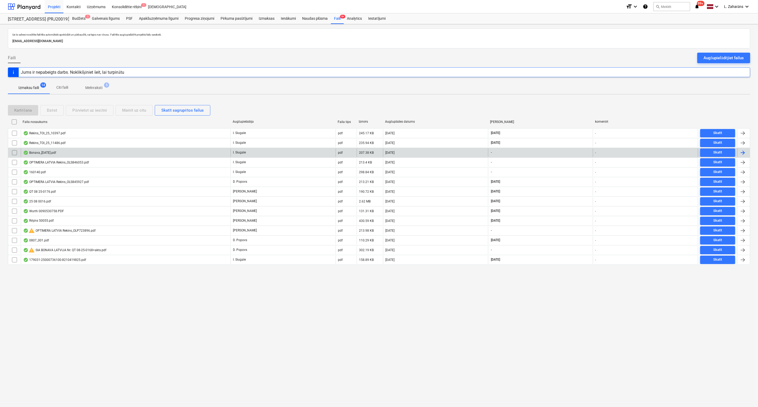
click at [69, 154] on div "Bonava_[DATE].pdf" at bounding box center [126, 152] width 210 height 8
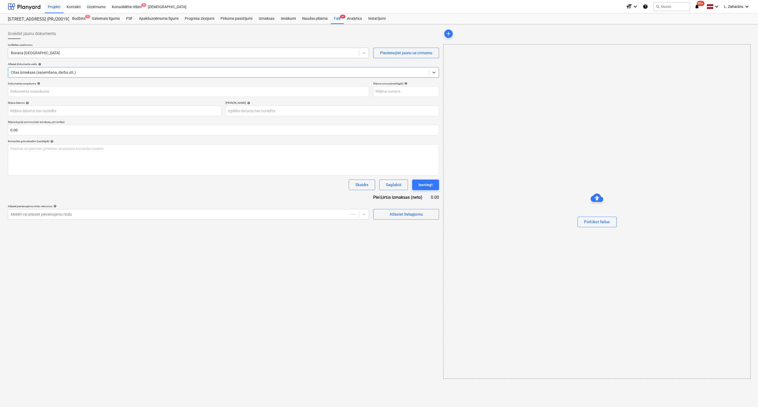
type input "40003579272"
click at [156, 58] on div "Bonava Latvija" at bounding box center [188, 53] width 361 height 11
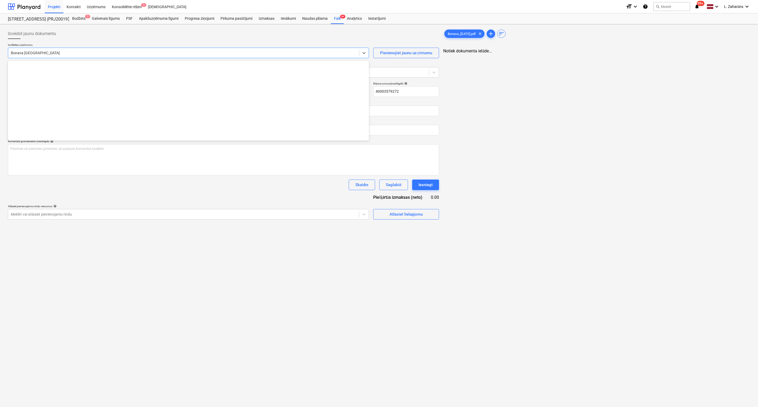
scroll to position [948, 0]
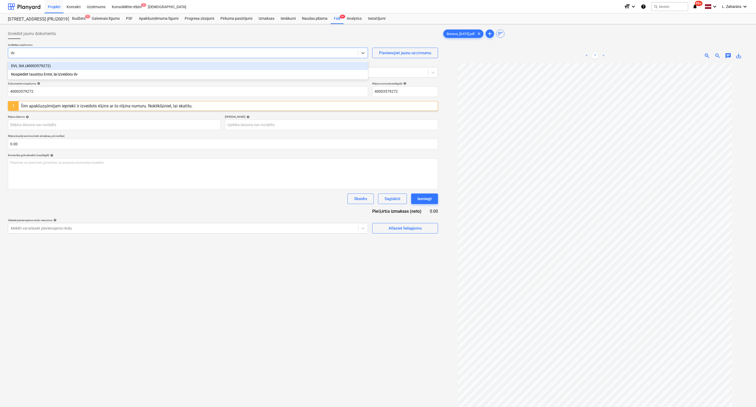
type input "dvl"
click at [122, 65] on div "DVL SIA (40003579272)" at bounding box center [188, 66] width 360 height 8
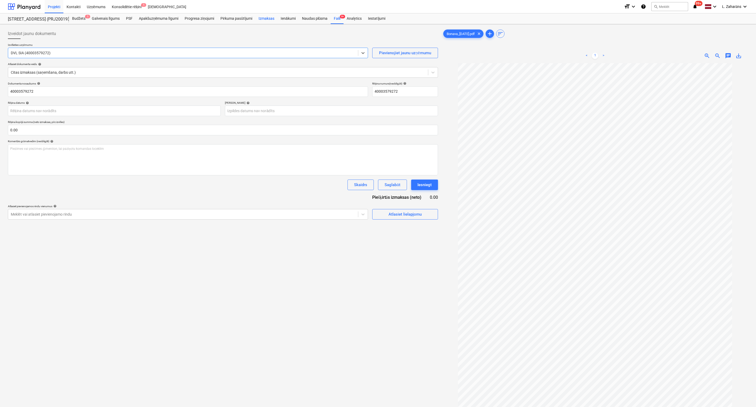
click at [265, 20] on div "Izmaksas" at bounding box center [266, 18] width 22 height 11
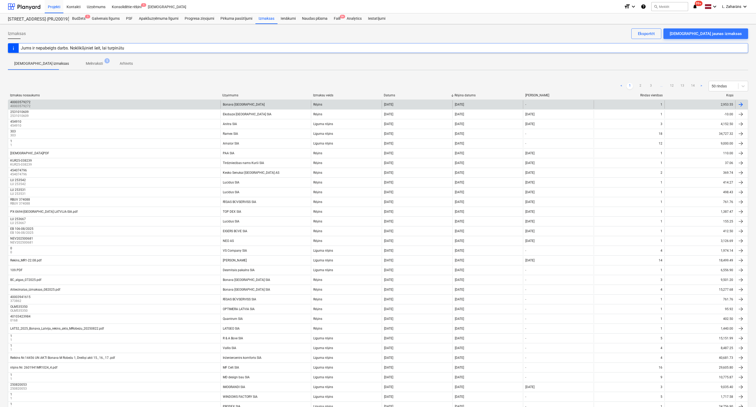
click at [248, 104] on div "Bonava Latvija" at bounding box center [265, 104] width 90 height 8
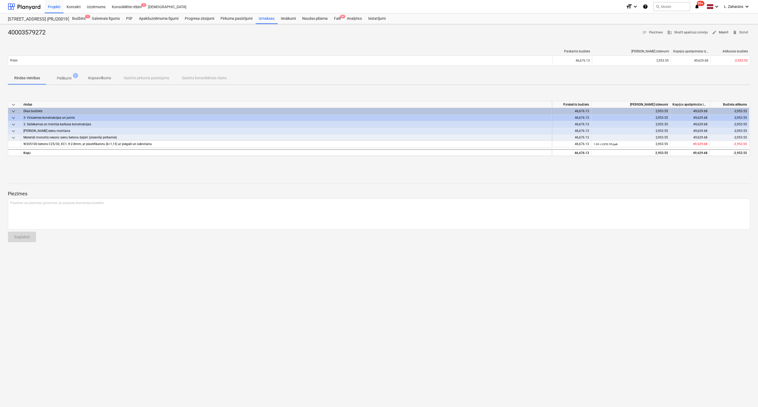
click at [723, 32] on span "edit Mainīt" at bounding box center [720, 32] width 16 height 6
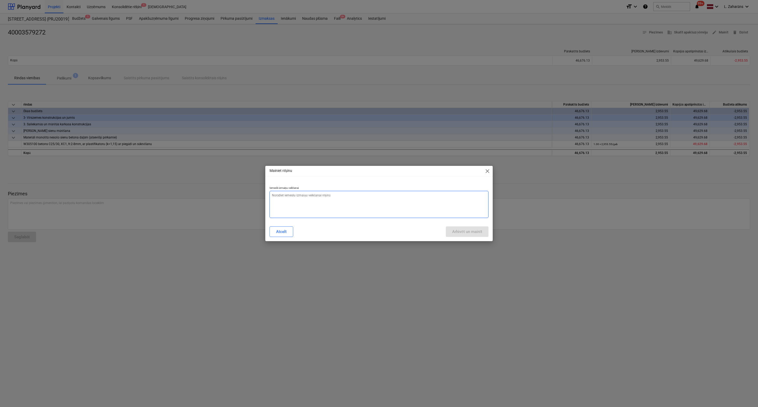
click at [353, 207] on textarea at bounding box center [378, 204] width 219 height 27
type textarea "x"
type textarea "n"
type textarea "x"
type textarea "ne"
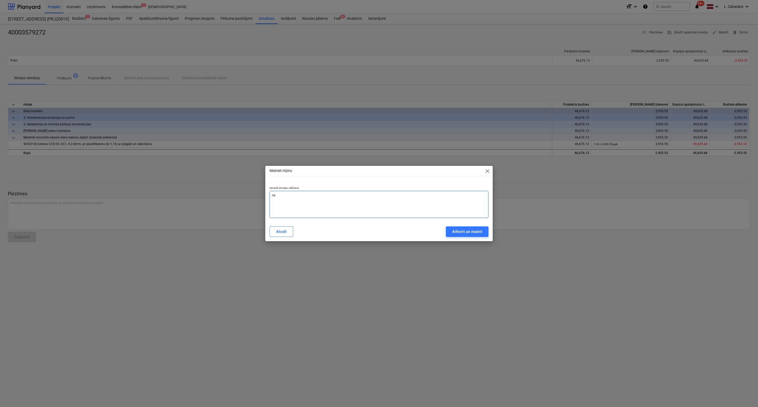
type textarea "x"
type textarea "nep"
type textarea "x"
type textarea "nepa"
type textarea "x"
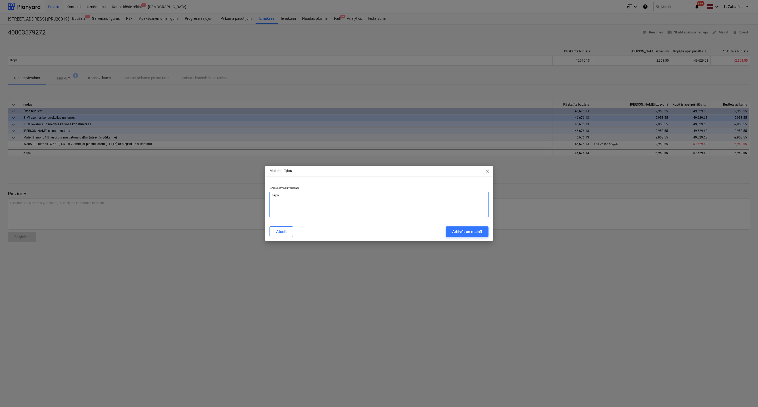
type textarea "nepar"
type textarea "x"
type textarea "nepare"
type textarea "x"
type textarea "neparei"
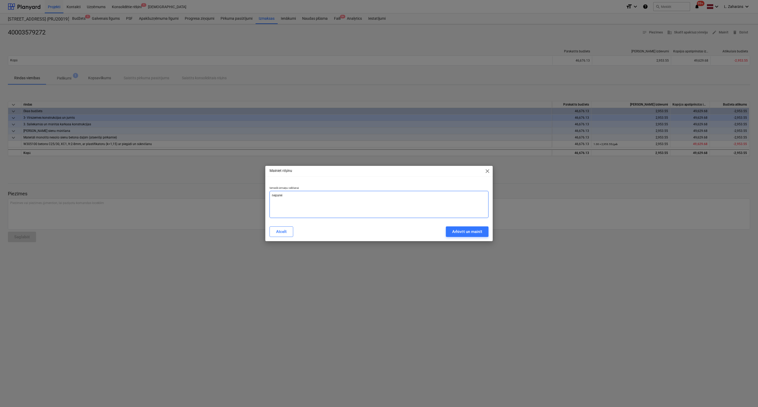
type textarea "x"
type textarea "nepareiz"
type textarea "x"
type textarea "nepareizs"
type textarea "x"
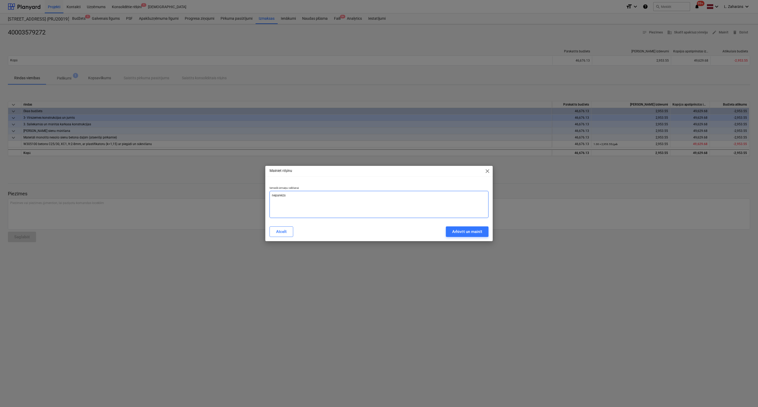
type textarea "nepareizs"
type textarea "x"
type textarea "nepareizs s"
type textarea "x"
type textarea "nepareizs si"
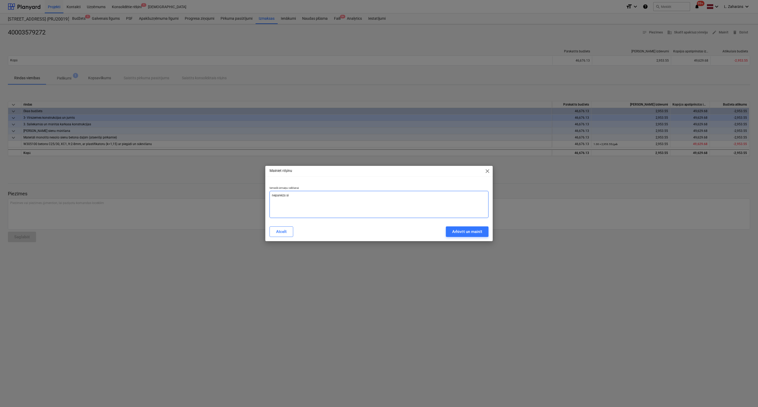
type textarea "x"
type textarea "nepareizs sia"
click at [459, 231] on div "Arhivēt un mainīt" at bounding box center [467, 231] width 30 height 7
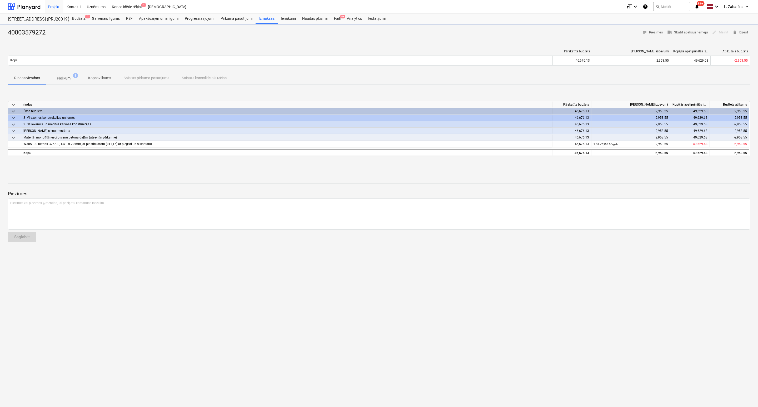
type textarea "x"
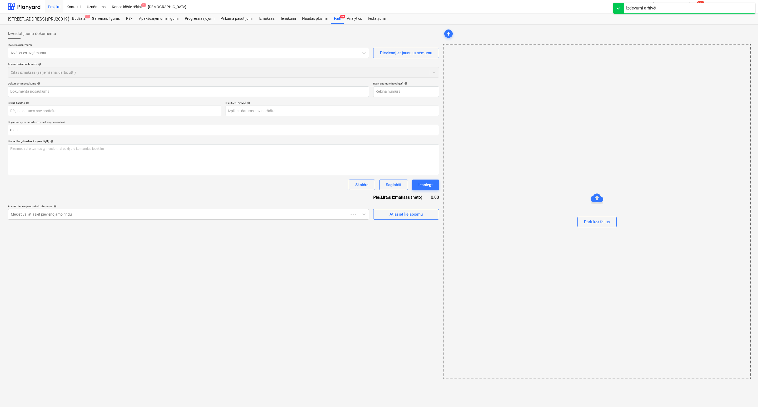
type input "40003579272"
type input "02 Sep 2025"
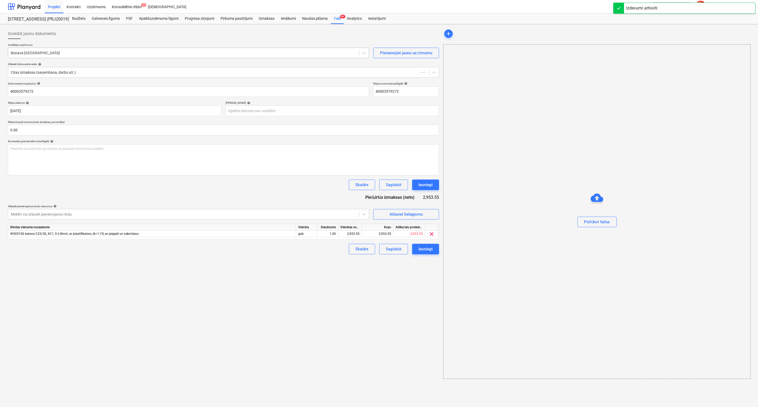
click at [149, 54] on div at bounding box center [183, 52] width 345 height 5
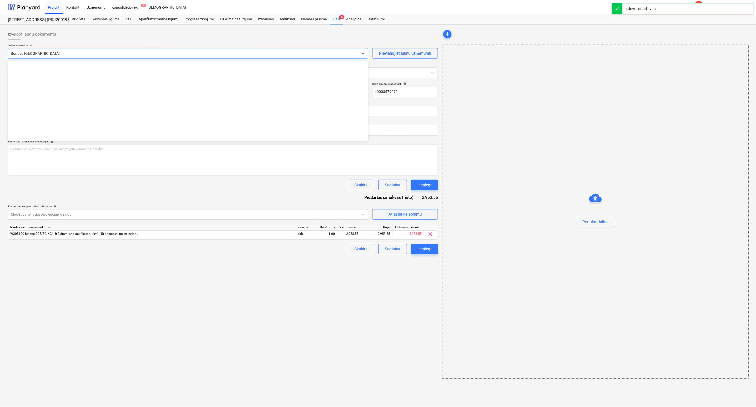
scroll to position [948, 0]
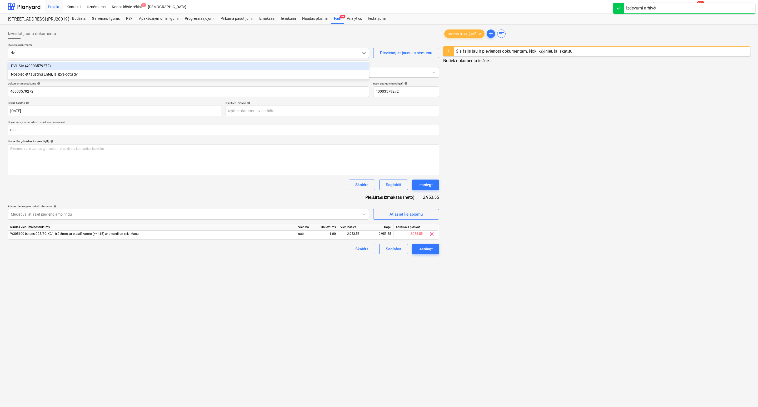
type input "dvl"
click at [152, 68] on div "DVL SIA (40003579272)" at bounding box center [188, 66] width 360 height 8
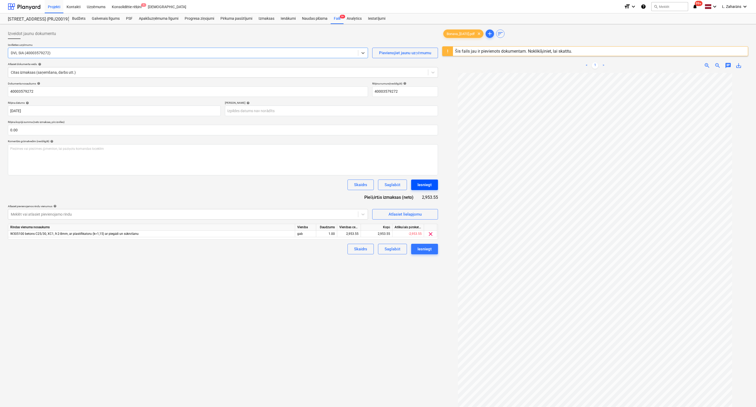
click at [421, 185] on div "Iesniegt" at bounding box center [424, 184] width 14 height 7
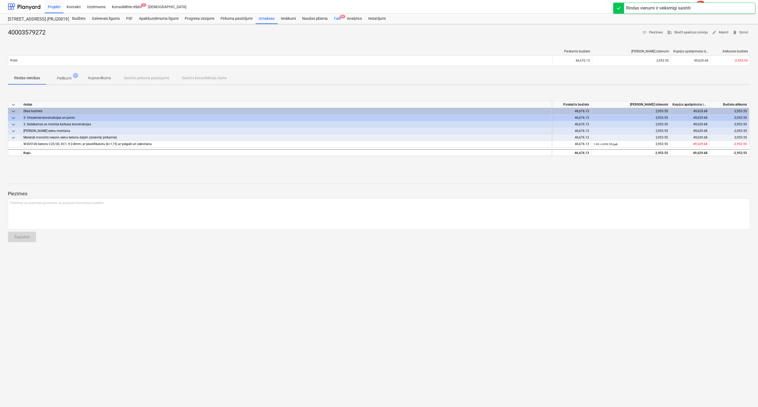
click at [340, 18] on div "Faili 9+" at bounding box center [337, 18] width 13 height 11
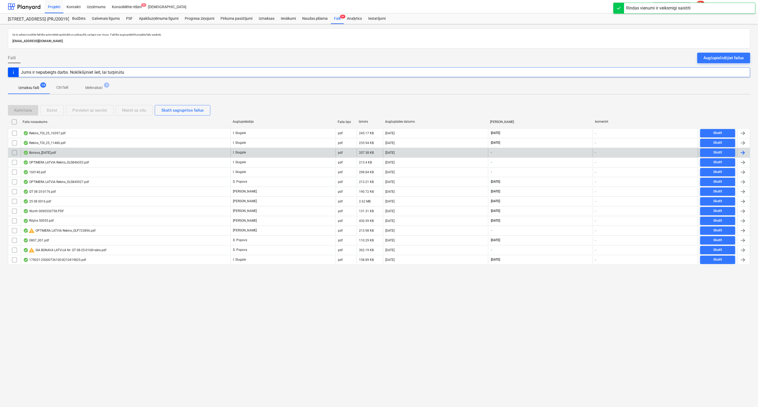
click at [100, 153] on div "Bonava_[DATE].pdf" at bounding box center [126, 152] width 210 height 8
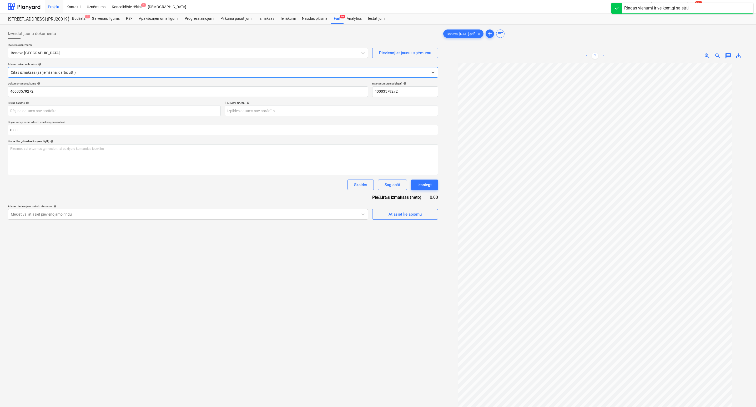
click at [64, 52] on div at bounding box center [183, 52] width 345 height 5
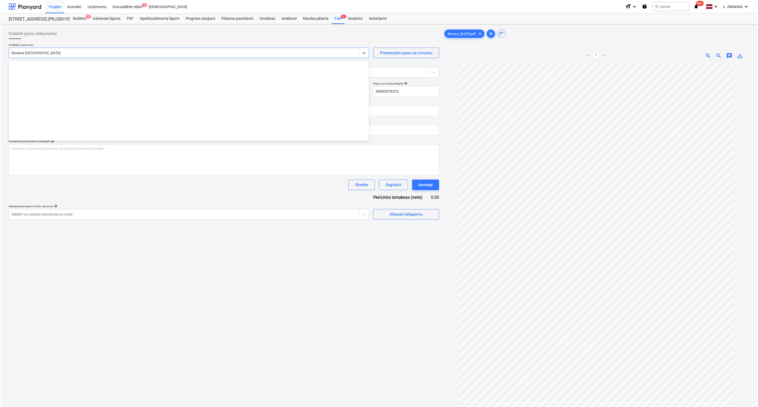
scroll to position [948, 0]
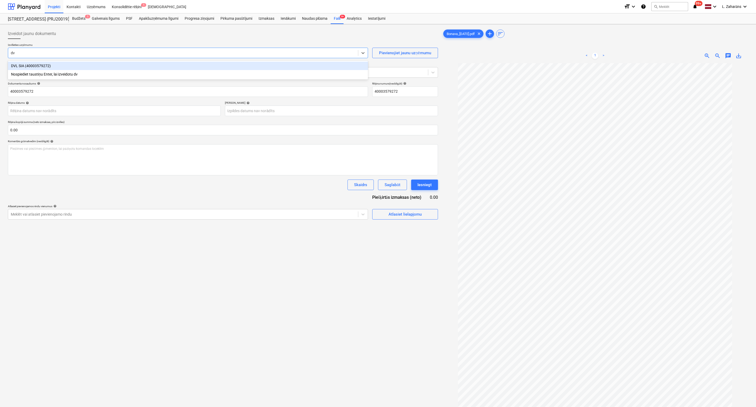
type input "dvl"
click at [67, 64] on div "DVL SIA (40003579272)" at bounding box center [188, 66] width 360 height 8
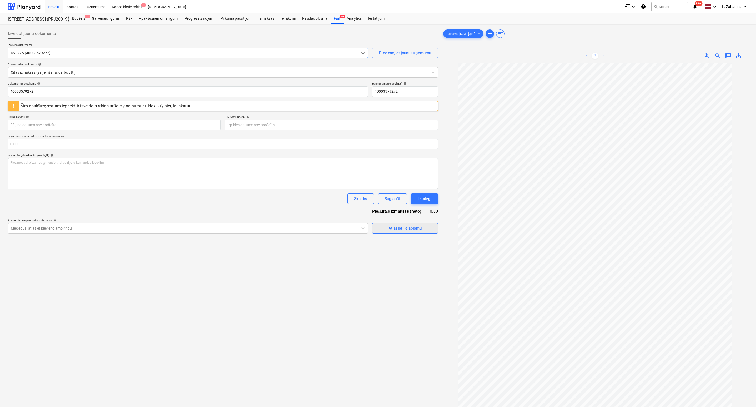
click at [378, 233] on button "Atlasiet lielapjomu" at bounding box center [405, 228] width 66 height 11
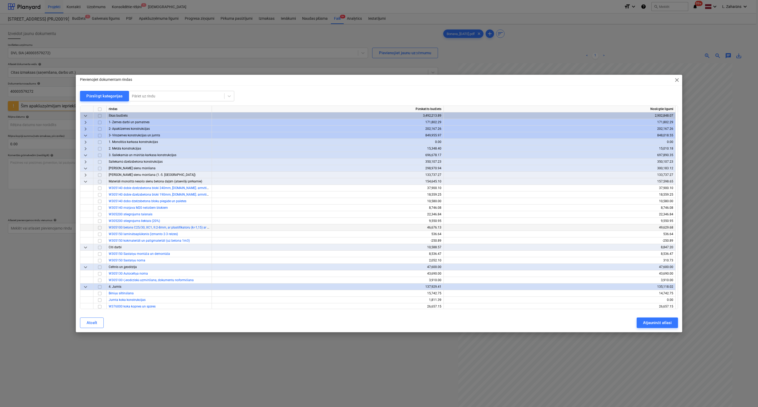
click at [100, 227] on input "checkbox" at bounding box center [100, 227] width 6 height 6
click at [651, 324] on div "Atjaunināt atlasi" at bounding box center [657, 322] width 29 height 7
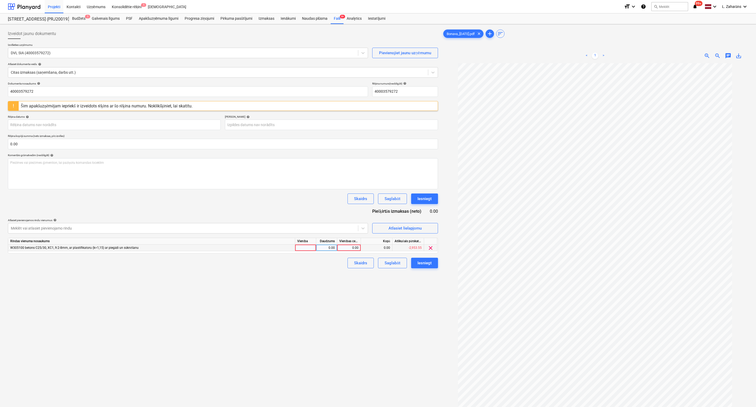
click at [347, 249] on div "0.00" at bounding box center [348, 247] width 19 height 7
type input "6245.42"
drag, startPoint x: 342, startPoint y: 290, endPoint x: 342, endPoint y: 283, distance: 6.6
click at [342, 290] on div "Izveidot jaunu dokumentu Izvēlieties uzņēmumu DVL SIA (40003579272) Pievienojie…" at bounding box center [223, 241] width 434 height 431
click at [421, 200] on div "Iesniegt" at bounding box center [424, 198] width 14 height 7
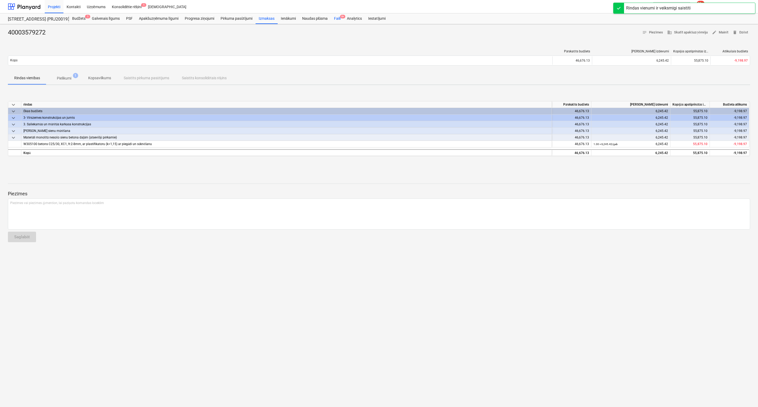
click at [336, 17] on div "Faili 9+" at bounding box center [337, 18] width 13 height 11
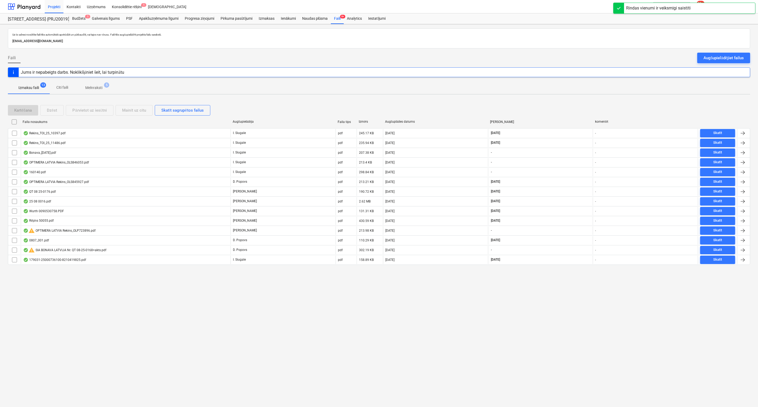
click at [89, 86] on p "Melnraksti" at bounding box center [93, 88] width 17 height 6
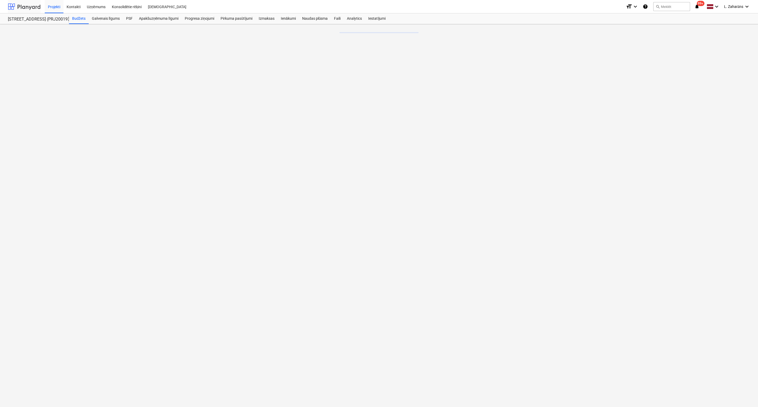
click at [38, 3] on div at bounding box center [24, 6] width 33 height 13
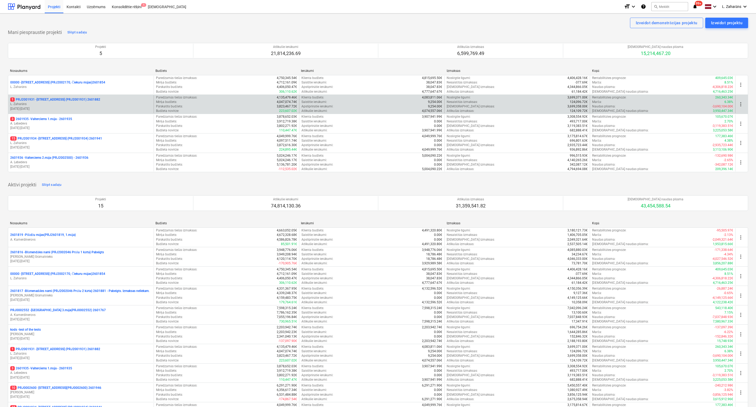
click at [62, 98] on p "1 PRJ2001931 - Mazā Robežu iela 2 (PRJ2001931) 2601882" at bounding box center [55, 99] width 90 height 4
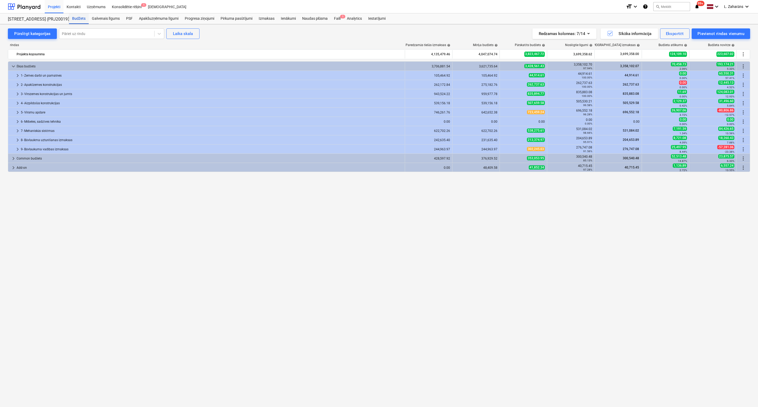
click at [80, 18] on div "Budžets" at bounding box center [79, 18] width 20 height 11
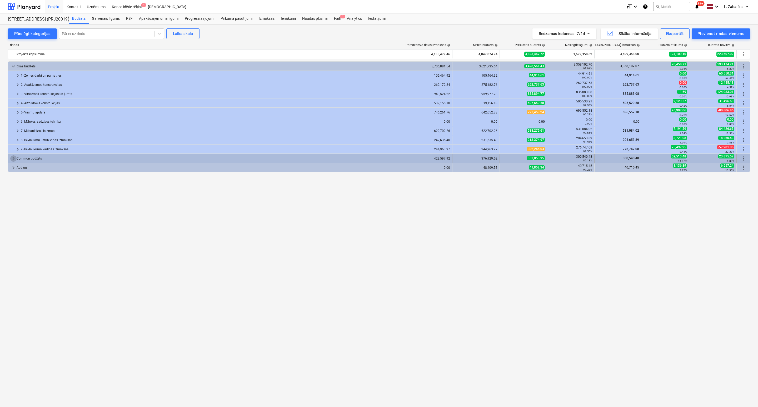
click at [13, 157] on span "keyboard_arrow_right" at bounding box center [13, 158] width 6 height 6
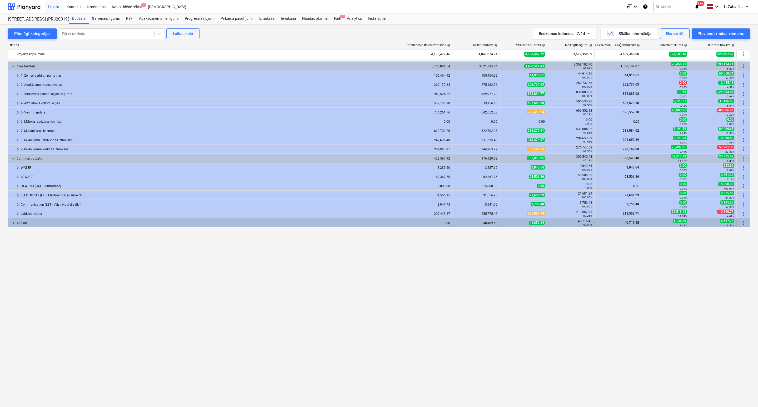
click at [12, 223] on span "keyboard_arrow_right" at bounding box center [13, 223] width 6 height 6
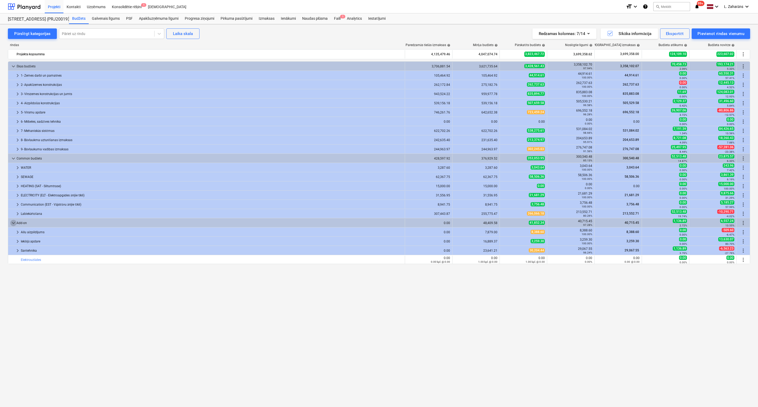
click at [12, 223] on span "keyboard_arrow_down" at bounding box center [13, 223] width 6 height 6
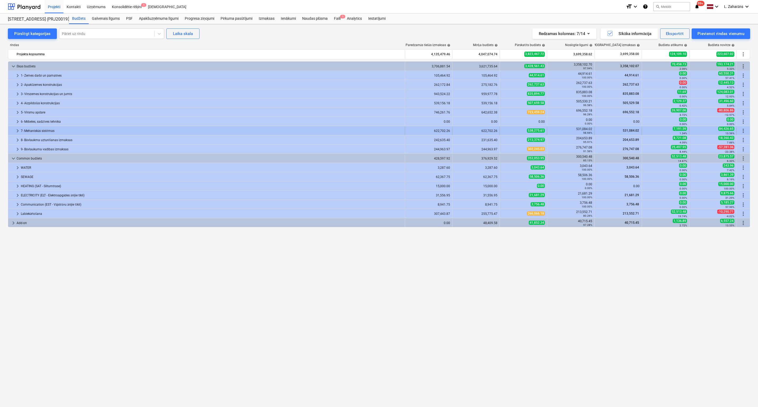
click at [18, 131] on span "keyboard_arrow_right" at bounding box center [17, 131] width 6 height 6
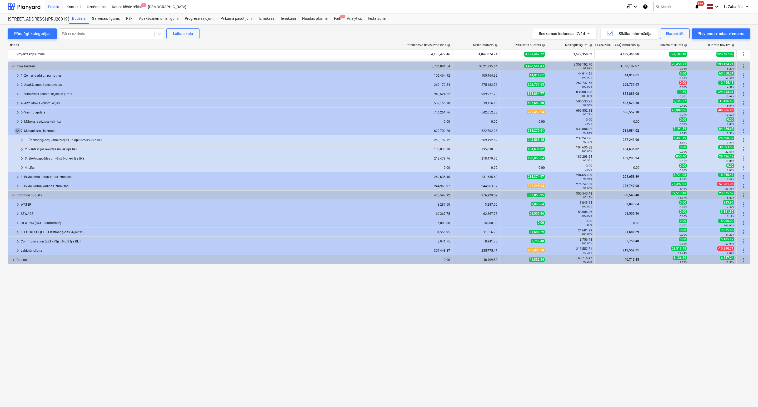
click at [18, 131] on span "keyboard_arrow_down" at bounding box center [17, 131] width 6 height 6
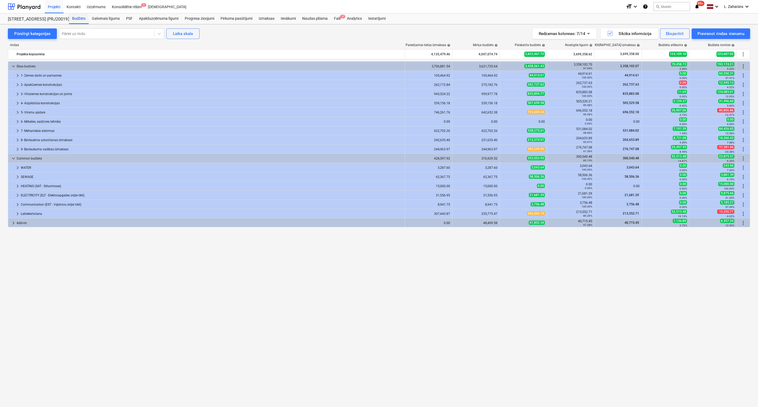
click at [80, 17] on div "Budžets" at bounding box center [79, 18] width 20 height 11
click at [16, 93] on span "keyboard_arrow_right" at bounding box center [17, 94] width 6 height 6
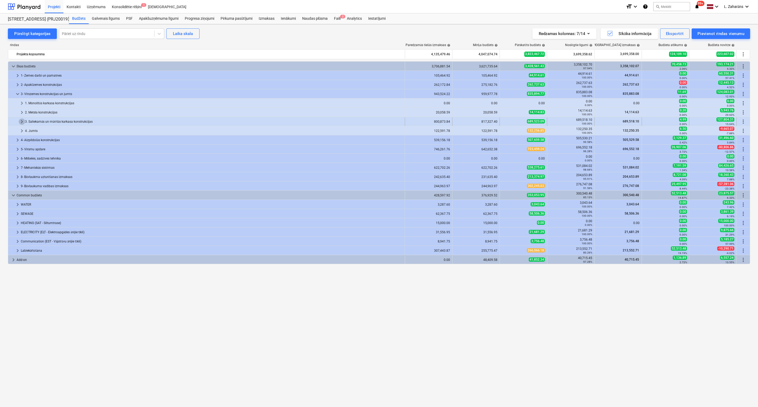
click at [21, 122] on span "keyboard_arrow_right" at bounding box center [22, 121] width 6 height 6
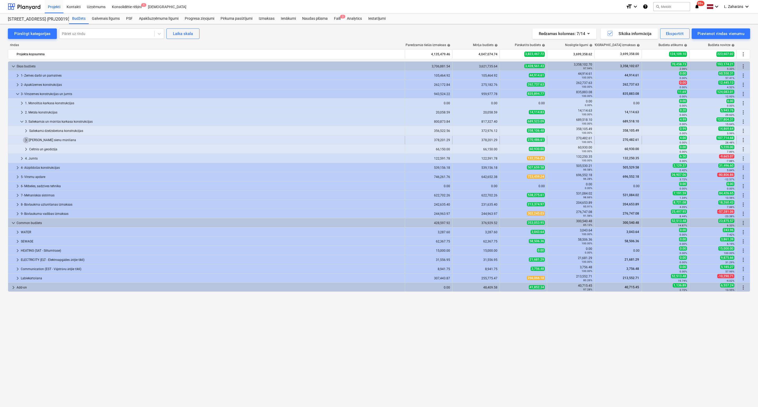
click at [24, 139] on span "keyboard_arrow_right" at bounding box center [26, 140] width 6 height 6
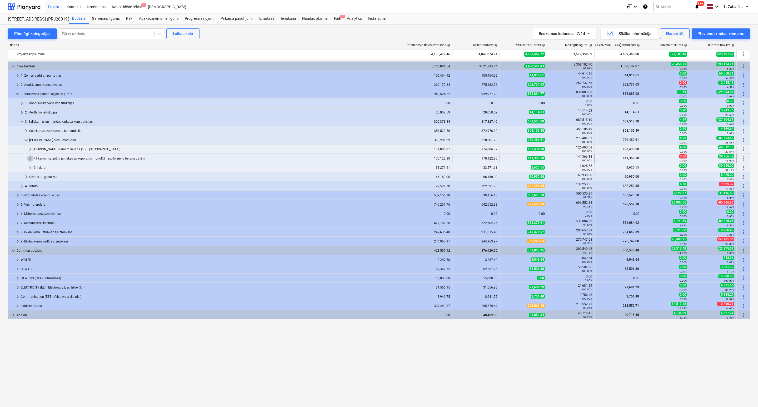
click at [28, 160] on span "keyboard_arrow_right" at bounding box center [30, 158] width 6 height 6
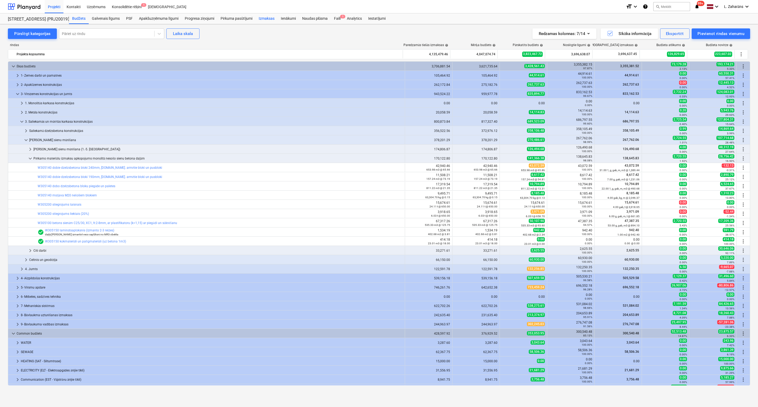
click at [261, 18] on div "Izmaksas" at bounding box center [266, 18] width 22 height 11
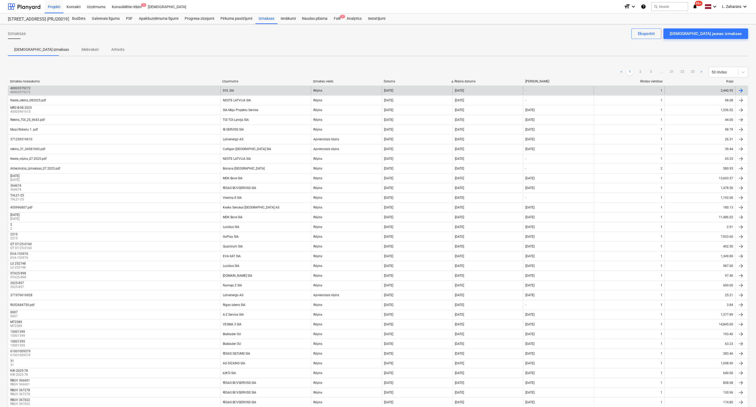
click at [235, 89] on div "DVL SIA" at bounding box center [265, 90] width 90 height 8
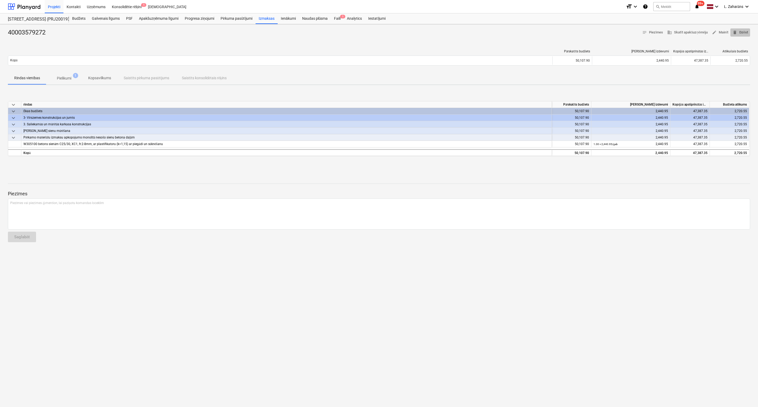
click at [739, 32] on span "delete Dzēst" at bounding box center [740, 32] width 16 height 6
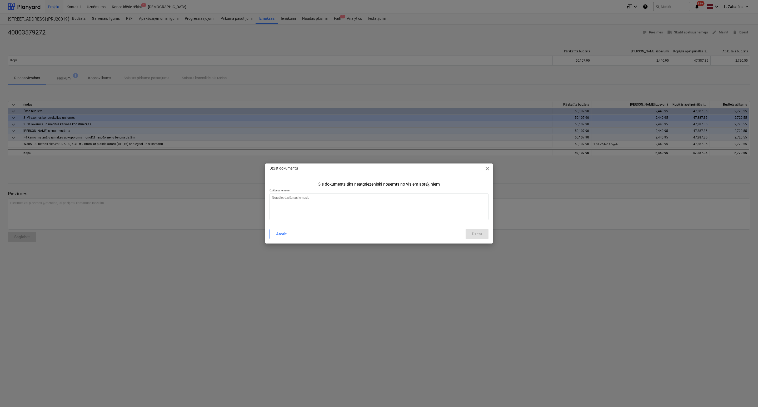
type textarea "x"
click at [377, 206] on textarea at bounding box center [378, 206] width 219 height 27
type textarea "n"
type textarea "x"
type textarea "ne"
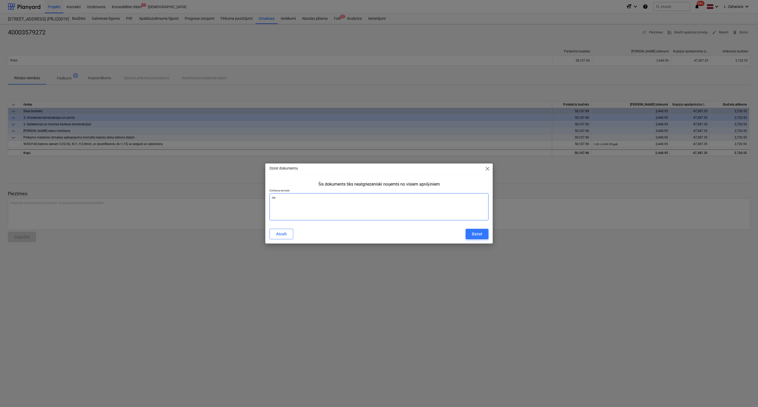
type textarea "x"
type textarea "nep"
type textarea "x"
type textarea "nepa"
type textarea "x"
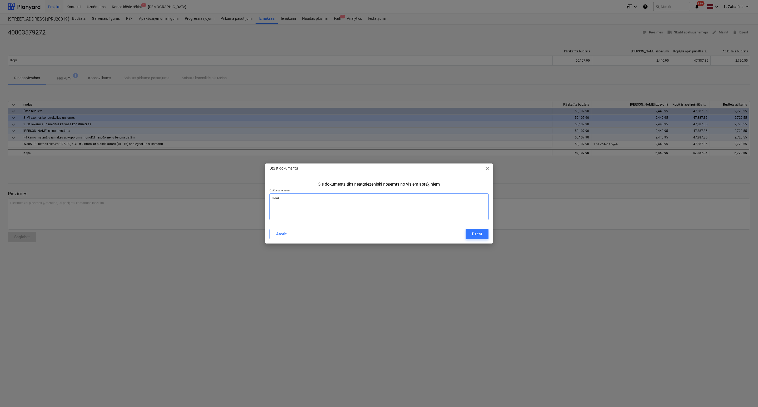
type textarea "nepar"
type textarea "x"
type textarea "nepare"
type textarea "x"
type textarea "neparei"
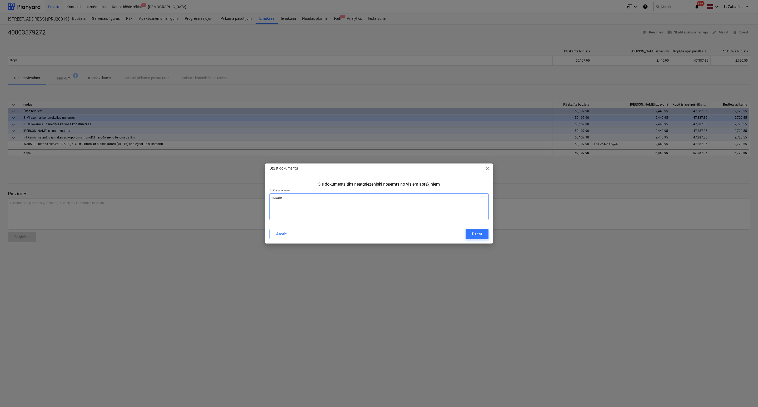
type textarea "x"
type textarea "nepareiz"
type textarea "x"
type textarea "nepareizi"
type textarea "x"
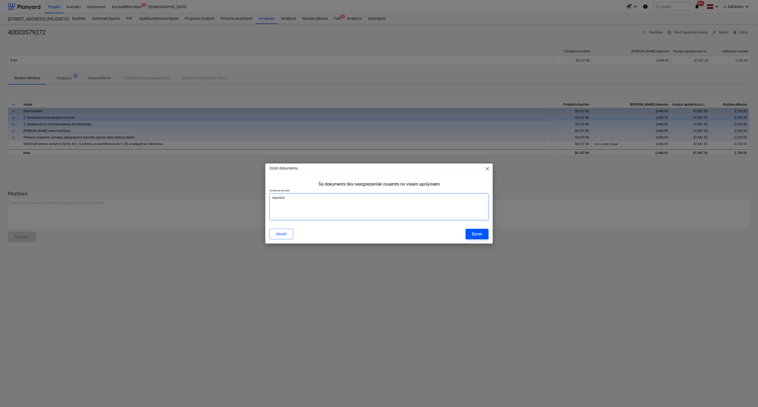
type textarea "nepareizi"
click at [470, 232] on button "Dzēst" at bounding box center [476, 234] width 23 height 11
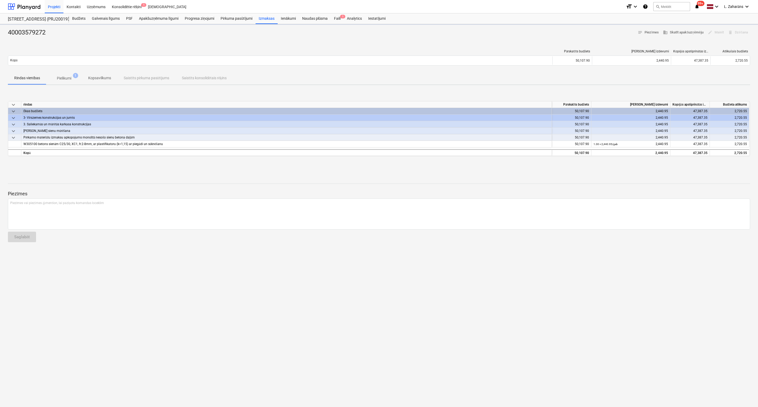
type textarea "x"
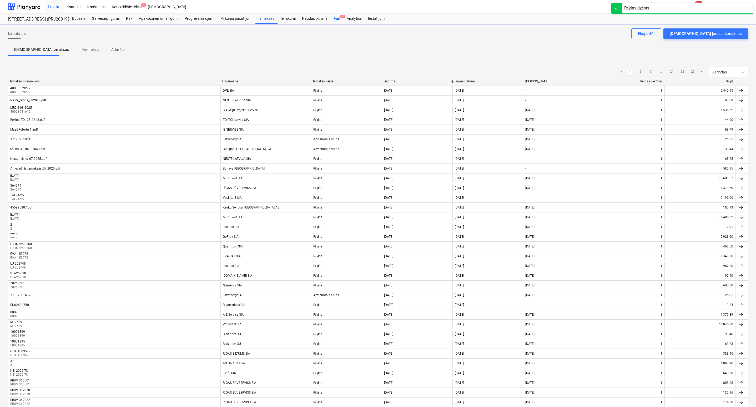
click at [335, 17] on div "Faili 1" at bounding box center [337, 18] width 13 height 11
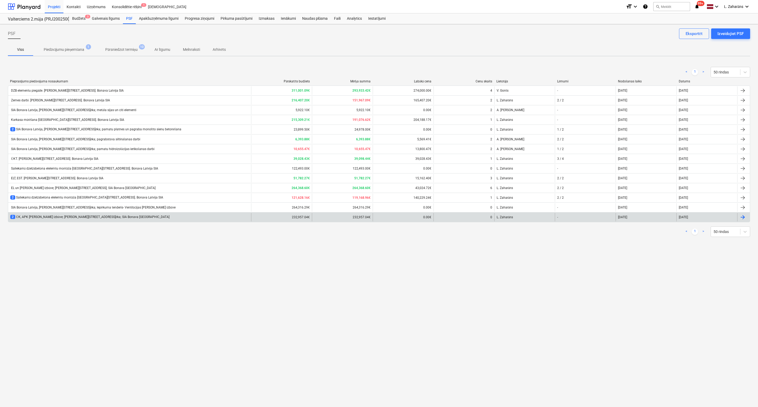
click at [83, 221] on div "2 ŪK, APK tīklu izbūve; Ēvalda Valtera iela 44, 2.ēka; SIA Bonava Latvija" at bounding box center [129, 217] width 243 height 8
type textarea "x"
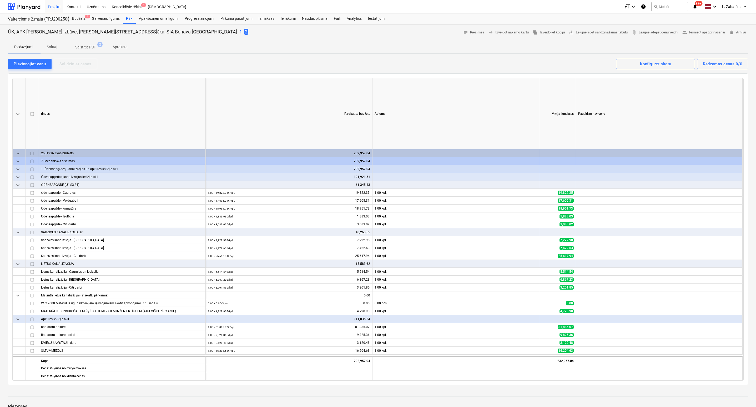
click at [121, 45] on p "Apraksts" at bounding box center [120, 47] width 15 height 6
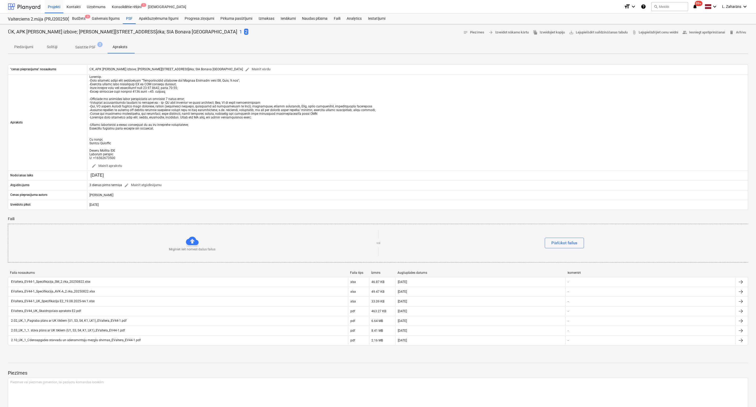
click at [34, 4] on div at bounding box center [24, 6] width 33 height 13
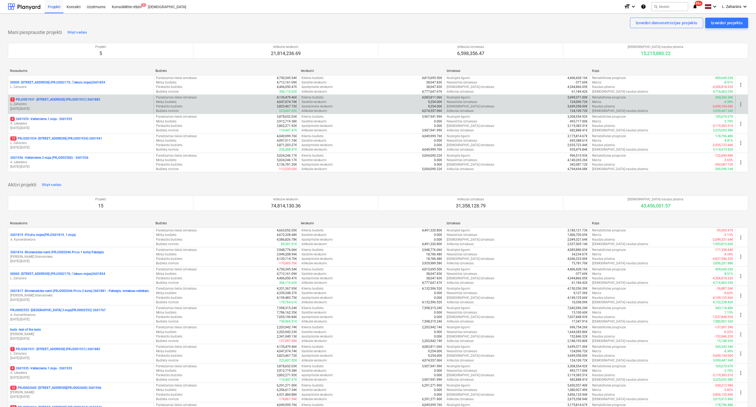
click at [77, 98] on p "1 PRJ2001931 - Mazā Robežu iela 2 (PRJ2001931) 2601882" at bounding box center [55, 99] width 90 height 4
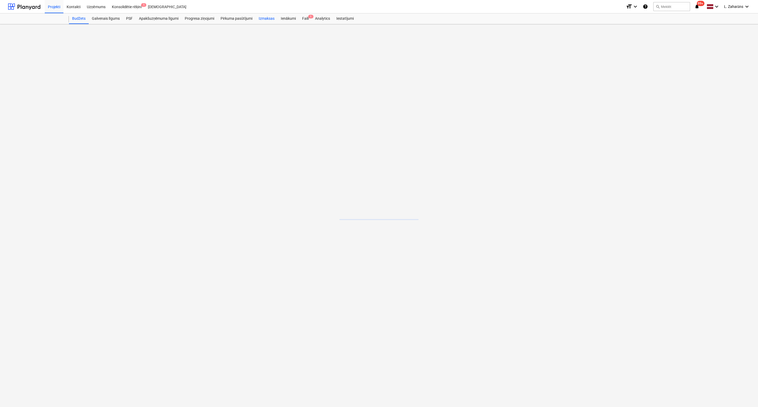
click at [265, 17] on div "Izmaksas" at bounding box center [266, 18] width 22 height 11
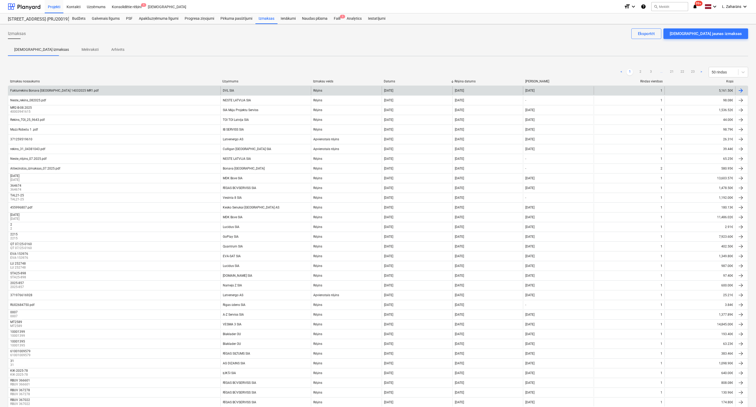
click at [191, 93] on div "Fakturrekins Bonava Latvija 14032025 MR1.pdf" at bounding box center [114, 90] width 212 height 8
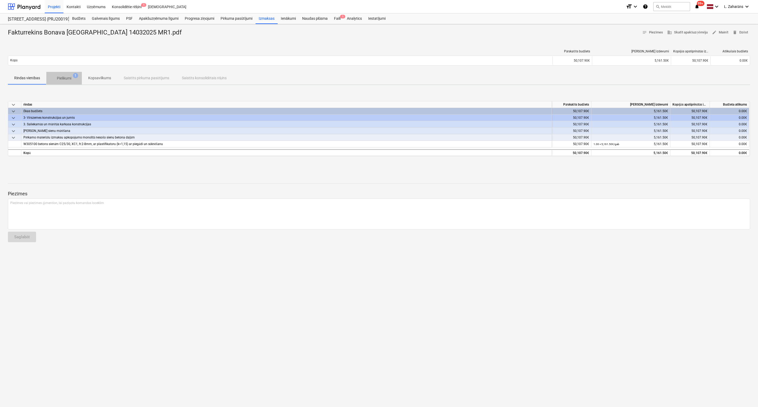
click at [66, 76] on p "Pielikumi" at bounding box center [64, 78] width 14 height 6
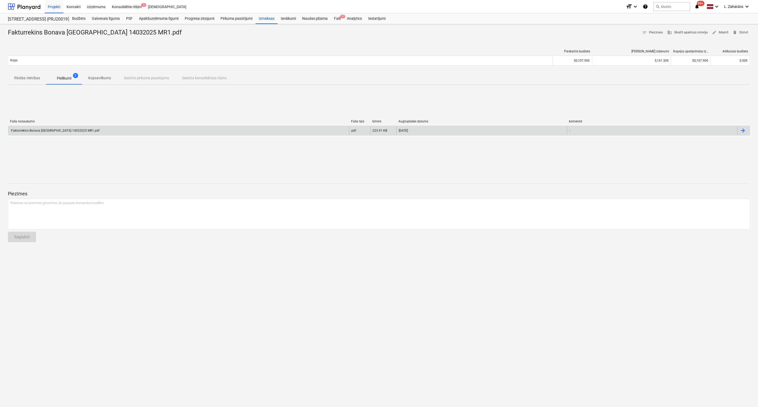
click at [82, 130] on div "Fakturrekins Bonava Latvija 14032025 MR1.pdf" at bounding box center [178, 130] width 341 height 8
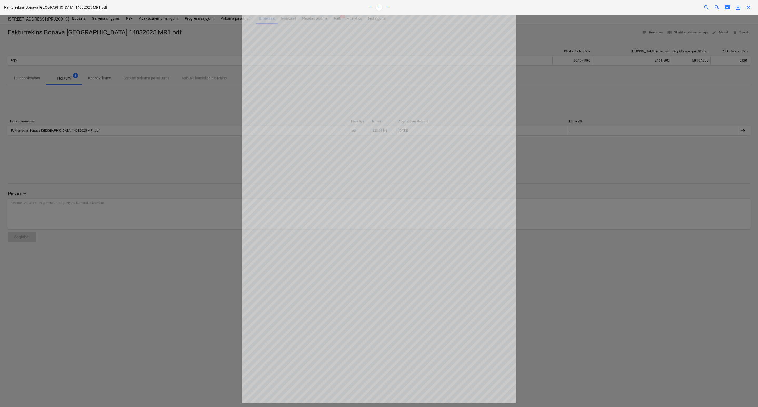
drag, startPoint x: 749, startPoint y: 8, endPoint x: 742, endPoint y: 10, distance: 7.2
click at [749, 8] on div "Neizdevās iegūt piezīmes" at bounding box center [684, 5] width 142 height 11
click at [749, 7] on div "Neizdevās iegūt piezīmes" at bounding box center [684, 5] width 142 height 11
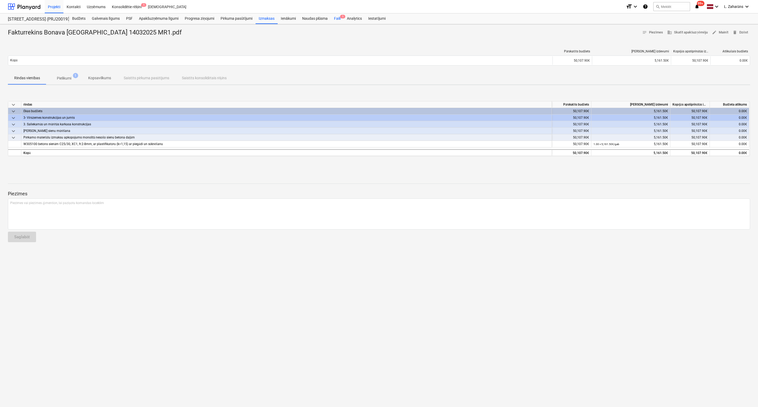
click at [333, 18] on div "Faili 1" at bounding box center [337, 18] width 13 height 11
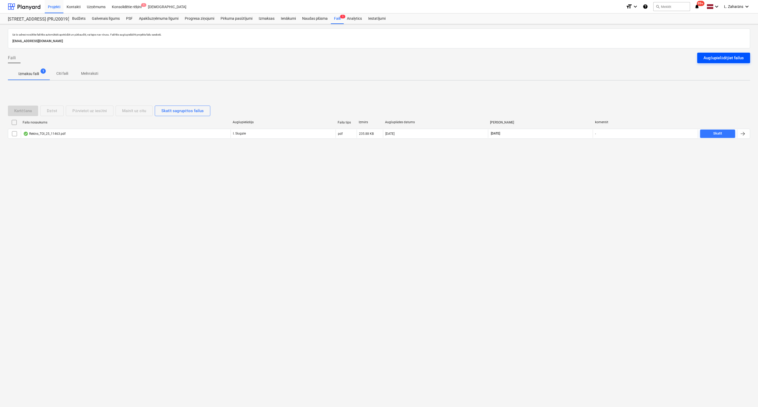
click at [738, 55] on div "Augšupielādējiet failus" at bounding box center [723, 57] width 40 height 7
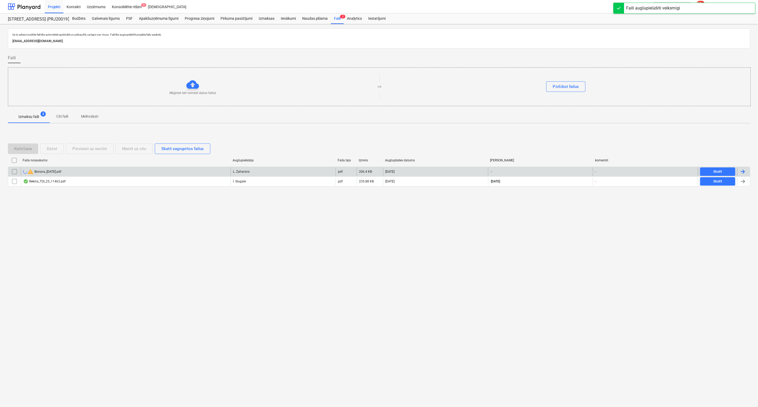
click at [124, 172] on div "warning Bonava_23.01.25.pdf" at bounding box center [126, 171] width 210 height 8
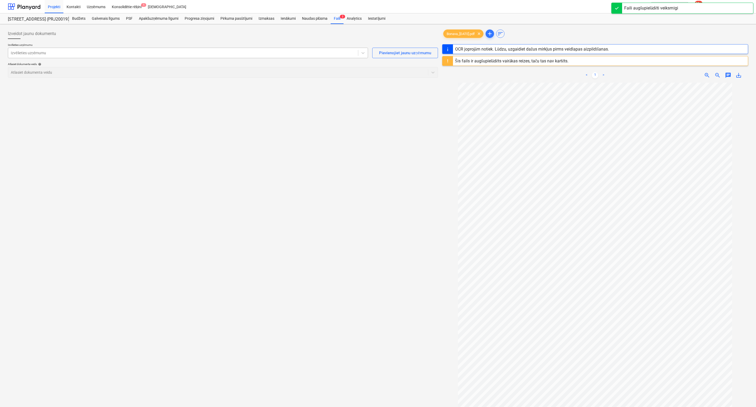
click at [99, 54] on div at bounding box center [183, 52] width 345 height 5
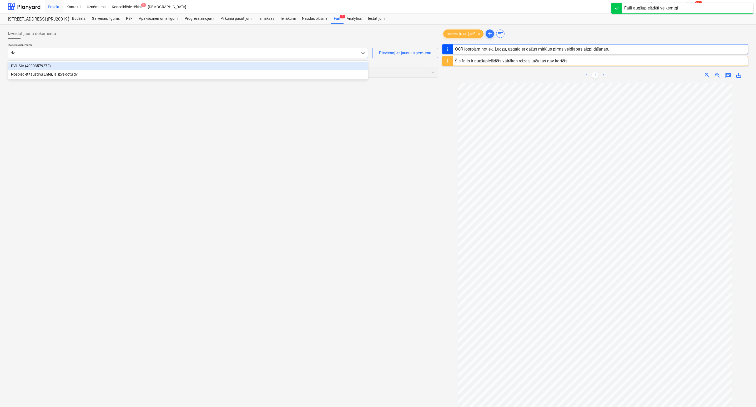
type input "dvl"
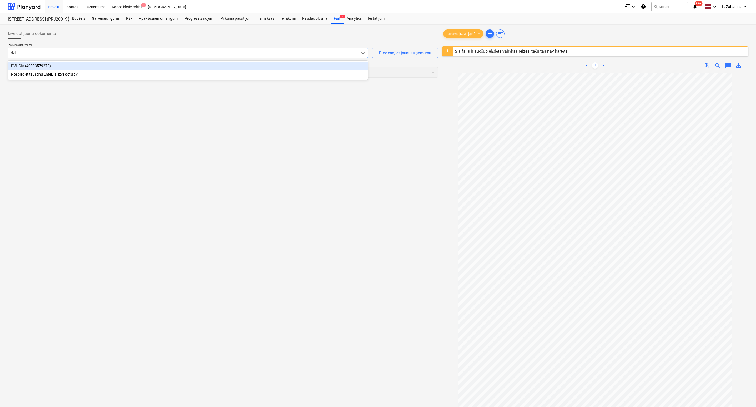
click at [97, 69] on div "DVL SIA (40003579272)" at bounding box center [188, 66] width 360 height 8
drag, startPoint x: 123, startPoint y: 72, endPoint x: 117, endPoint y: 76, distance: 6.9
click at [123, 72] on div at bounding box center [218, 72] width 415 height 5
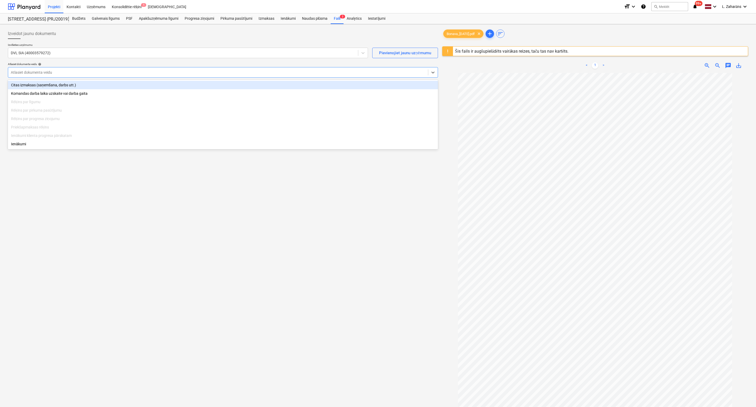
click at [95, 82] on div "Citas izmaksas (saņemšana, darbs utt.)" at bounding box center [223, 85] width 430 height 8
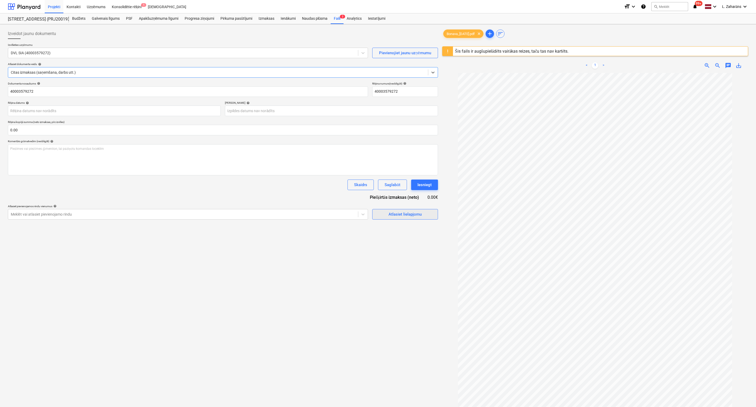
click at [381, 216] on span "Atlasiet lielapjomu" at bounding box center [405, 214] width 53 height 7
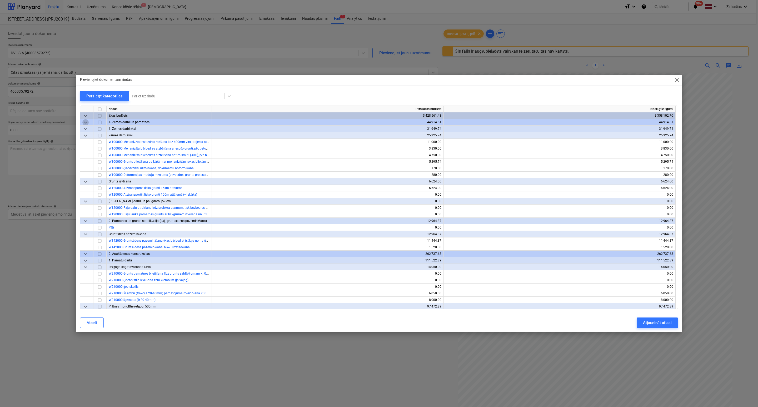
click at [89, 123] on span "keyboard_arrow_down" at bounding box center [85, 122] width 6 height 6
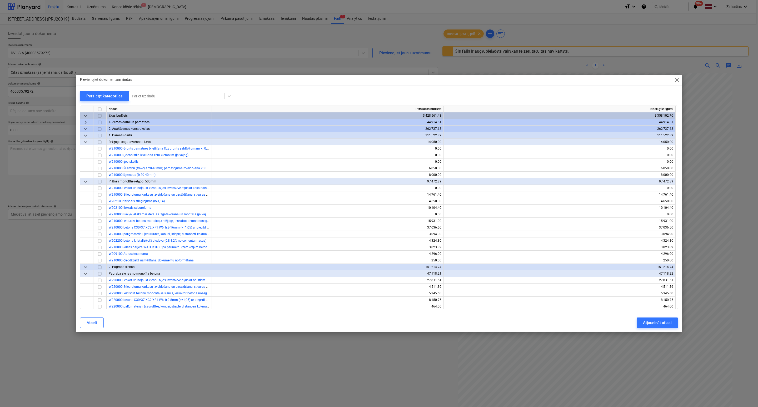
click at [88, 129] on span "keyboard_arrow_down" at bounding box center [85, 129] width 6 height 6
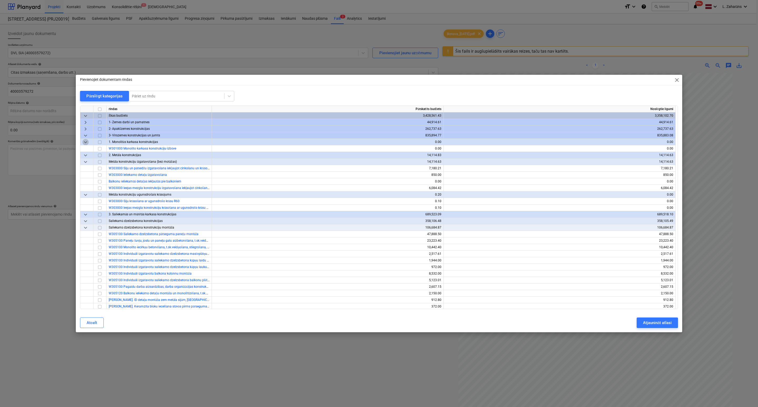
click at [87, 141] on span "keyboard_arrow_down" at bounding box center [85, 142] width 6 height 6
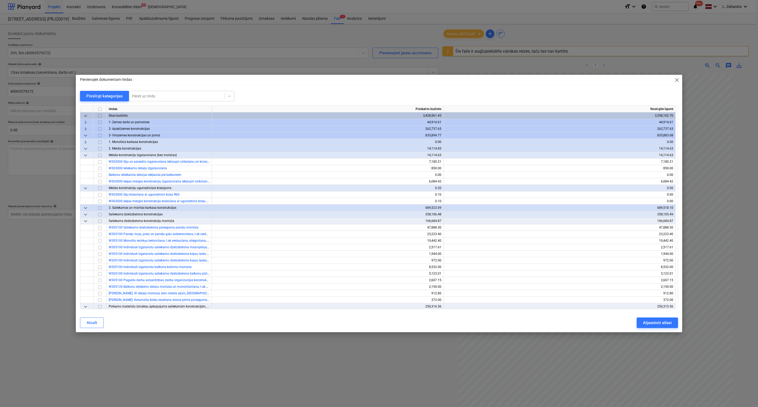
click at [88, 148] on span "keyboard_arrow_down" at bounding box center [85, 148] width 6 height 6
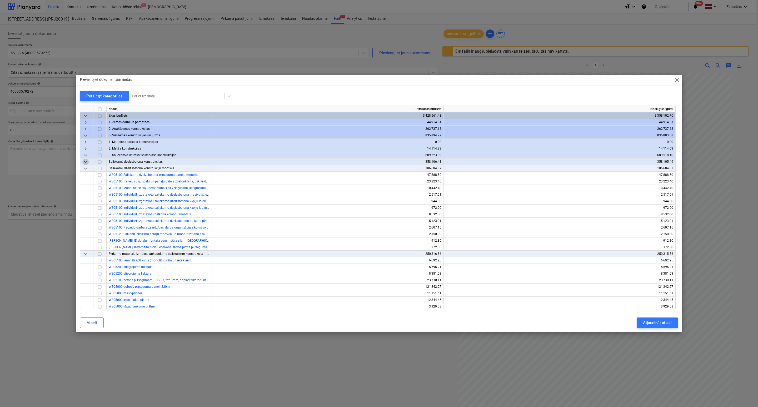
click at [83, 161] on span "keyboard_arrow_down" at bounding box center [85, 162] width 6 height 6
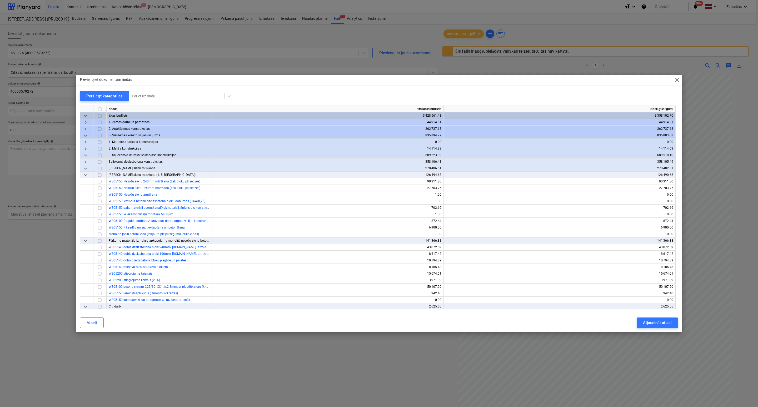
click at [85, 168] on span "keyboard_arrow_down" at bounding box center [85, 168] width 6 height 6
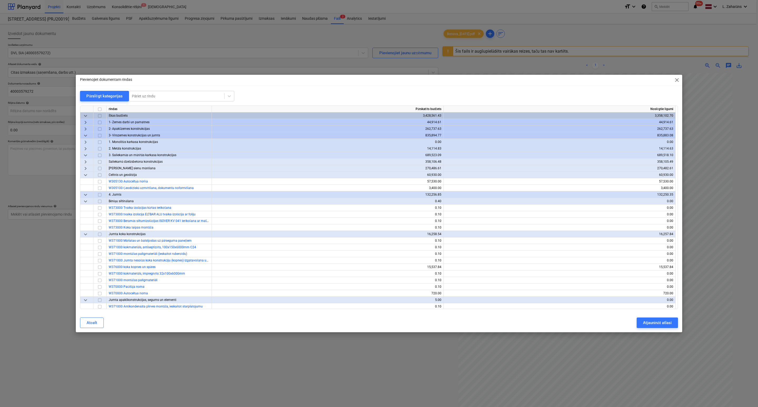
click at [84, 168] on span "keyboard_arrow_right" at bounding box center [85, 168] width 6 height 6
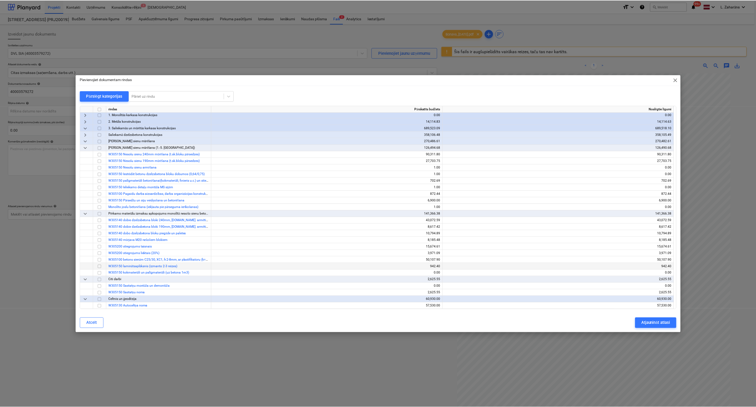
scroll to position [39, 0]
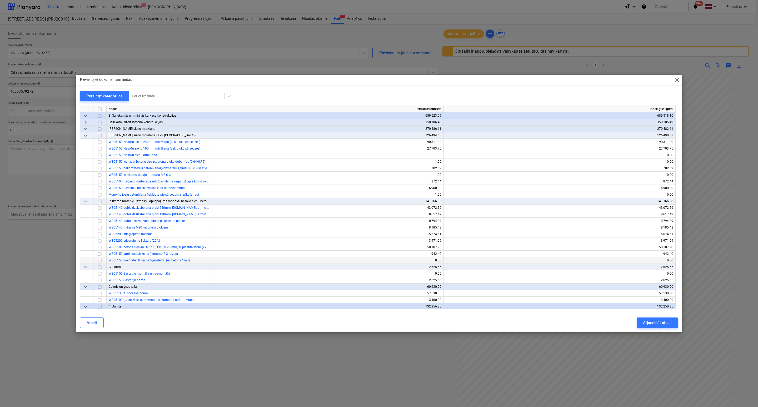
drag, startPoint x: 99, startPoint y: 248, endPoint x: 117, endPoint y: 258, distance: 20.0
click at [99, 248] on input "checkbox" at bounding box center [100, 247] width 6 height 6
click at [656, 323] on div "Atjaunināt atlasi" at bounding box center [657, 322] width 29 height 7
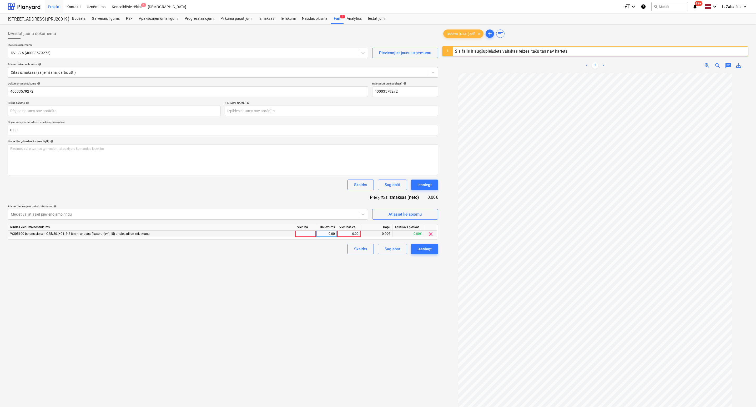
click at [354, 234] on div "0.00" at bounding box center [348, 233] width 19 height 7
type input "2440.95"
click at [395, 269] on div "Izveidot jaunu dokumentu Izvēlieties uzņēmumu DVL SIA (40003579272) Pievienojie…" at bounding box center [223, 246] width 434 height 441
click at [418, 247] on div "Iesniegt" at bounding box center [424, 248] width 14 height 7
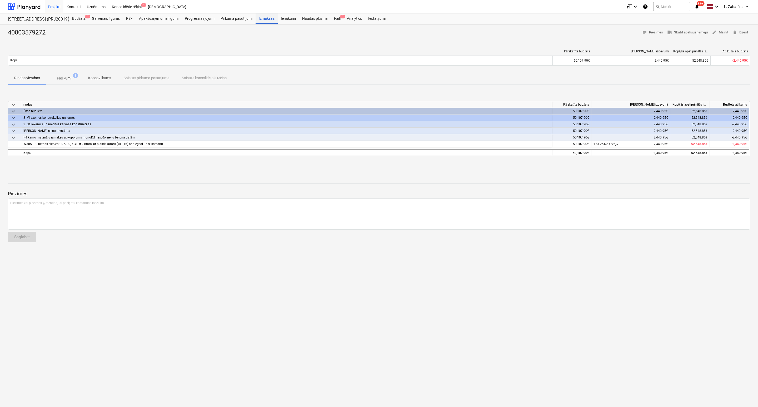
click at [264, 19] on div "Izmaksas" at bounding box center [266, 18] width 22 height 11
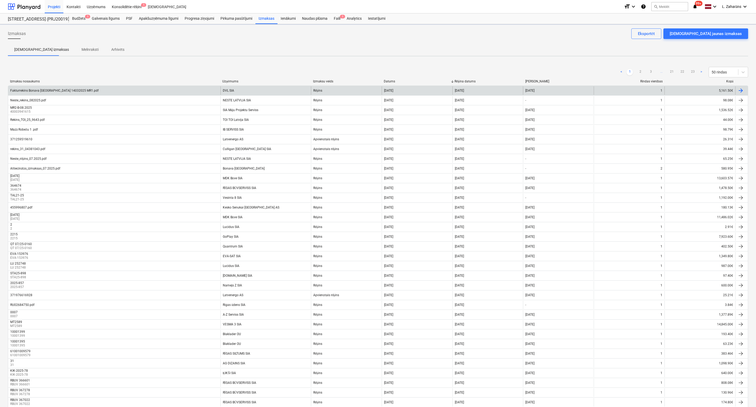
click at [20, 91] on div "Fakturrekins Bonava Latvija 14032025 MR1.pdf" at bounding box center [54, 91] width 88 height 4
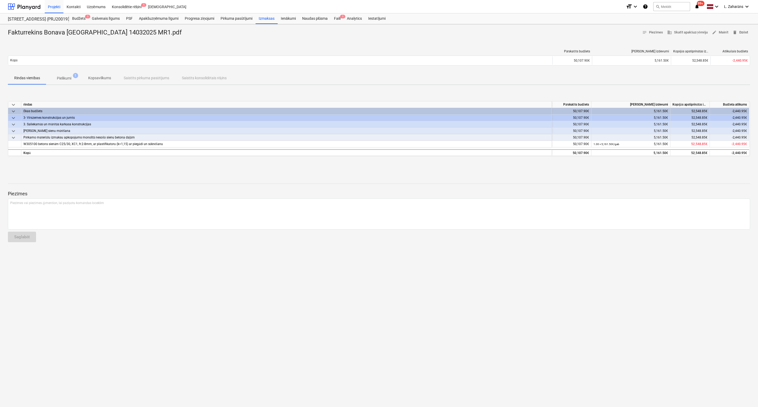
click at [739, 33] on span "delete Dzēst" at bounding box center [740, 32] width 16 height 6
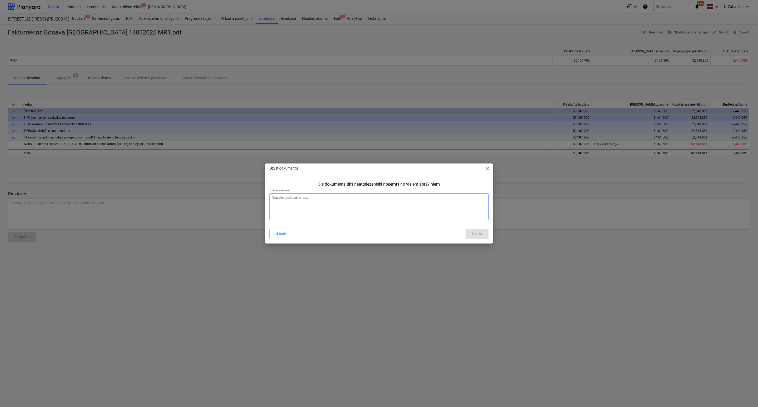
click at [301, 198] on textarea at bounding box center [378, 206] width 219 height 27
type textarea "x"
type textarea "n"
type textarea "x"
type textarea "ne"
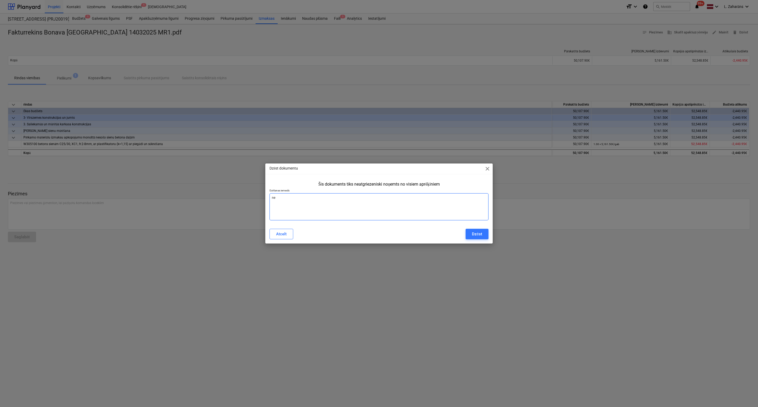
type textarea "x"
type textarea "nep"
type textarea "x"
type textarea "nepa"
type textarea "x"
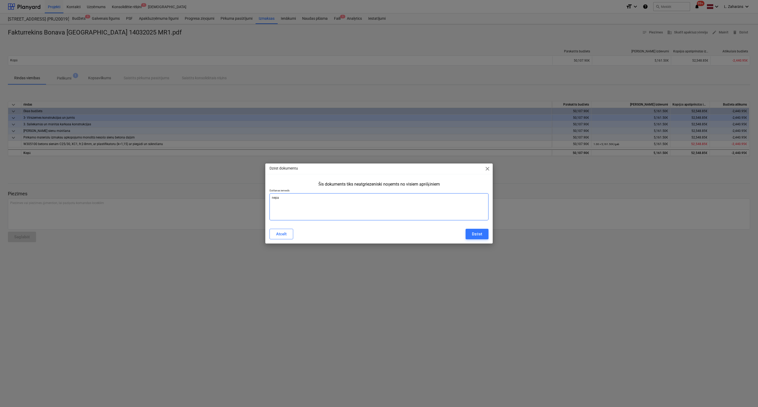
type textarea "nepar"
type textarea "x"
type textarea "nepareo"
type textarea "x"
type textarea "nepareoi"
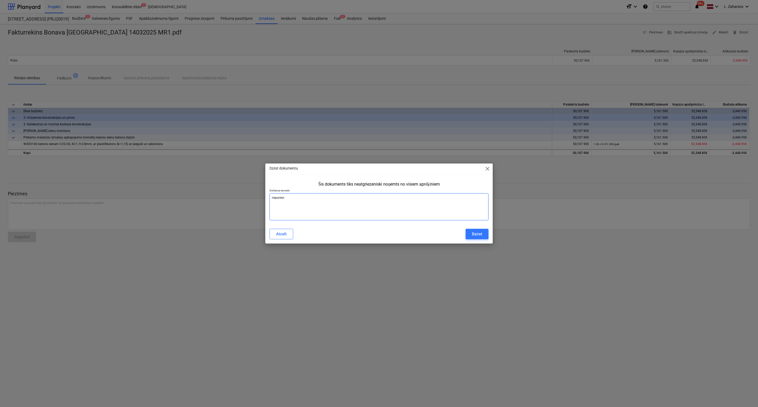
type textarea "x"
type textarea "nepareoiz"
type textarea "x"
type textarea "nepareoi"
type textarea "x"
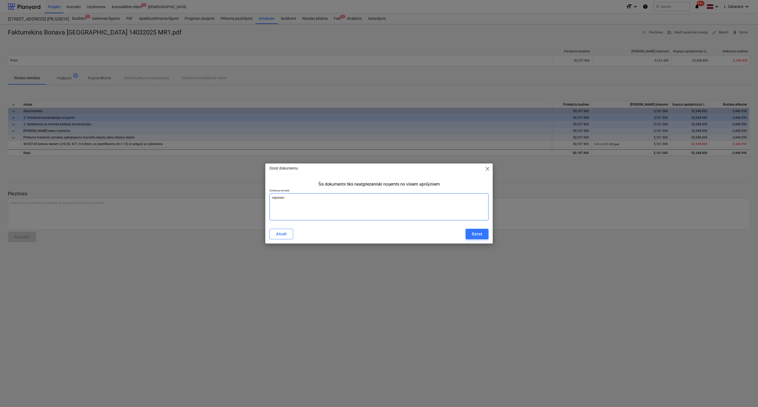
type textarea "nepareo"
type textarea "x"
type textarea "nepare"
type textarea "x"
type textarea "neparei"
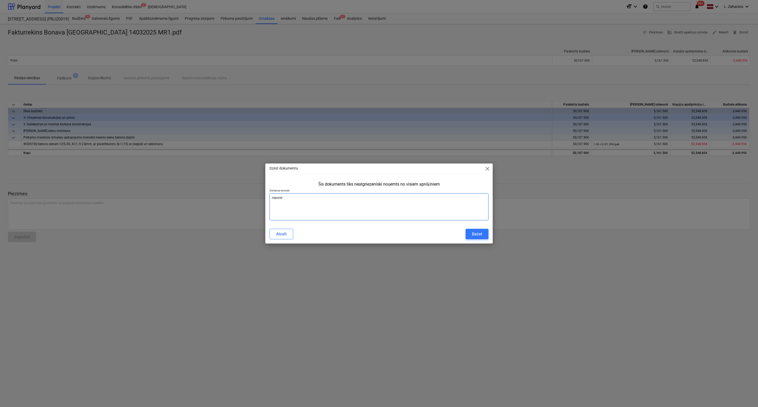
type textarea "x"
type textarea "nepareiz"
type textarea "x"
type textarea "nepareizi"
click at [477, 235] on div "Dzēst" at bounding box center [477, 233] width 10 height 7
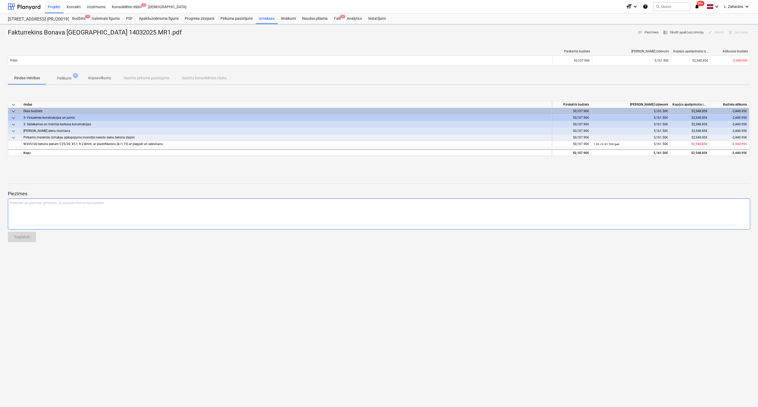
type textarea "x"
click at [36, 7] on div at bounding box center [24, 6] width 33 height 13
